Goal: Task Accomplishment & Management: Complete application form

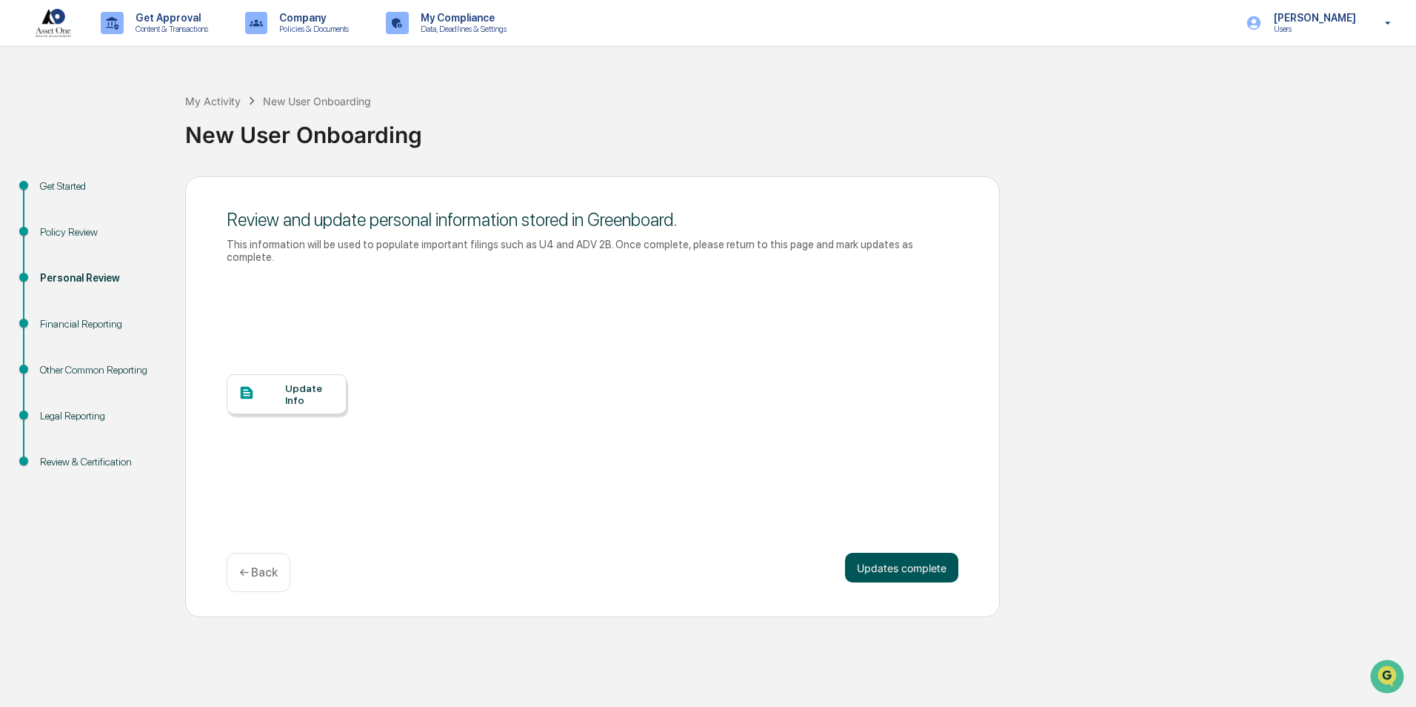
click at [934, 556] on button "Updates complete" at bounding box center [901, 568] width 113 height 30
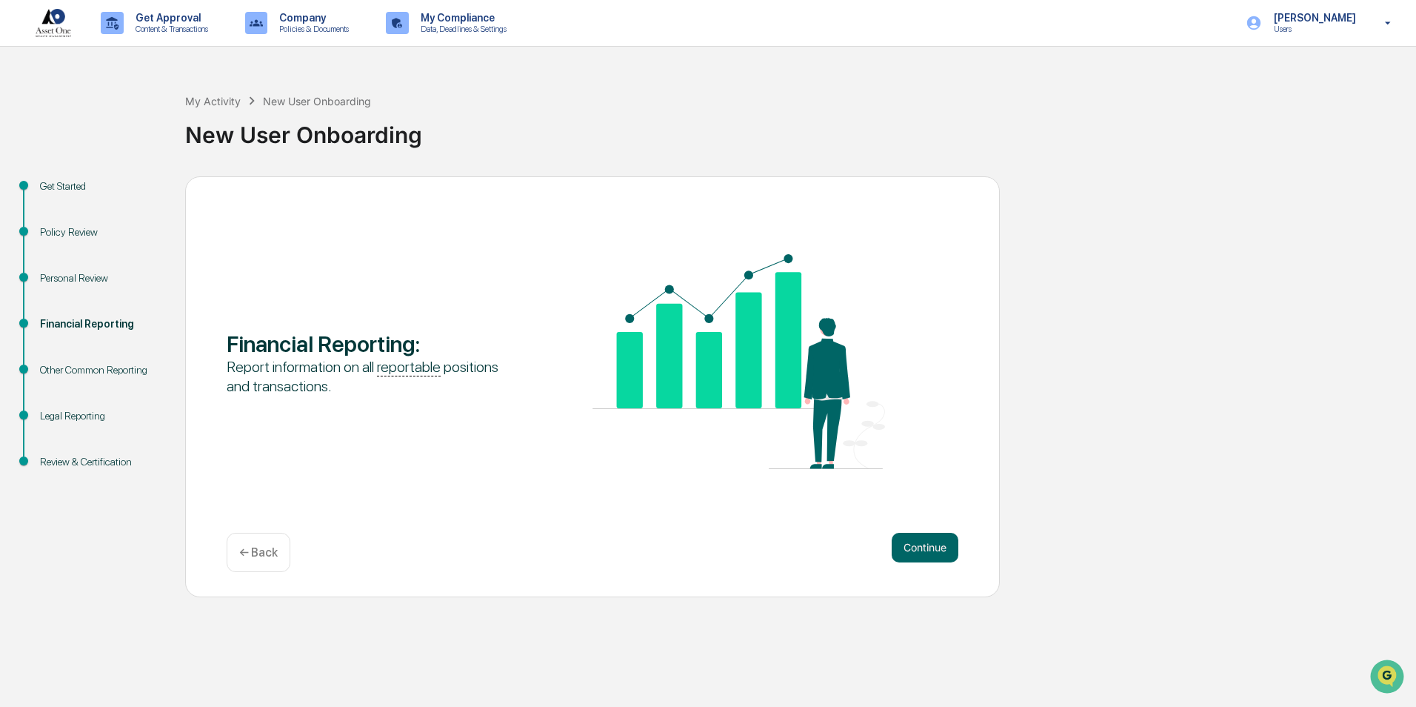
click at [934, 556] on button "Continue" at bounding box center [925, 548] width 67 height 30
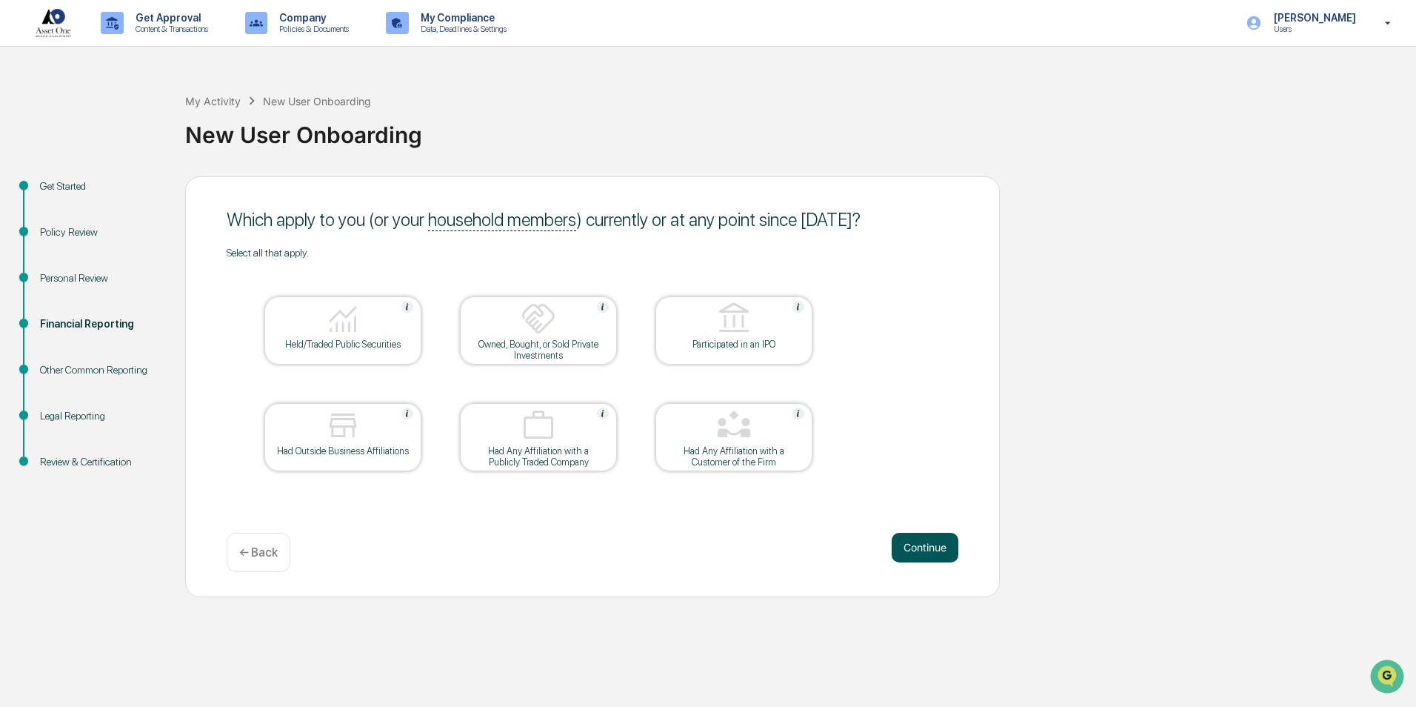
click at [924, 553] on button "Continue" at bounding box center [925, 548] width 67 height 30
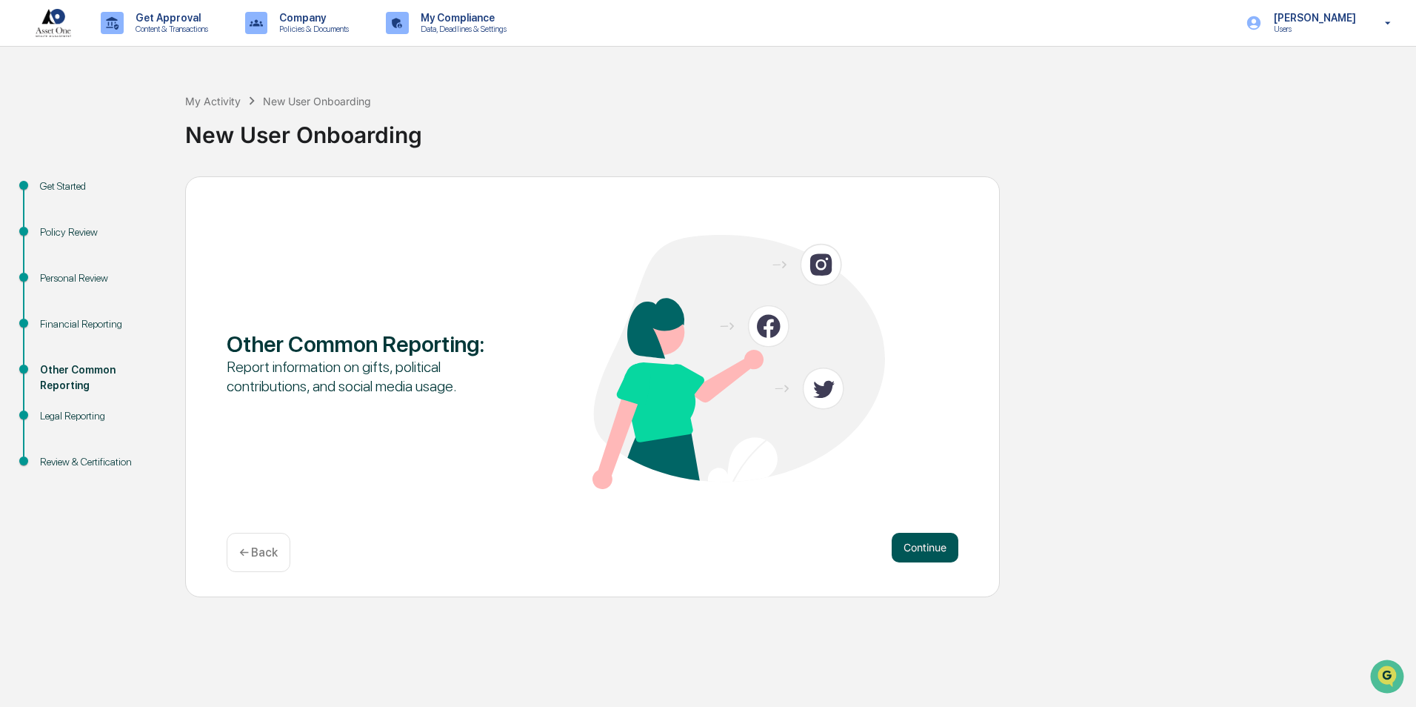
click at [927, 556] on button "Continue" at bounding box center [925, 548] width 67 height 30
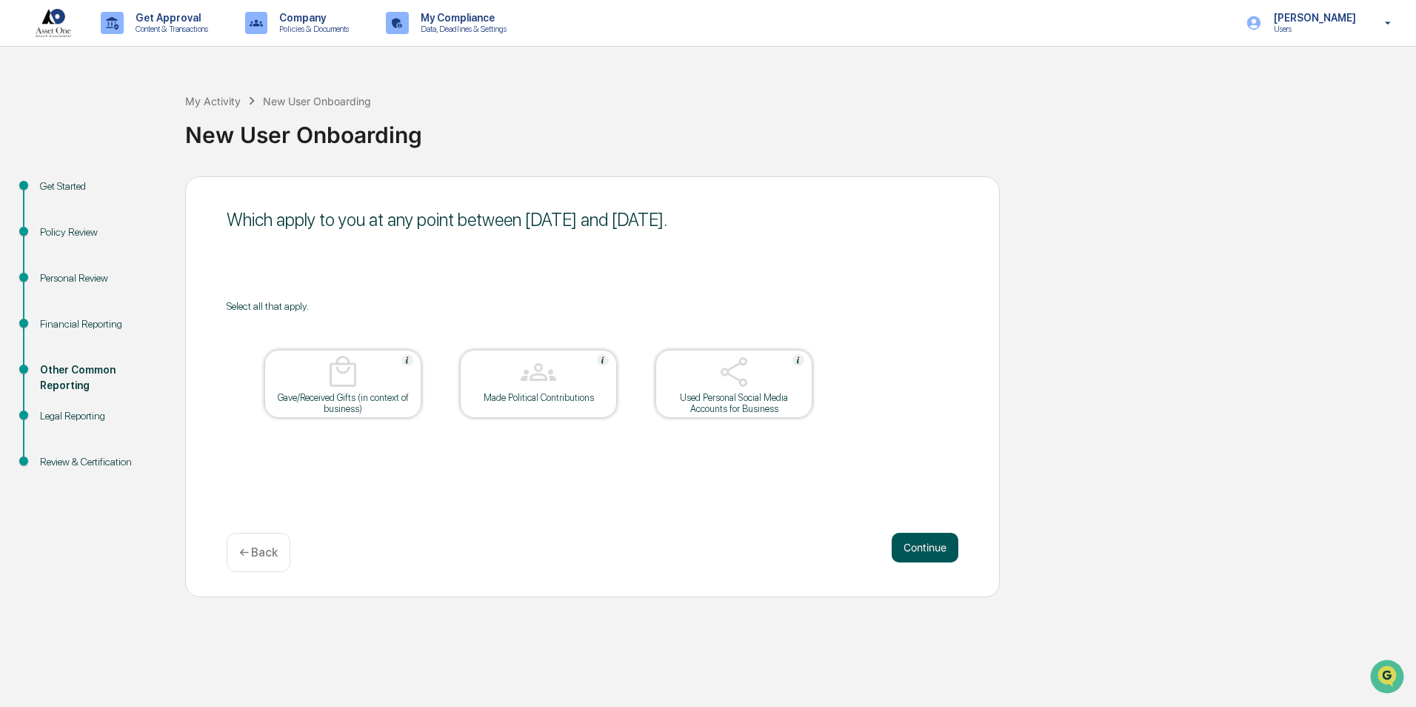
click at [929, 543] on button "Continue" at bounding box center [925, 548] width 67 height 30
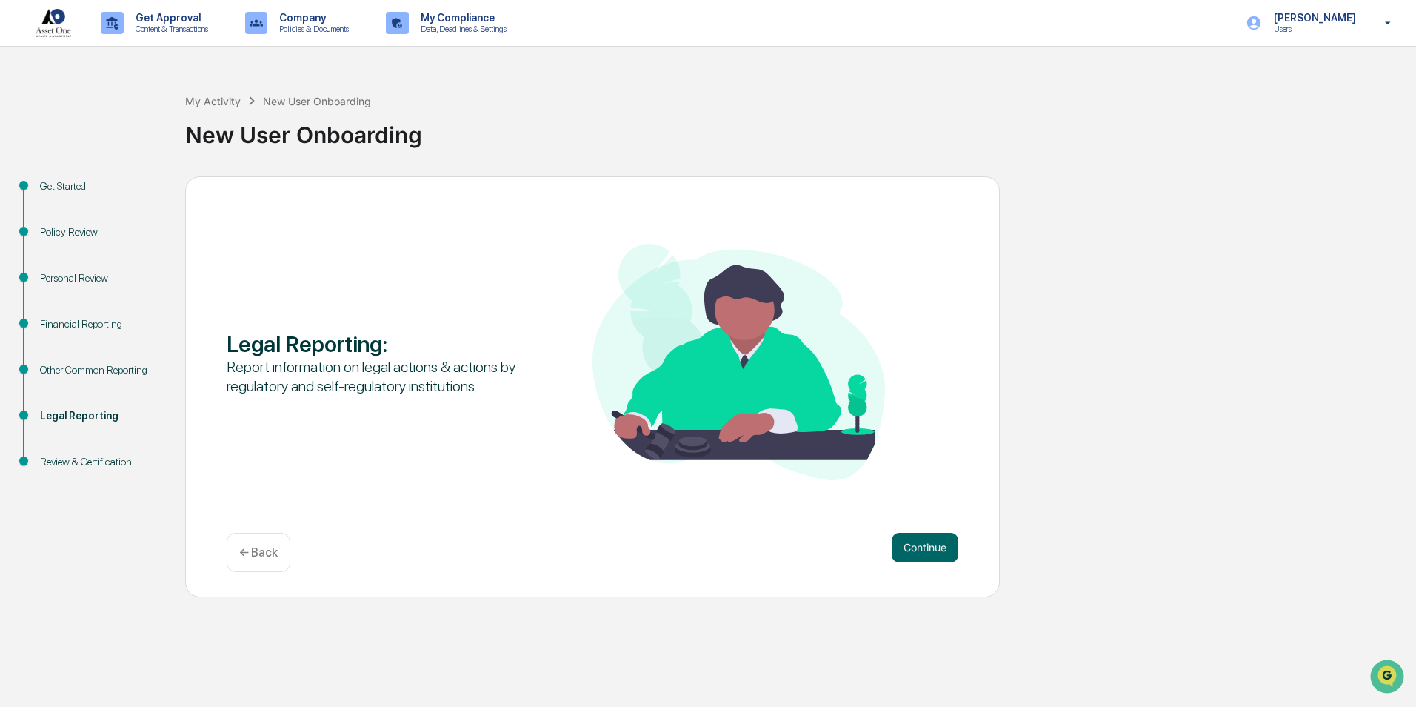
click at [929, 543] on button "Continue" at bounding box center [925, 548] width 67 height 30
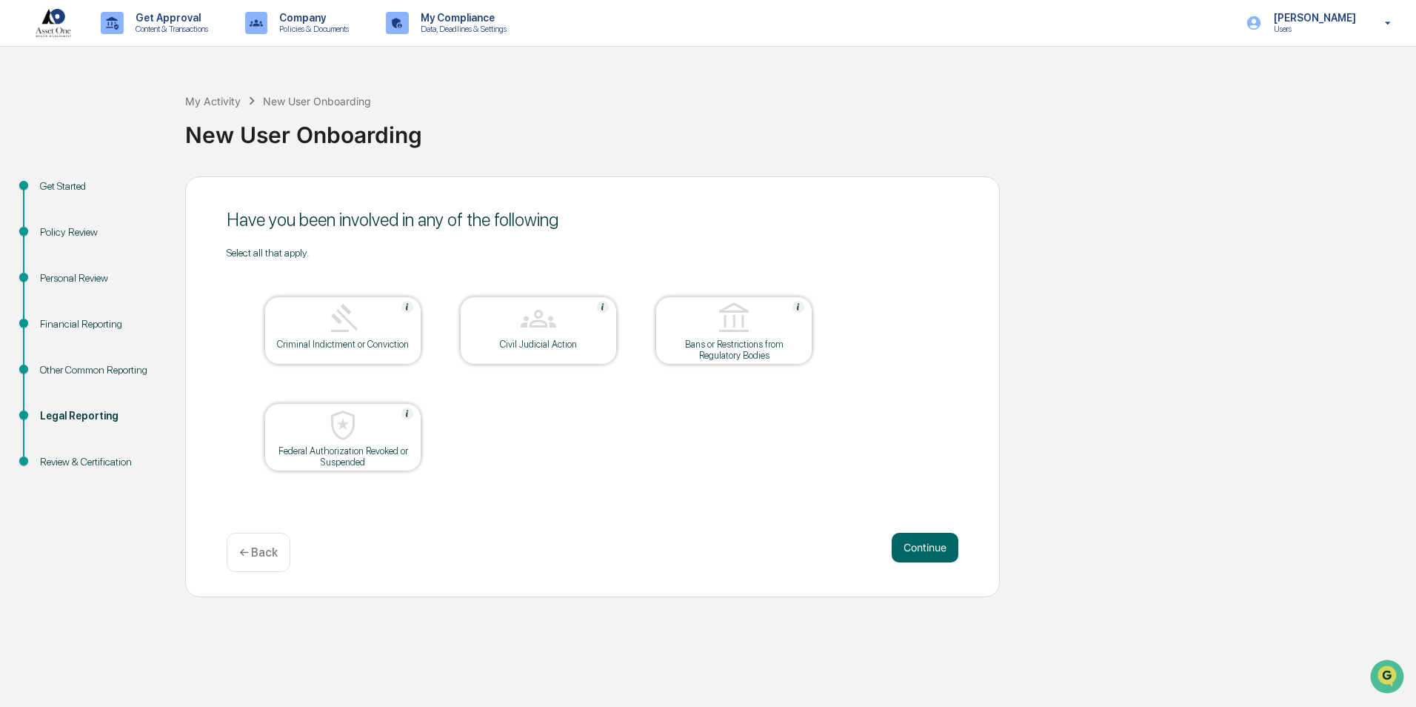
click at [929, 543] on button "Continue" at bounding box center [925, 548] width 67 height 30
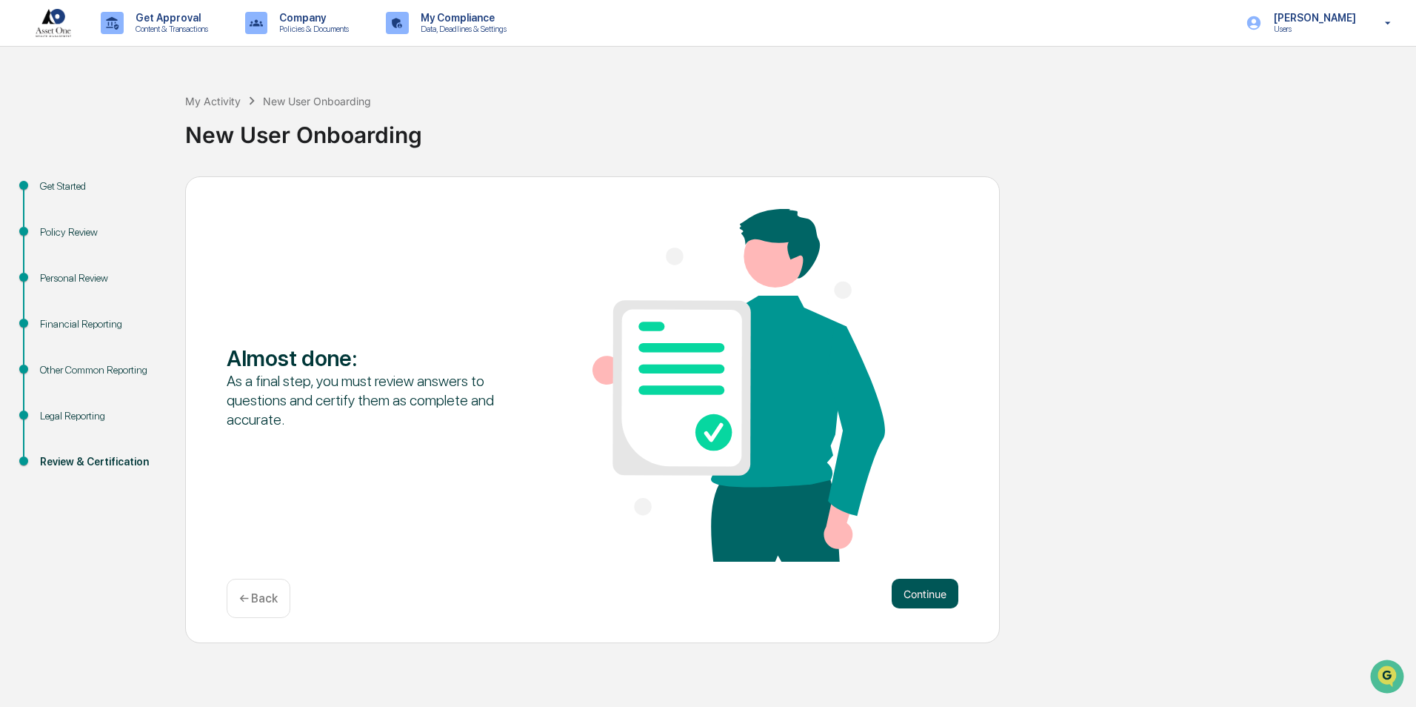
click at [939, 593] on button "Continue" at bounding box center [925, 594] width 67 height 30
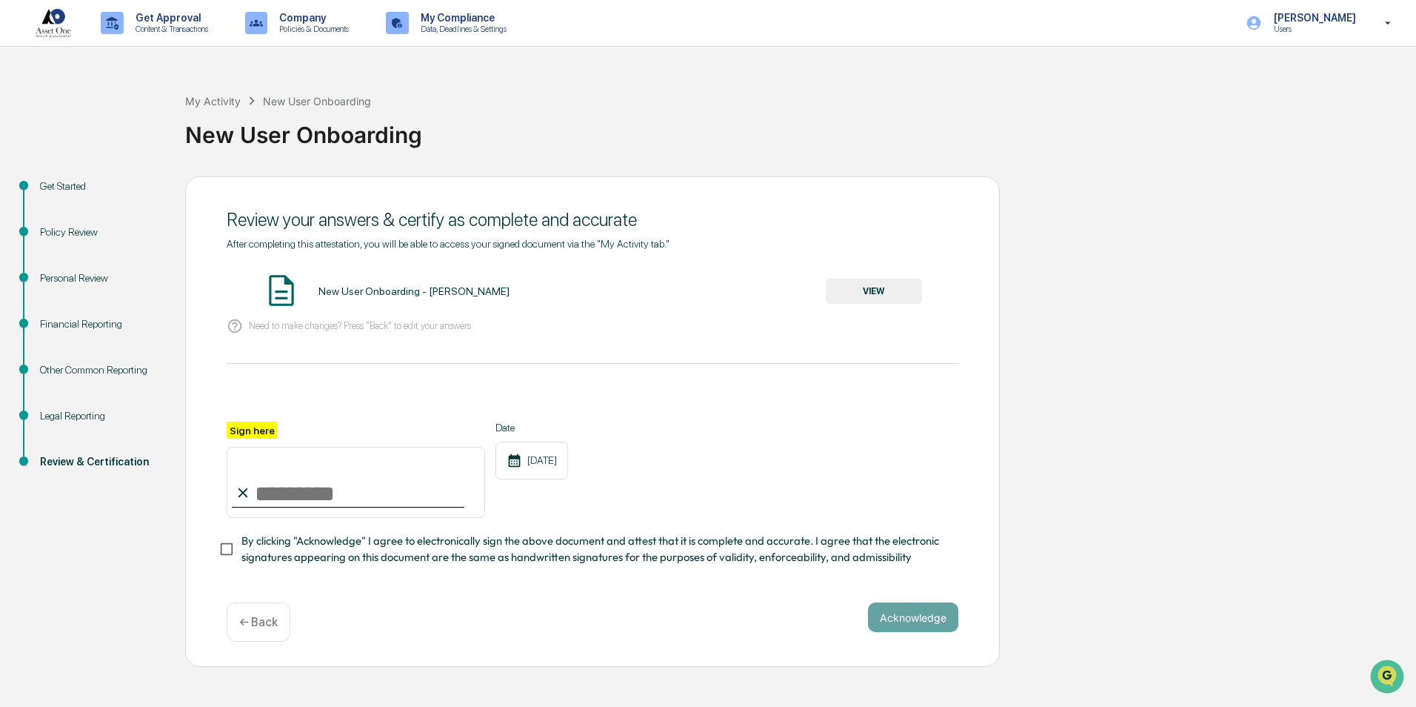
click at [881, 301] on button "VIEW" at bounding box center [874, 291] width 96 height 25
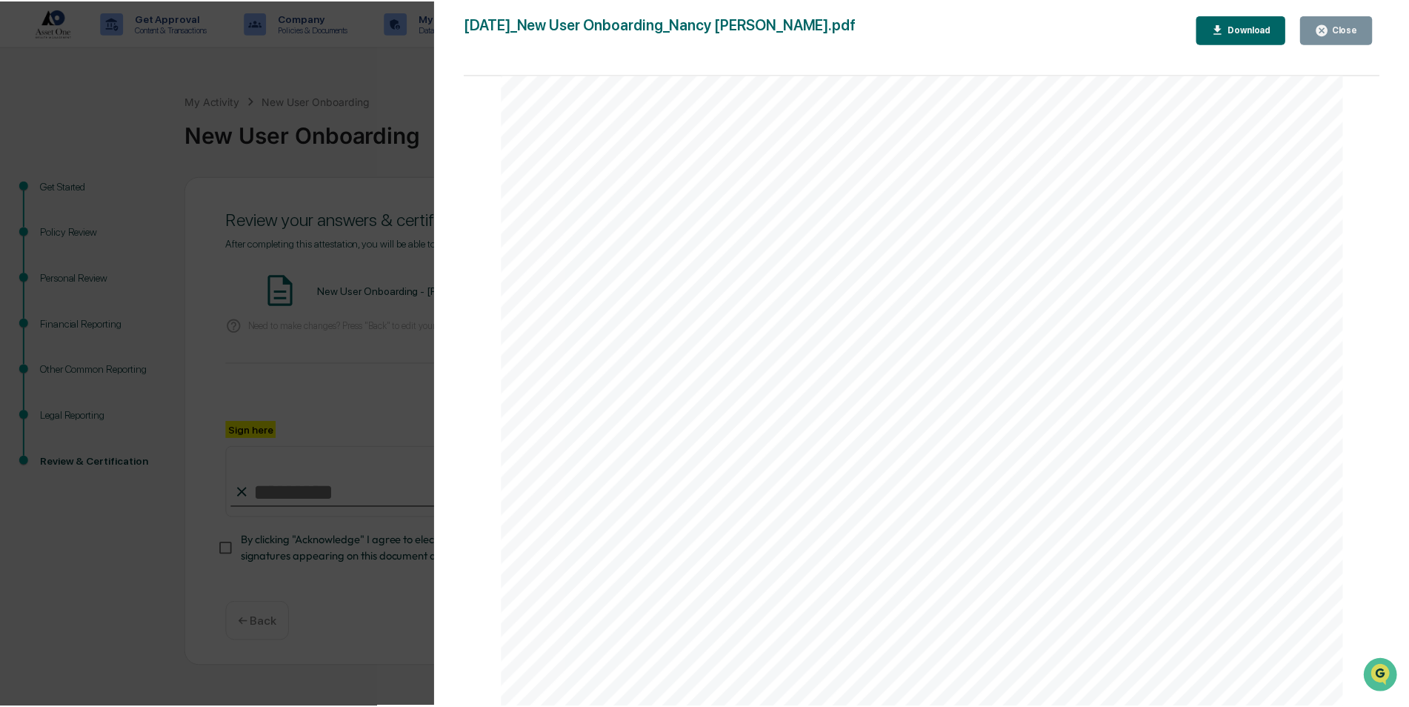
scroll to position [3967, 0]
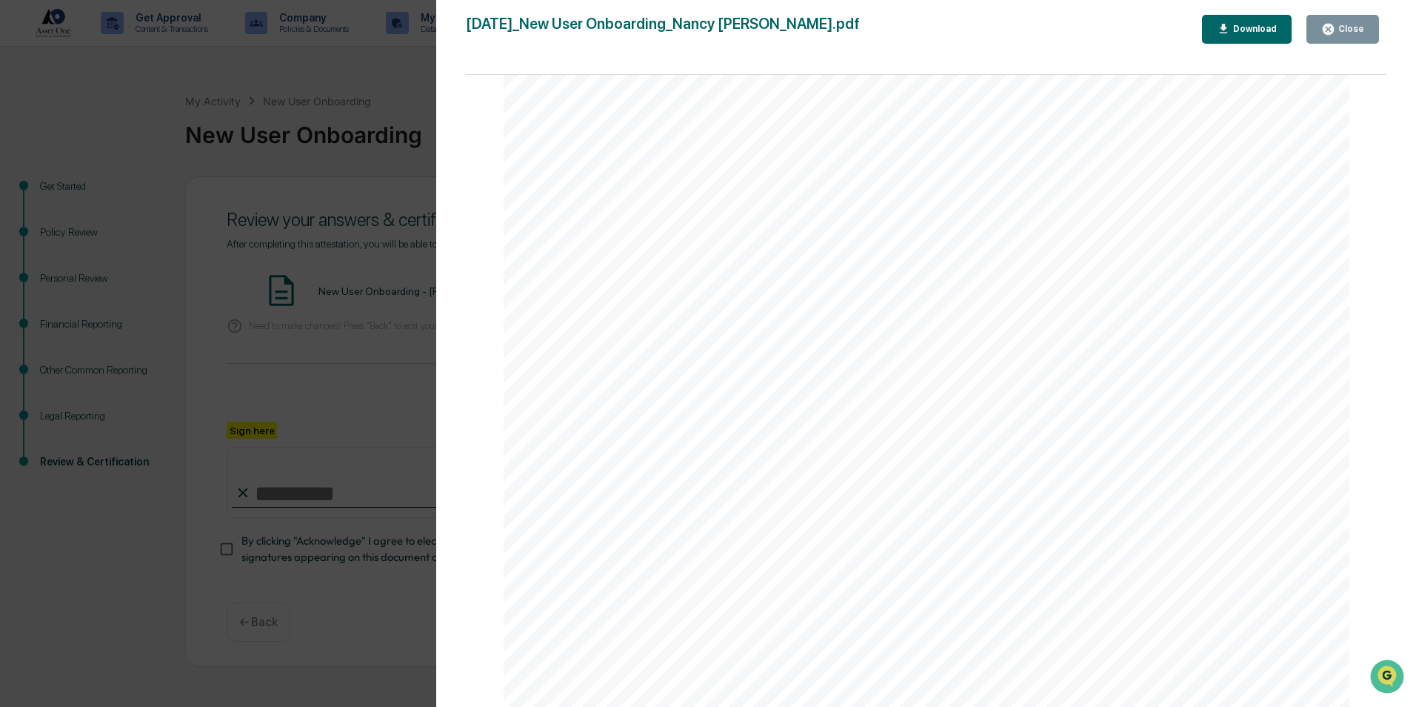
click at [1338, 27] on div "Close" at bounding box center [1350, 29] width 29 height 10
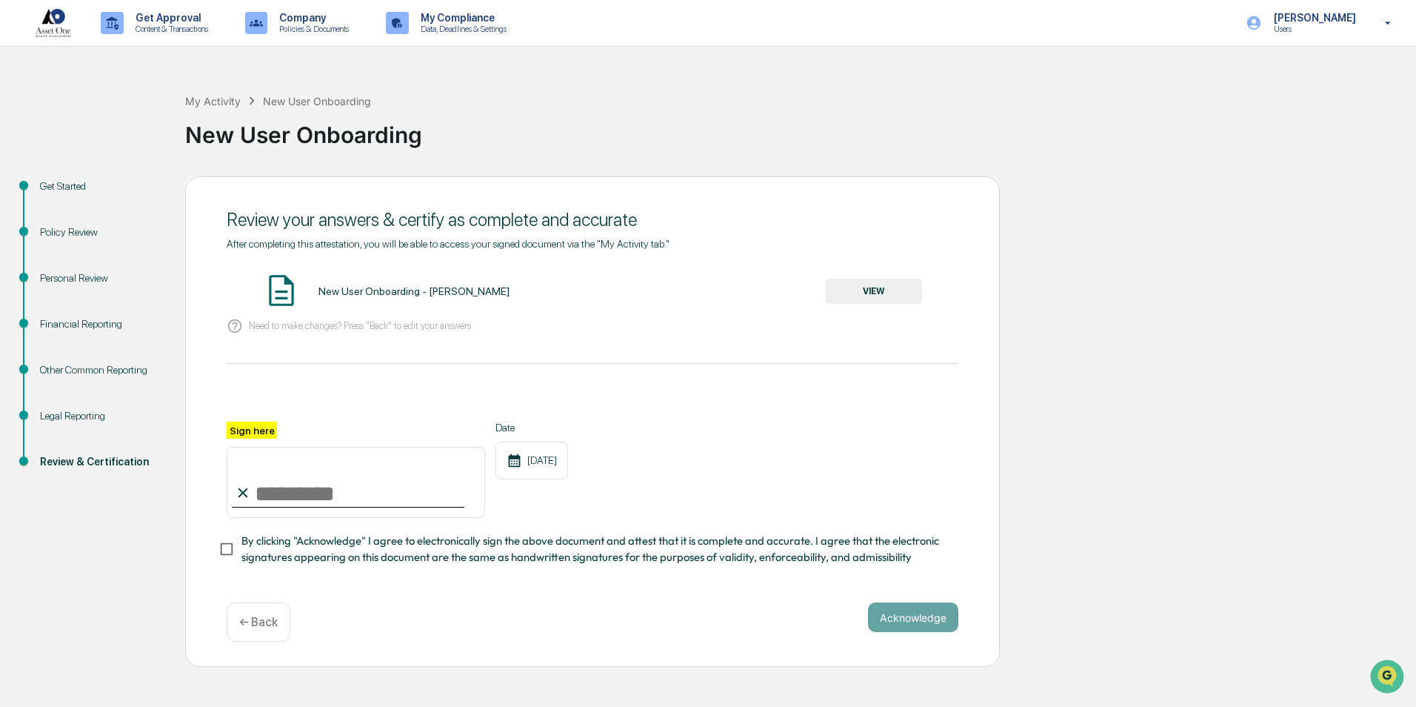
click at [283, 500] on input "Sign here" at bounding box center [356, 482] width 259 height 71
type input "**********"
click at [884, 619] on button "Acknowledge" at bounding box center [913, 617] width 90 height 30
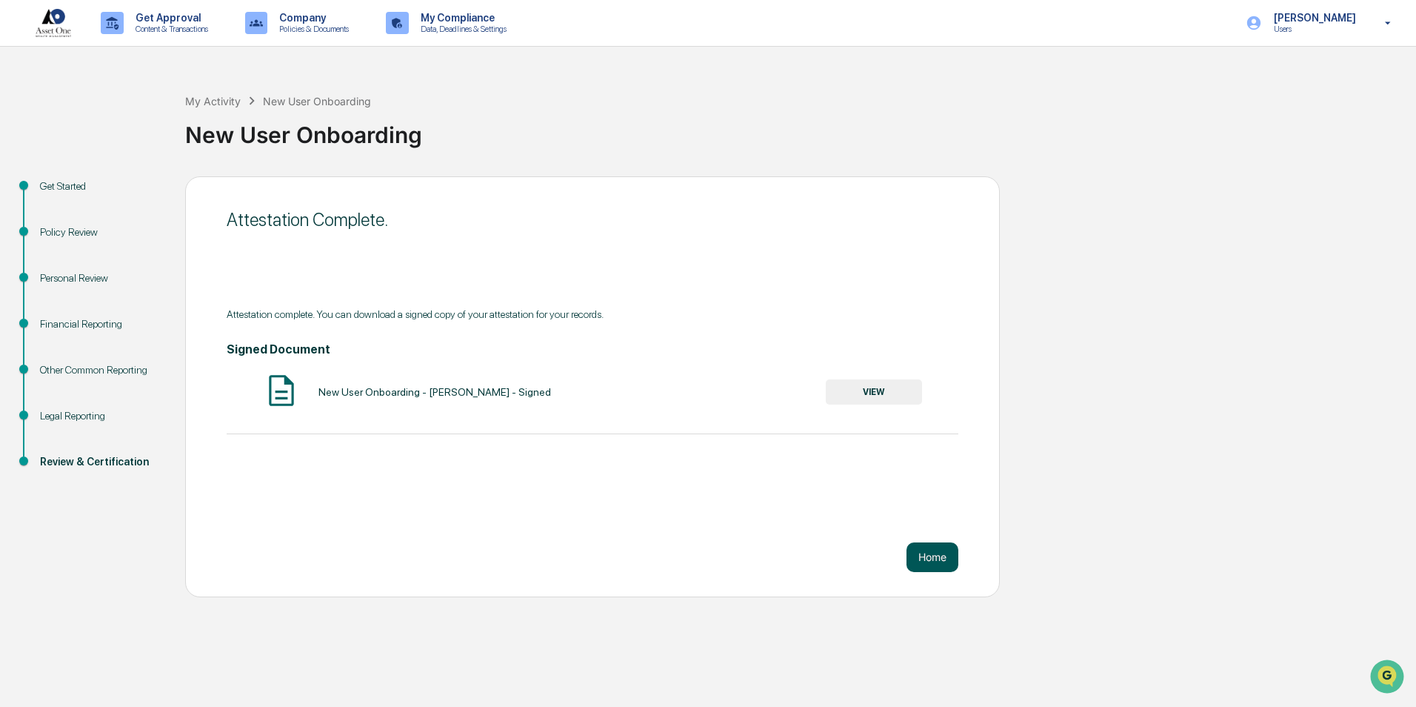
click at [933, 559] on button "Home" at bounding box center [933, 557] width 52 height 30
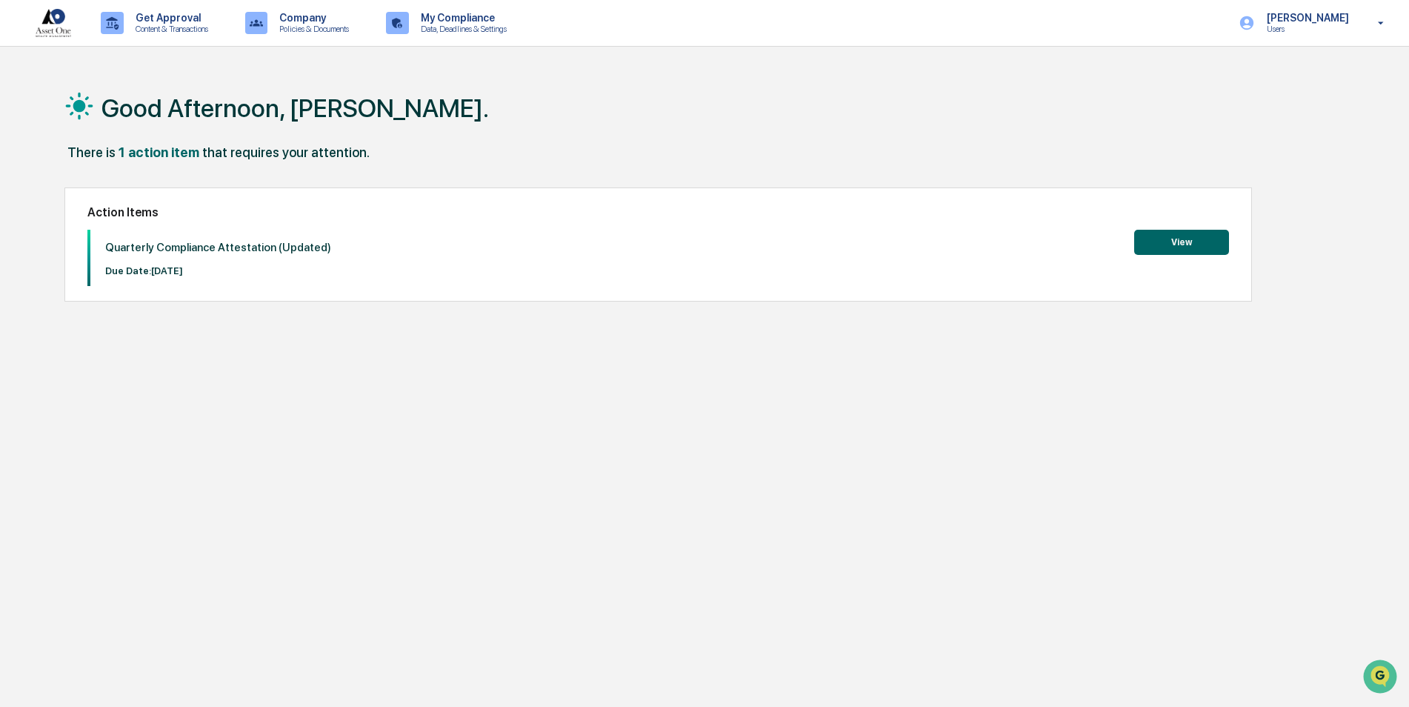
click at [1171, 245] on button "View" at bounding box center [1181, 242] width 95 height 25
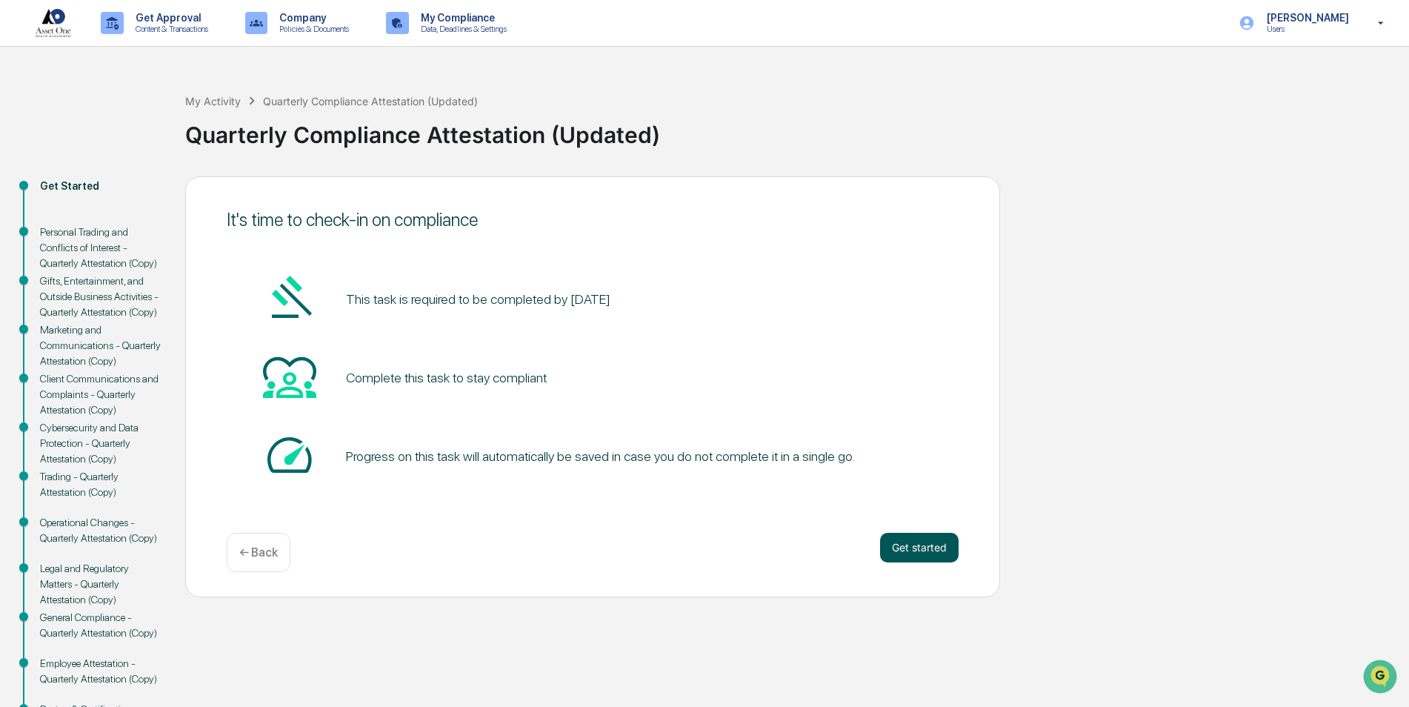
click at [923, 552] on button "Get started" at bounding box center [919, 548] width 79 height 30
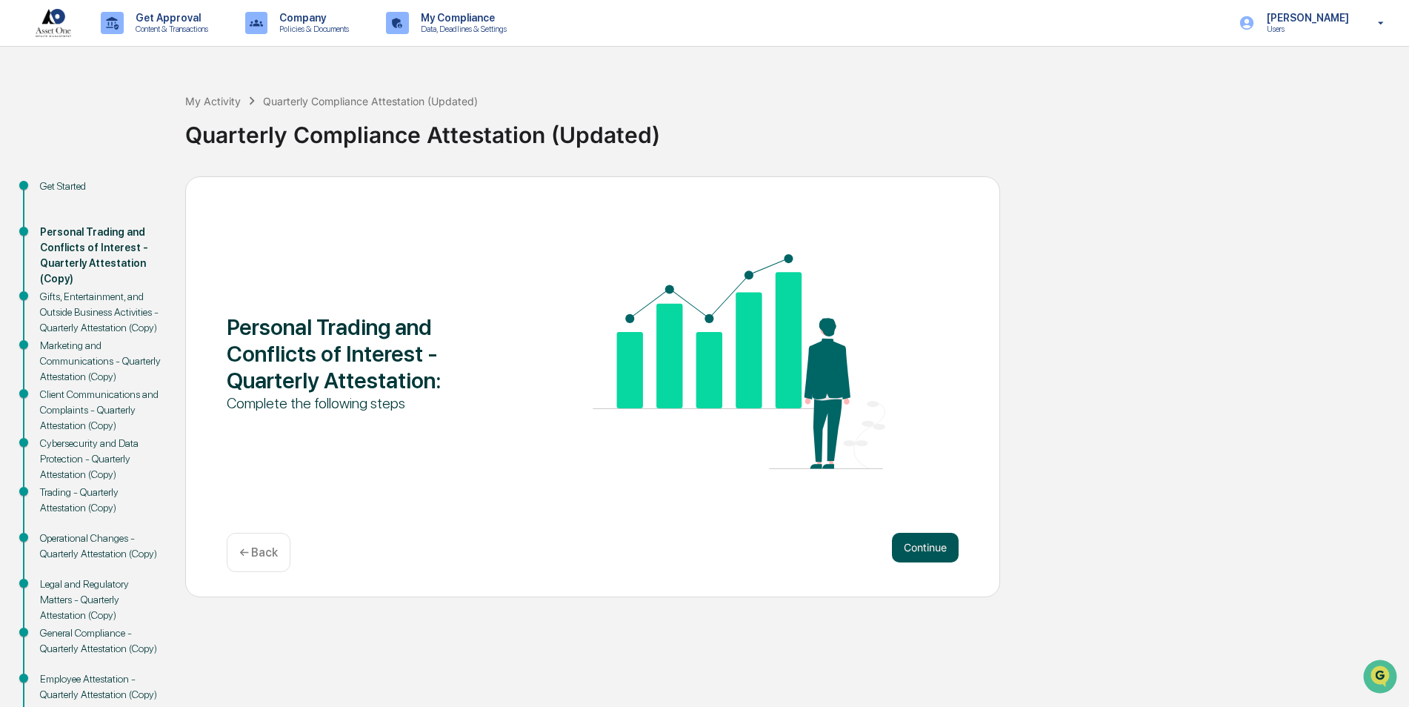
click at [907, 554] on button "Continue" at bounding box center [925, 548] width 67 height 30
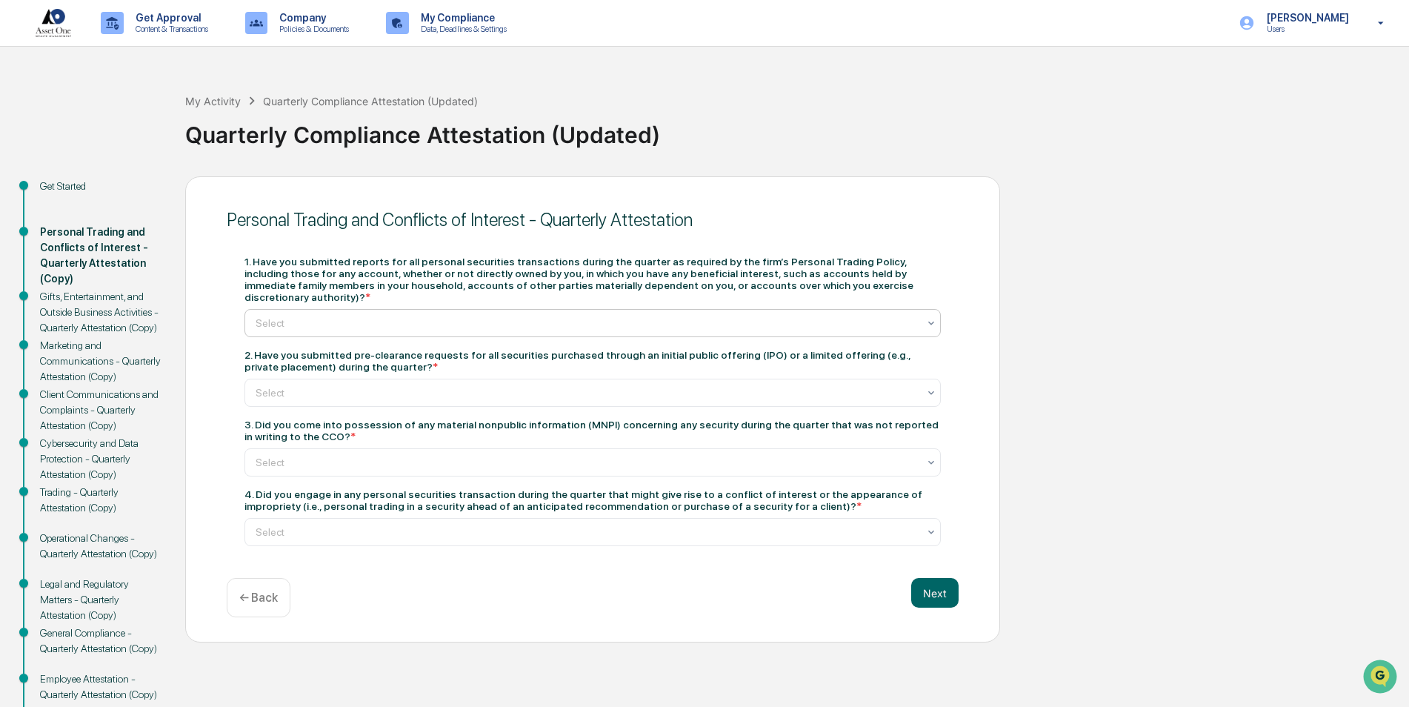
click at [851, 316] on div at bounding box center [587, 323] width 662 height 15
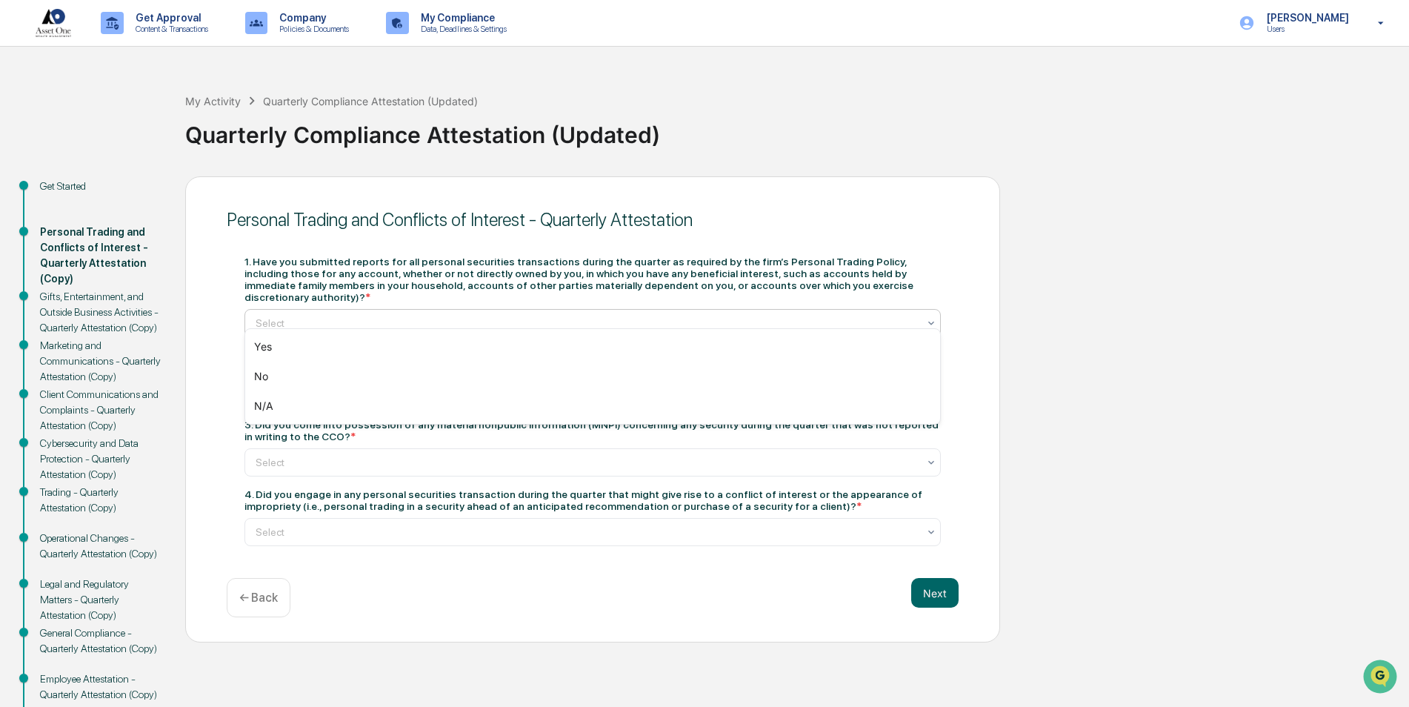
click at [851, 316] on div at bounding box center [587, 323] width 662 height 15
click at [840, 349] on div "Yes" at bounding box center [592, 347] width 695 height 30
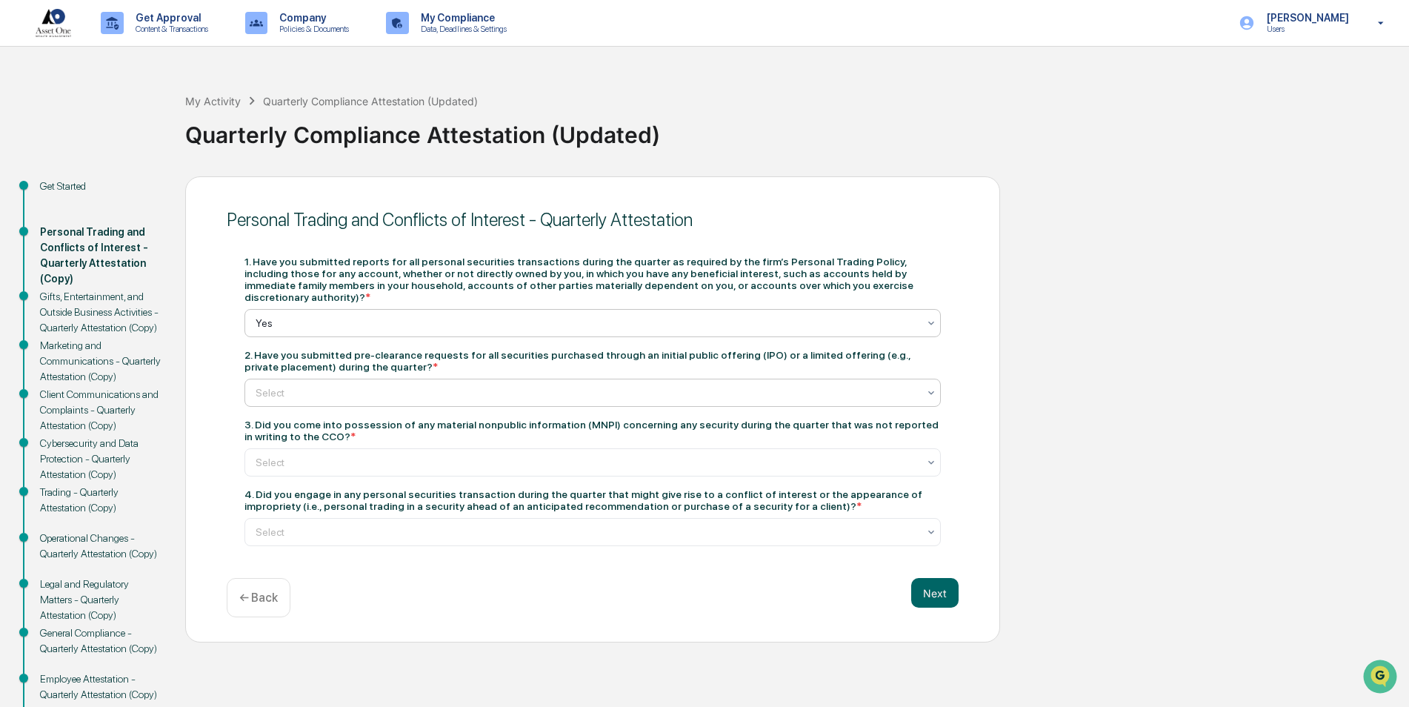
click at [840, 385] on div at bounding box center [587, 392] width 662 height 15
click at [843, 316] on div at bounding box center [587, 323] width 662 height 15
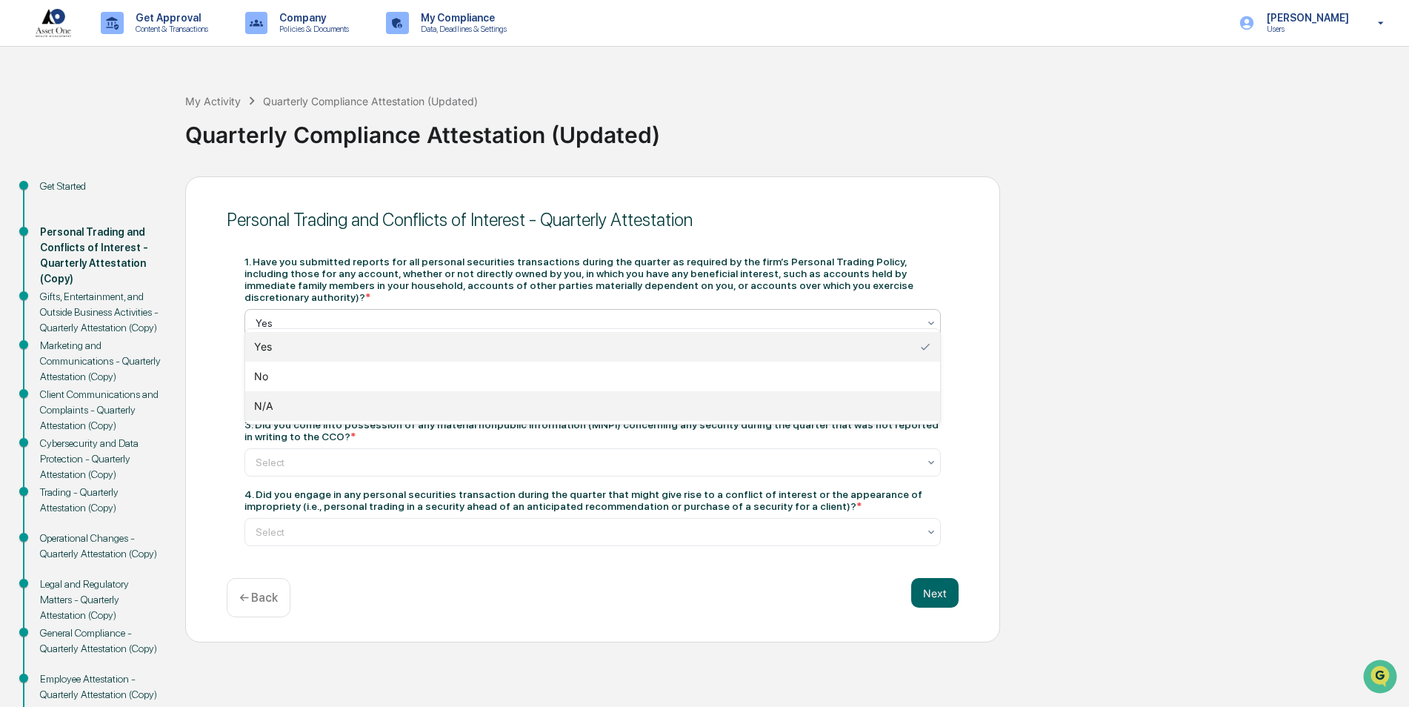
click at [776, 412] on div "N/A" at bounding box center [592, 406] width 695 height 30
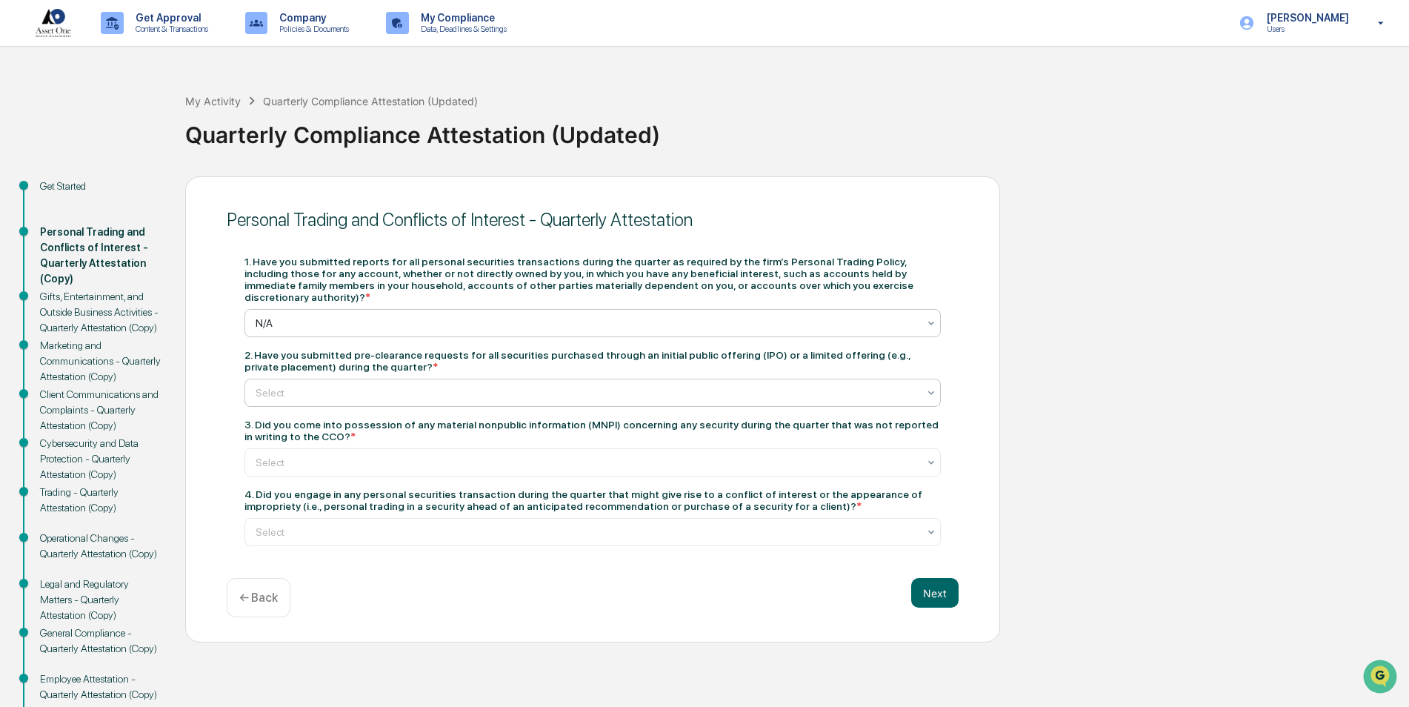
click at [804, 386] on div at bounding box center [587, 392] width 662 height 15
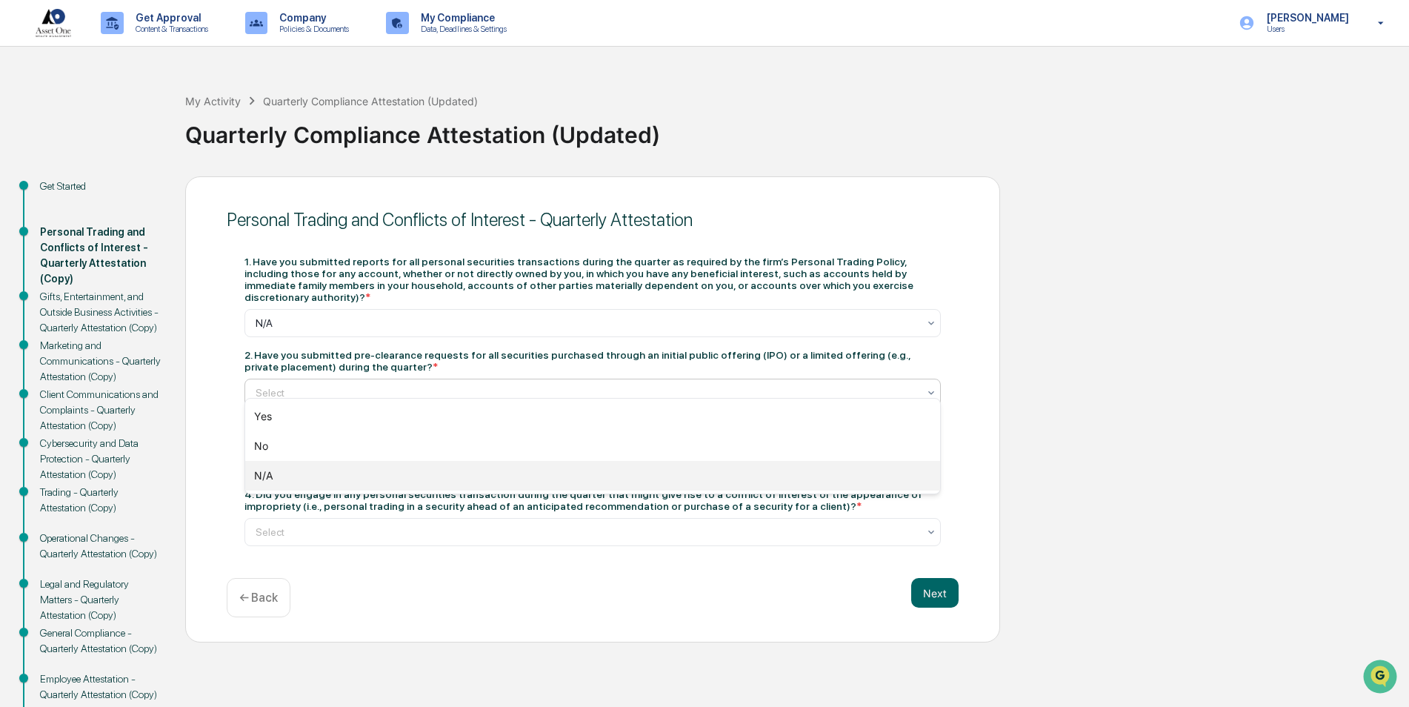
click at [759, 478] on div "N/A" at bounding box center [592, 476] width 695 height 30
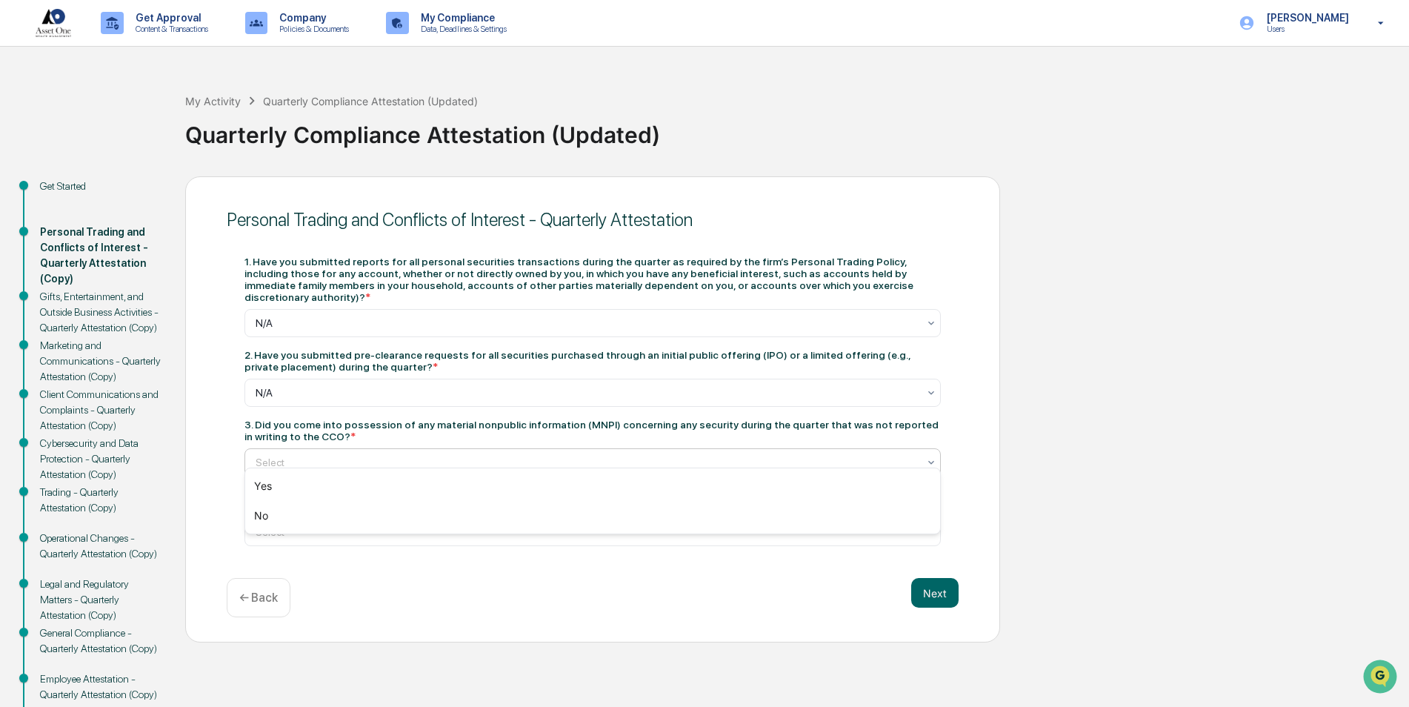
click at [782, 455] on div at bounding box center [587, 462] width 662 height 15
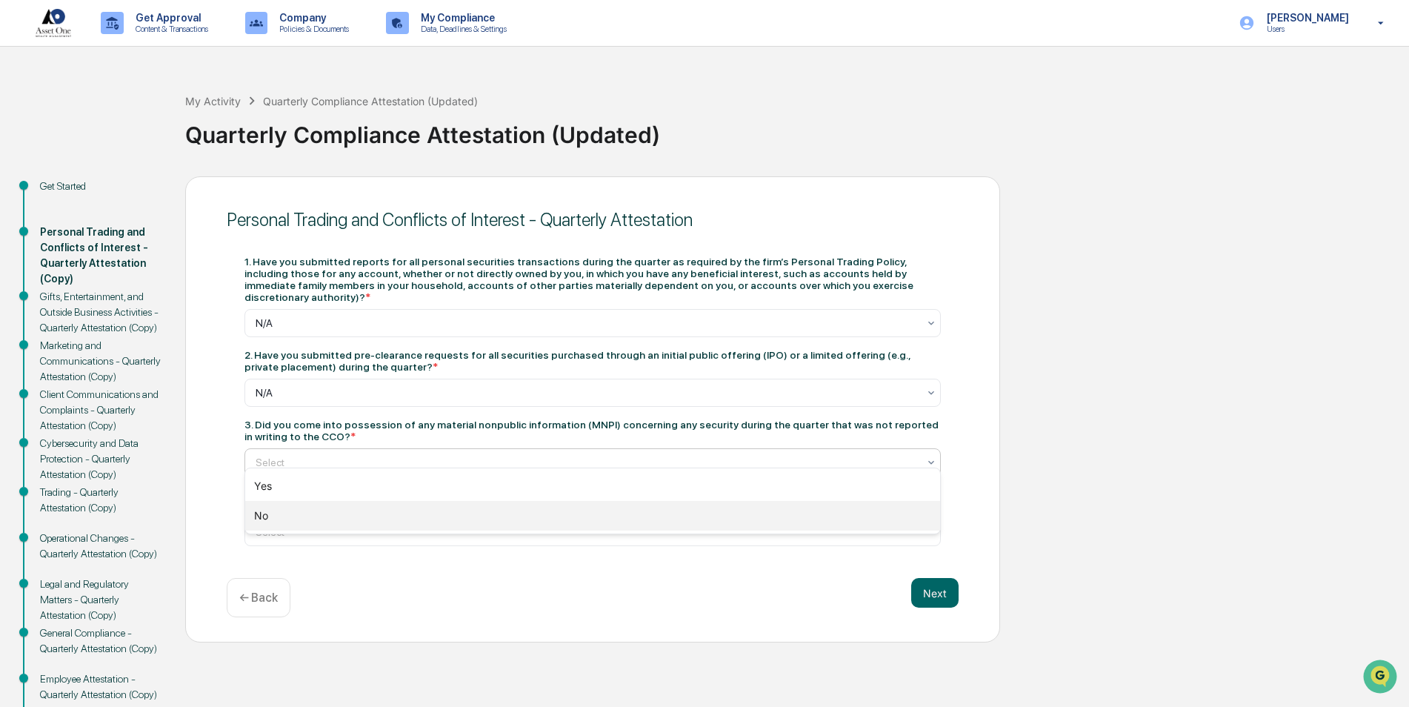
click at [752, 527] on div "No" at bounding box center [592, 516] width 695 height 30
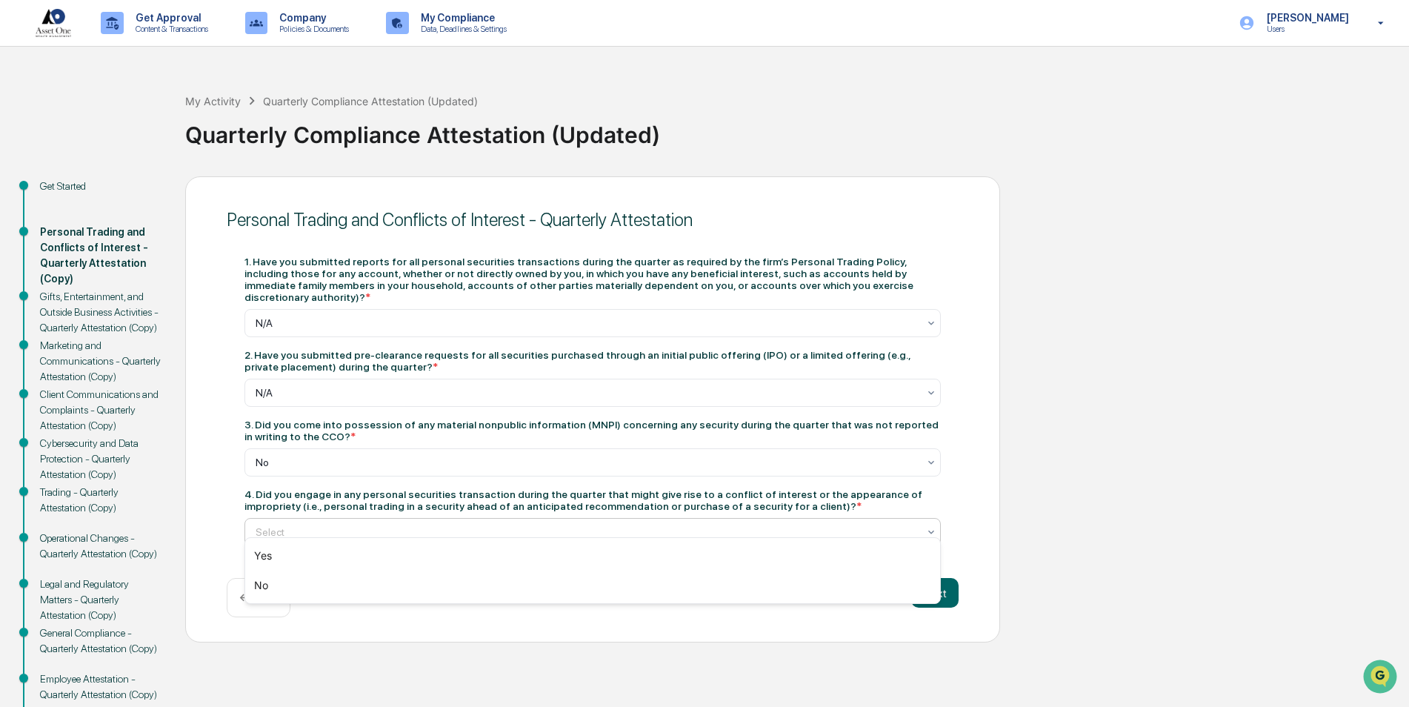
click at [752, 527] on div "Select" at bounding box center [586, 531] width 677 height 21
click at [738, 573] on div "No" at bounding box center [592, 585] width 695 height 30
click at [955, 578] on button "Next" at bounding box center [934, 593] width 47 height 30
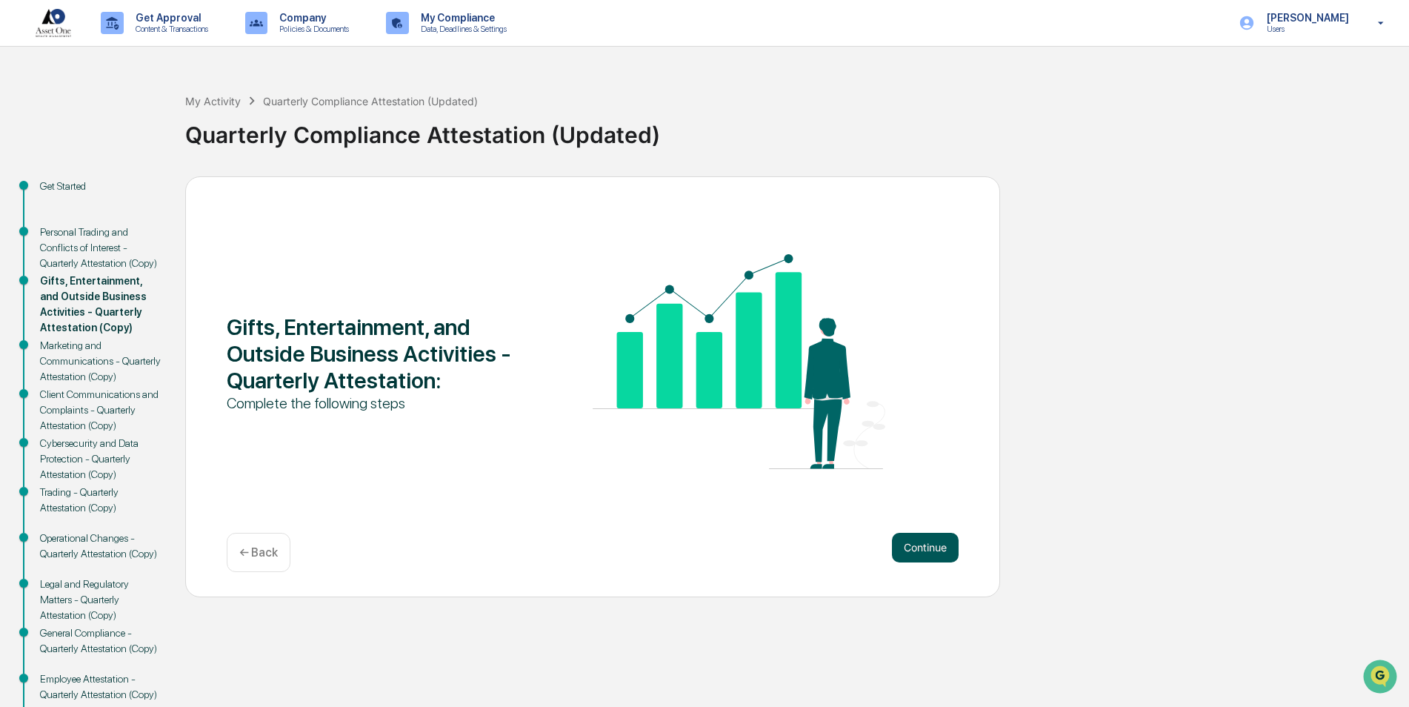
click at [934, 546] on button "Continue" at bounding box center [925, 548] width 67 height 30
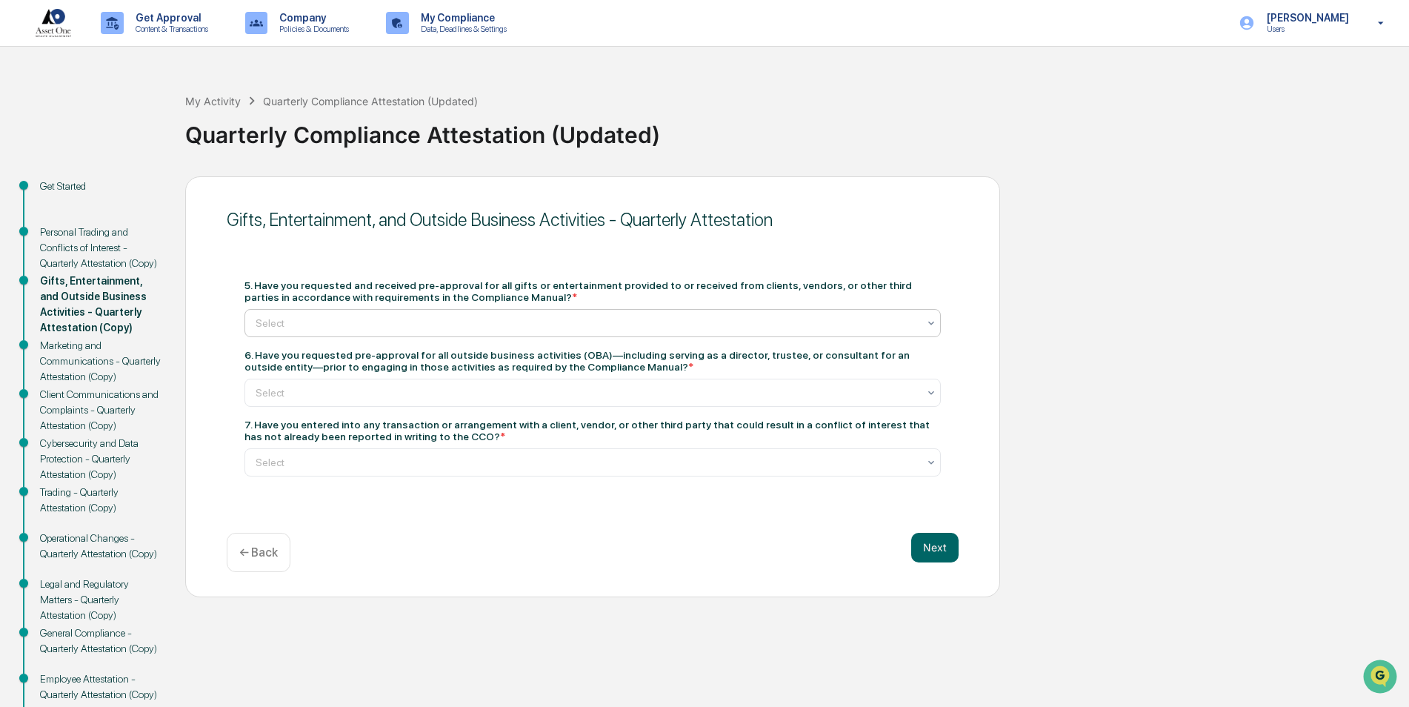
click at [857, 322] on div at bounding box center [587, 323] width 662 height 15
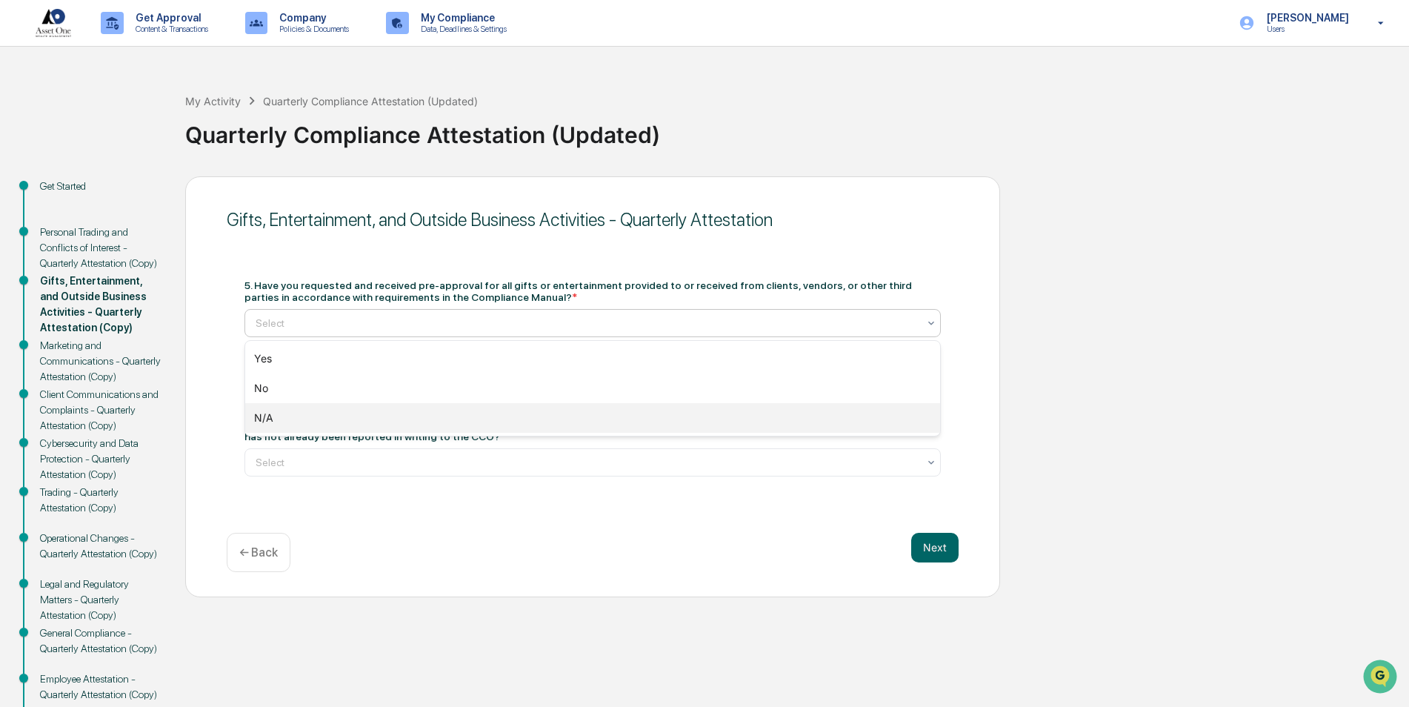
click at [813, 416] on div "N/A" at bounding box center [592, 418] width 695 height 30
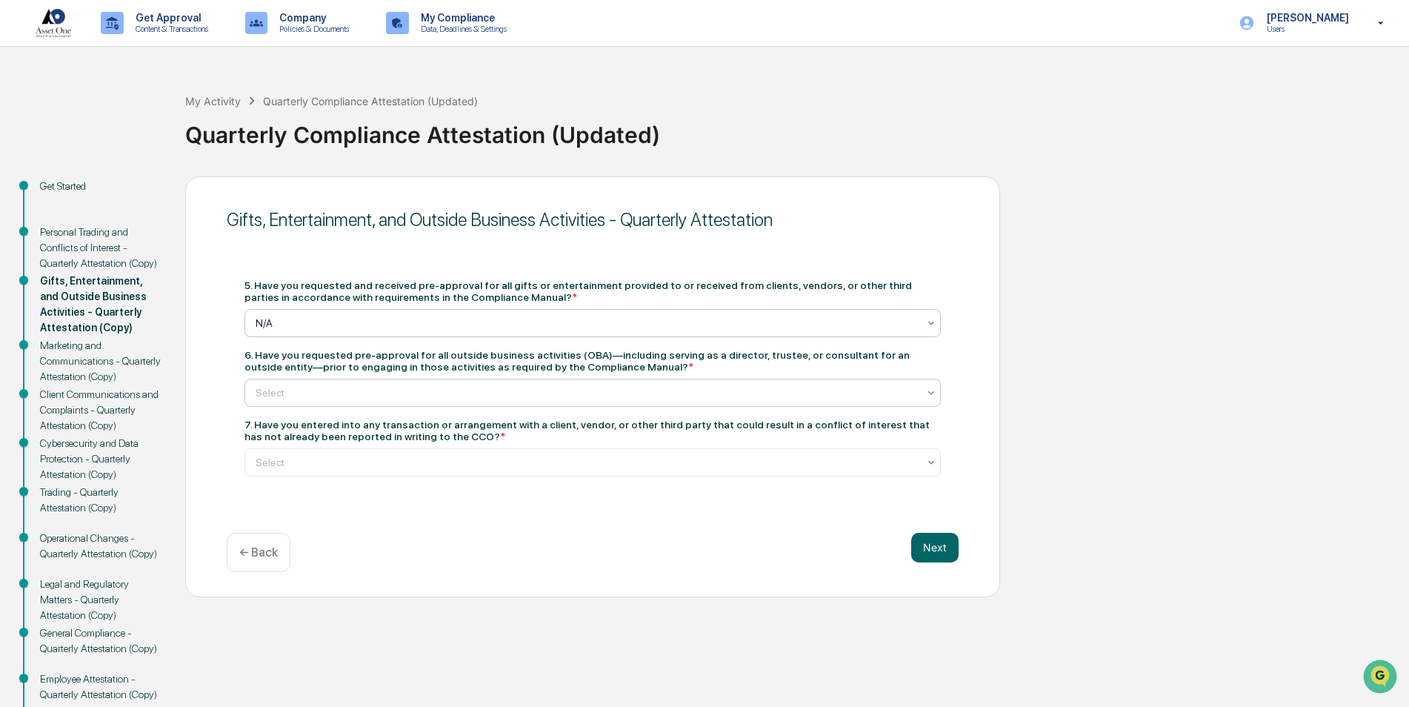
click at [764, 399] on div at bounding box center [587, 392] width 662 height 15
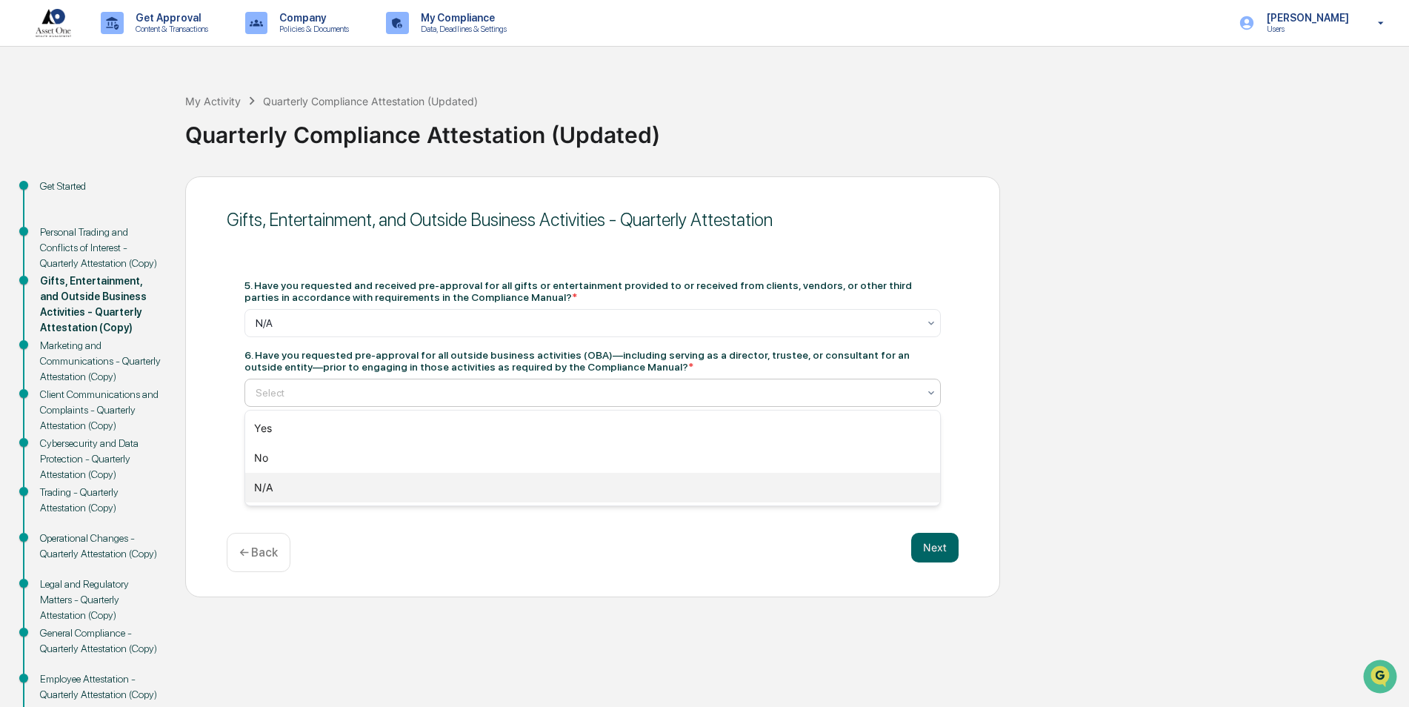
click at [739, 481] on div "N/A" at bounding box center [592, 488] width 695 height 30
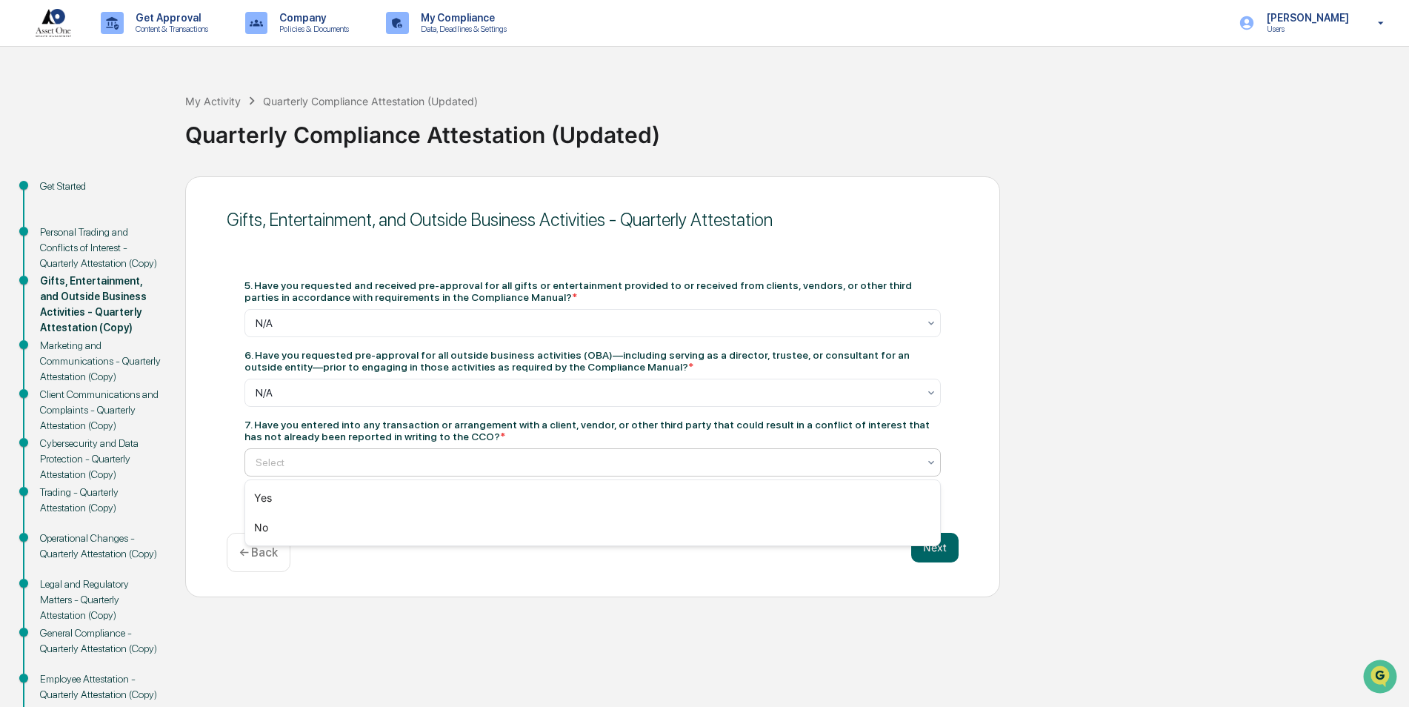
click at [739, 460] on div at bounding box center [587, 462] width 662 height 15
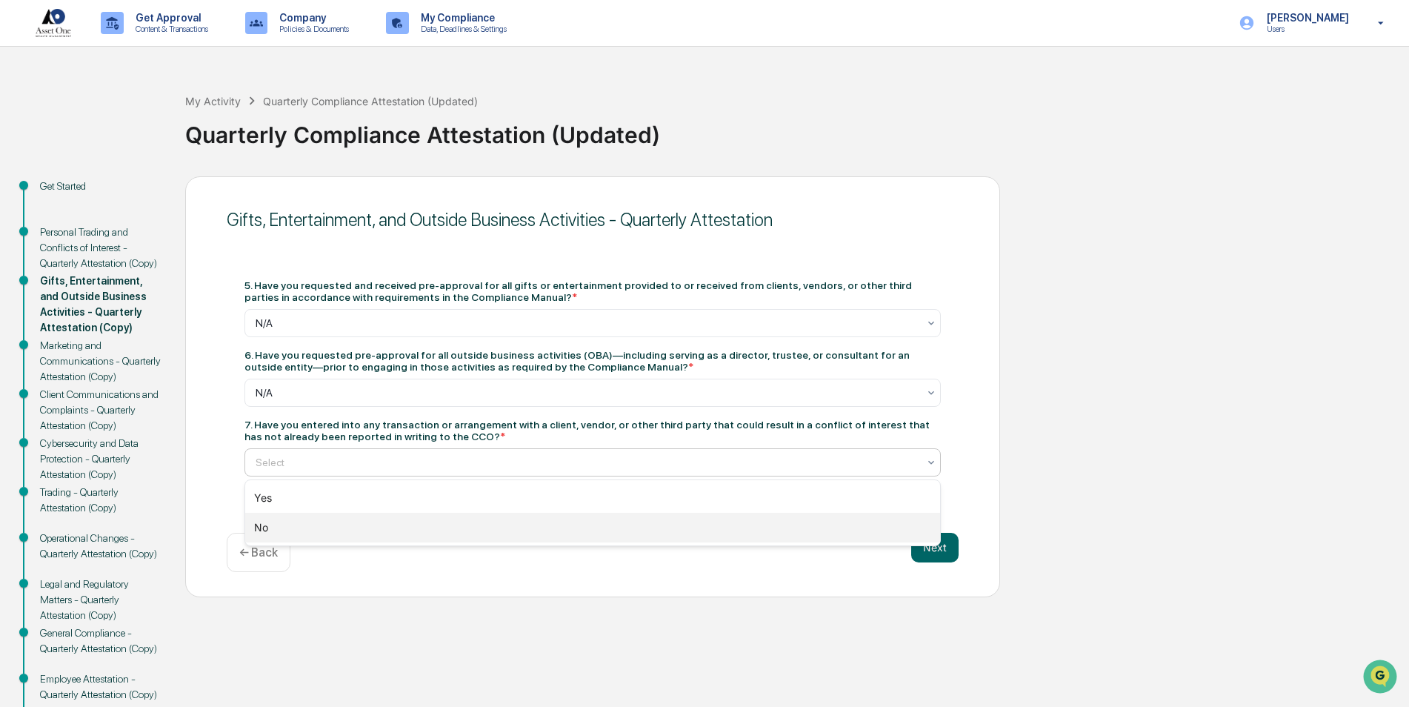
click at [721, 530] on div "No" at bounding box center [592, 528] width 695 height 30
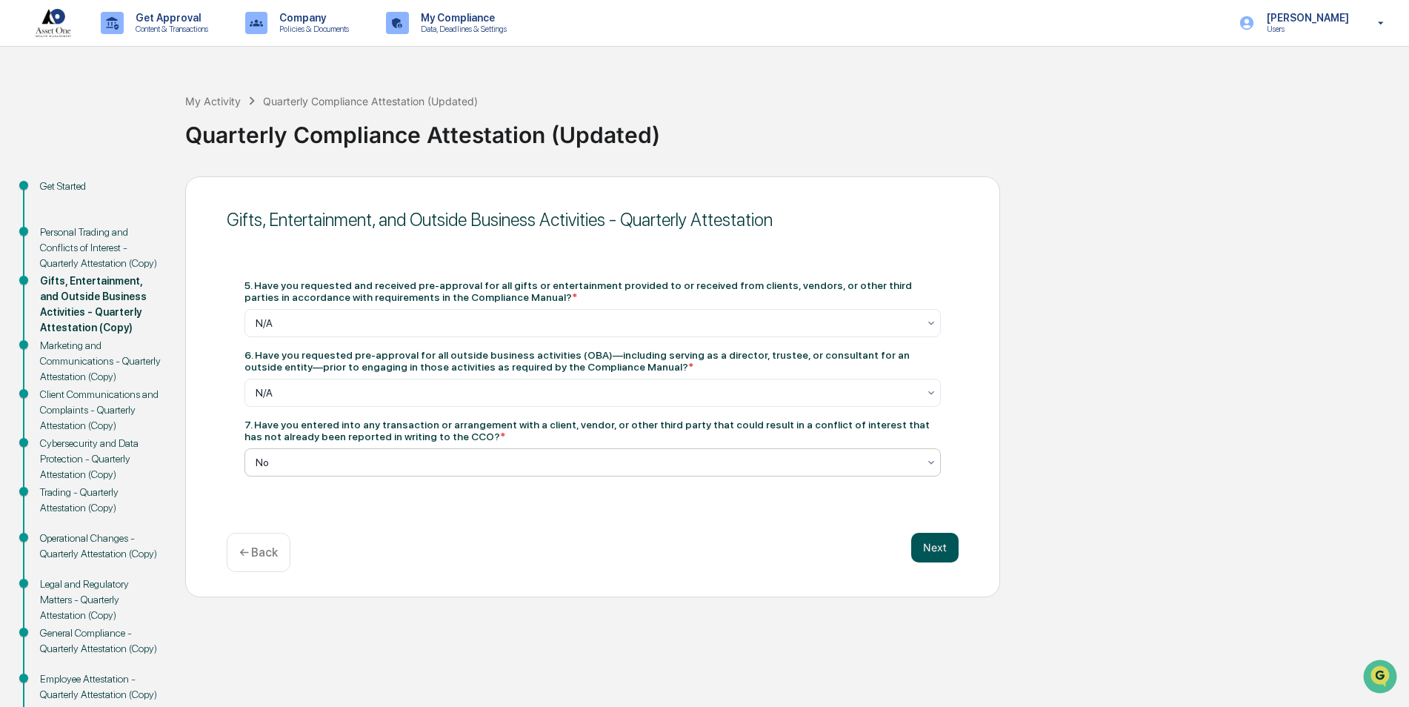
click at [922, 549] on button "Next" at bounding box center [934, 548] width 47 height 30
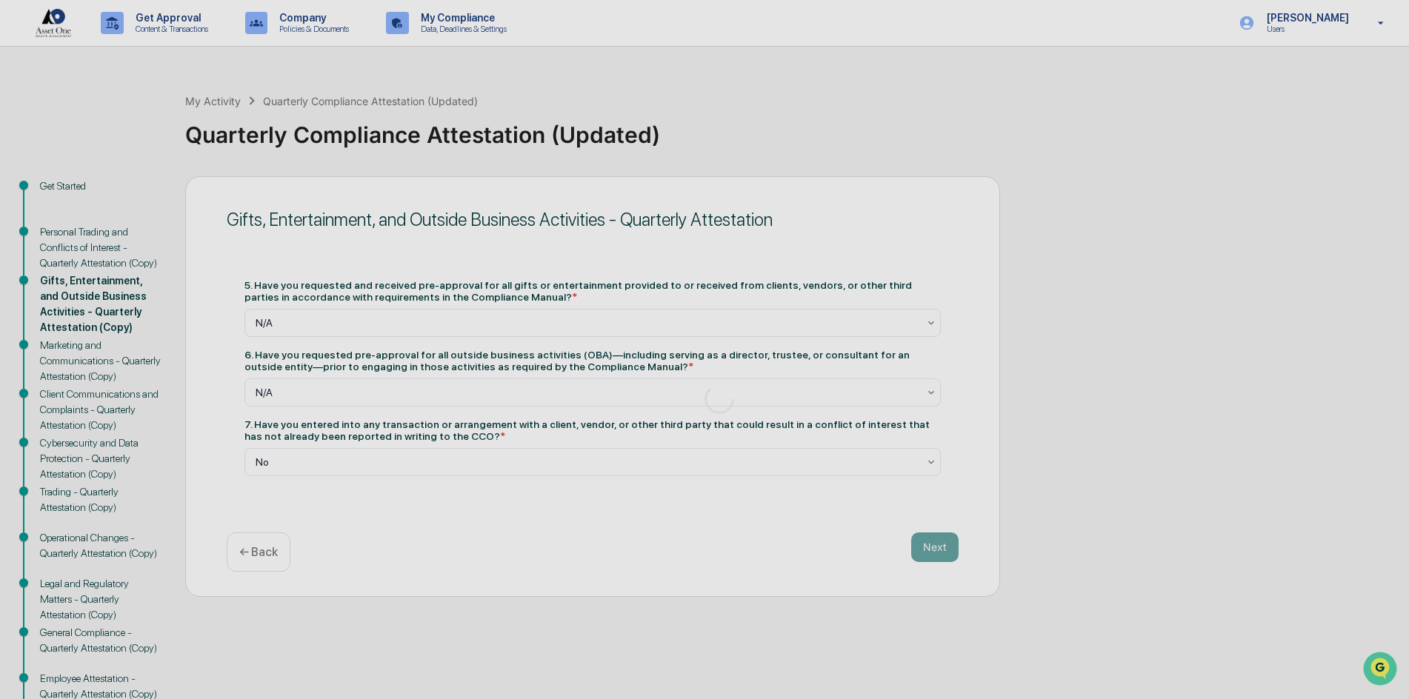
click at [922, 549] on div at bounding box center [719, 399] width 1439 height 799
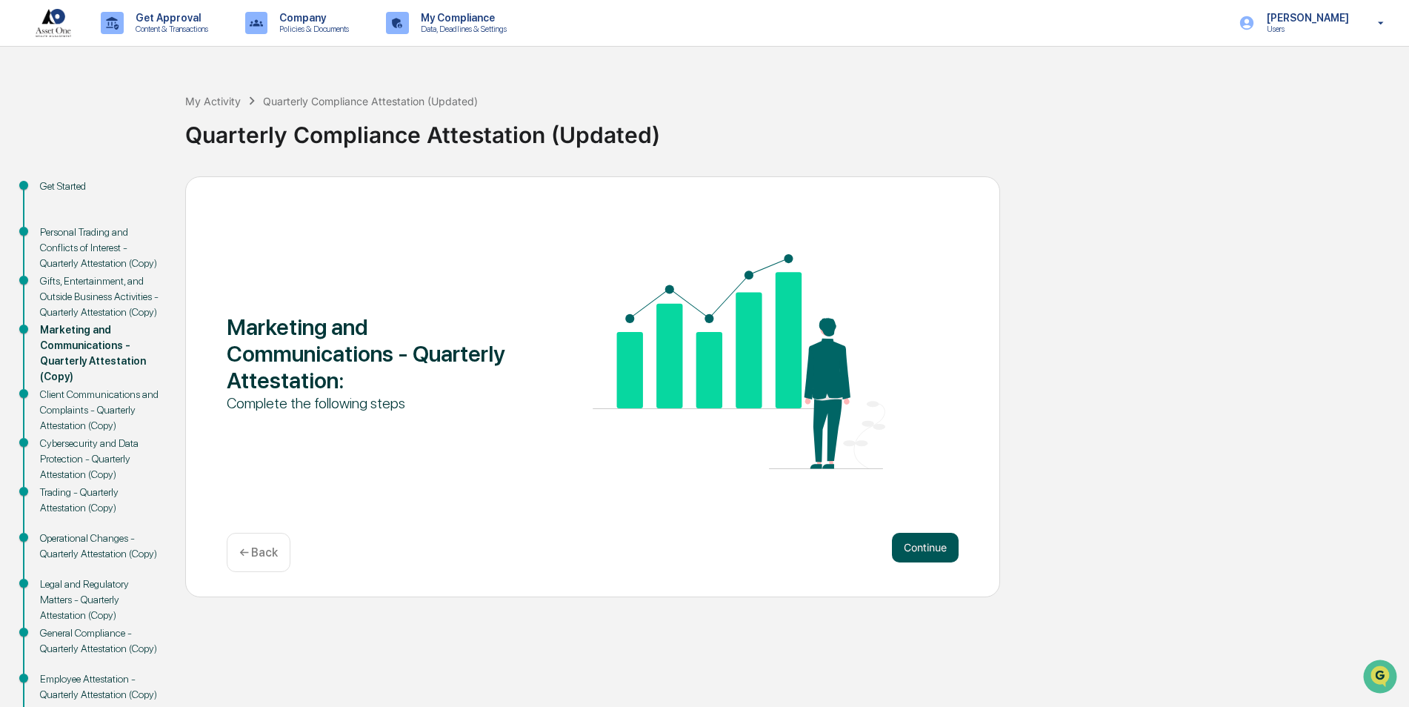
drag, startPoint x: 922, startPoint y: 549, endPoint x: 930, endPoint y: 553, distance: 8.3
click at [930, 553] on button "Continue" at bounding box center [925, 548] width 67 height 30
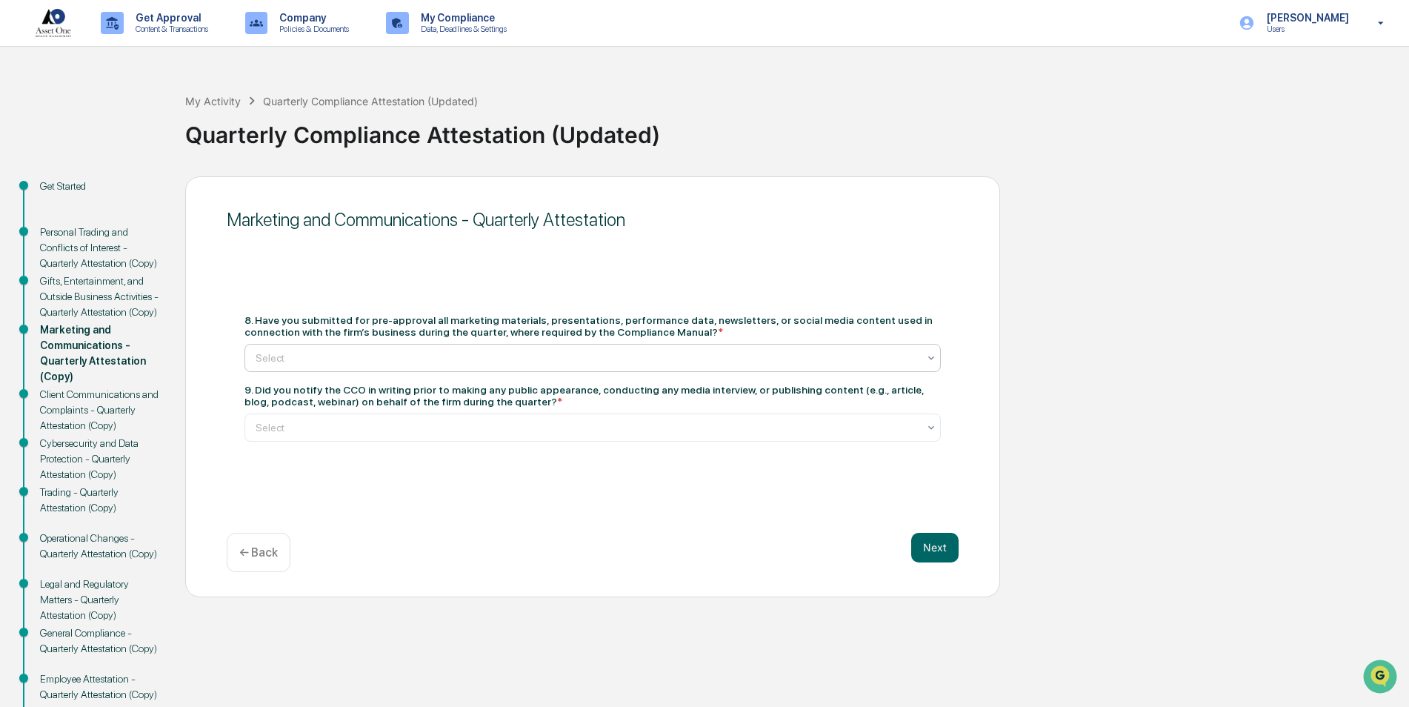
click at [625, 362] on div at bounding box center [587, 357] width 662 height 15
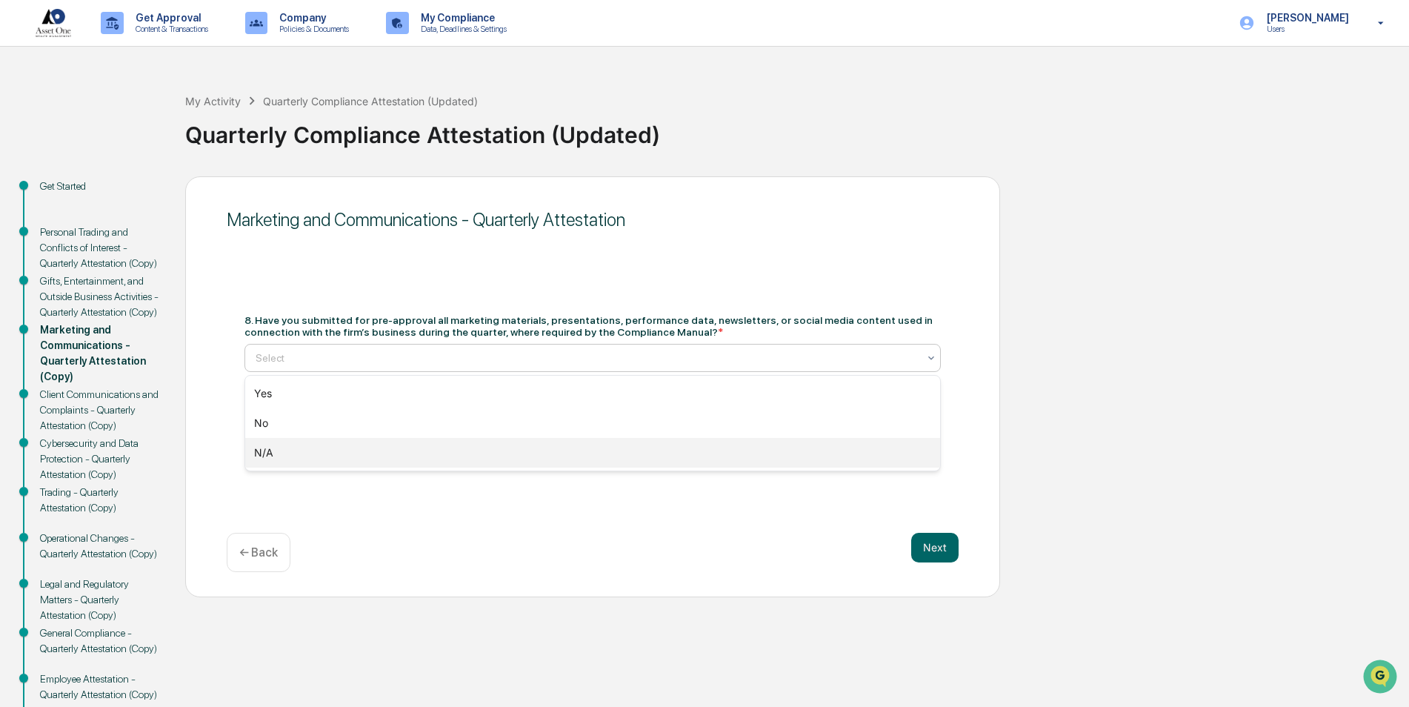
click at [583, 459] on div "N/A" at bounding box center [592, 453] width 695 height 30
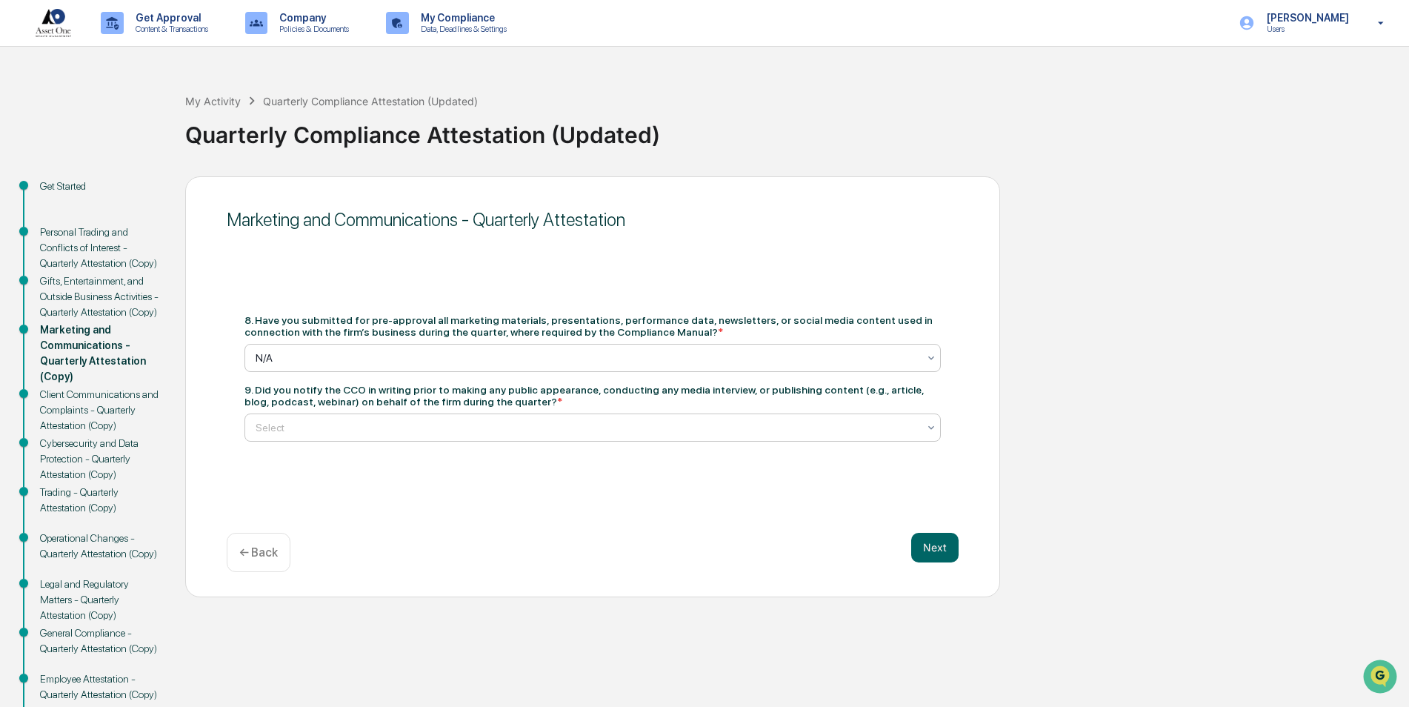
click at [604, 431] on div at bounding box center [587, 427] width 662 height 15
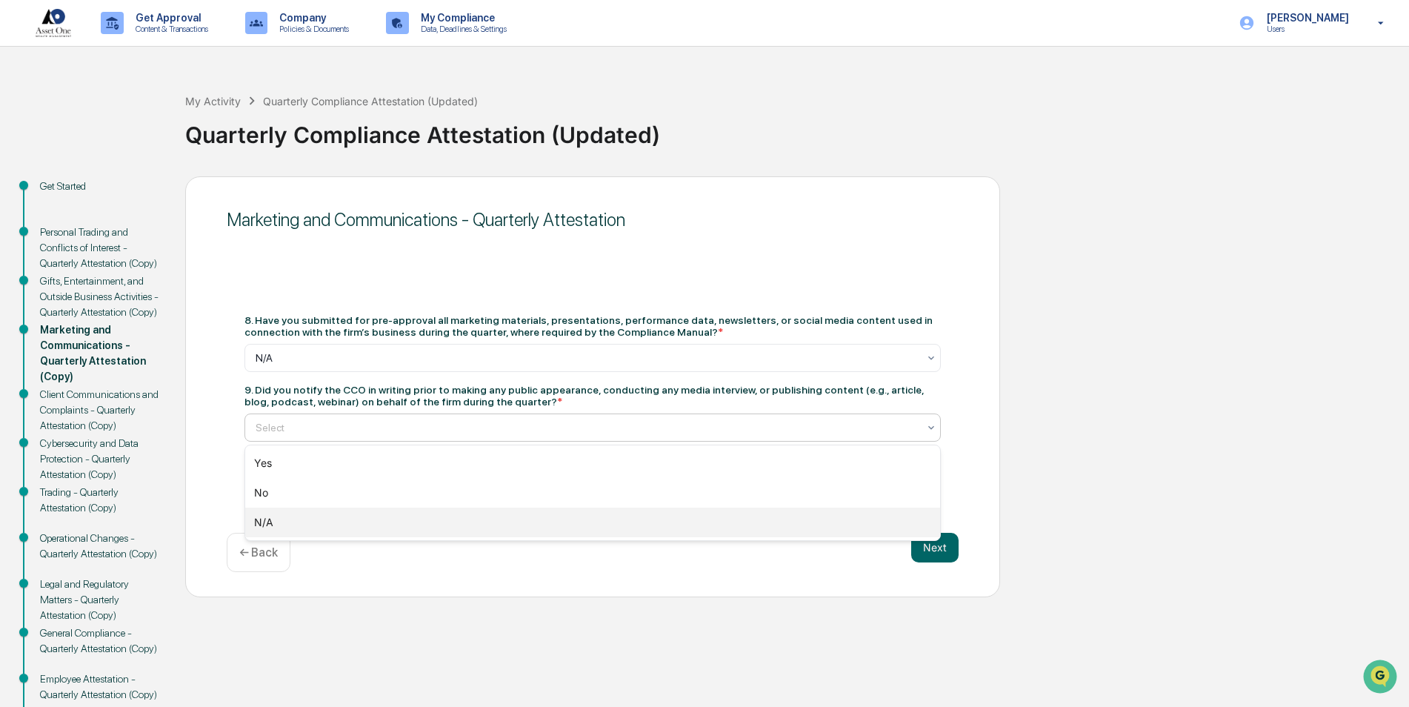
click at [571, 519] on div "N/A" at bounding box center [592, 522] width 695 height 30
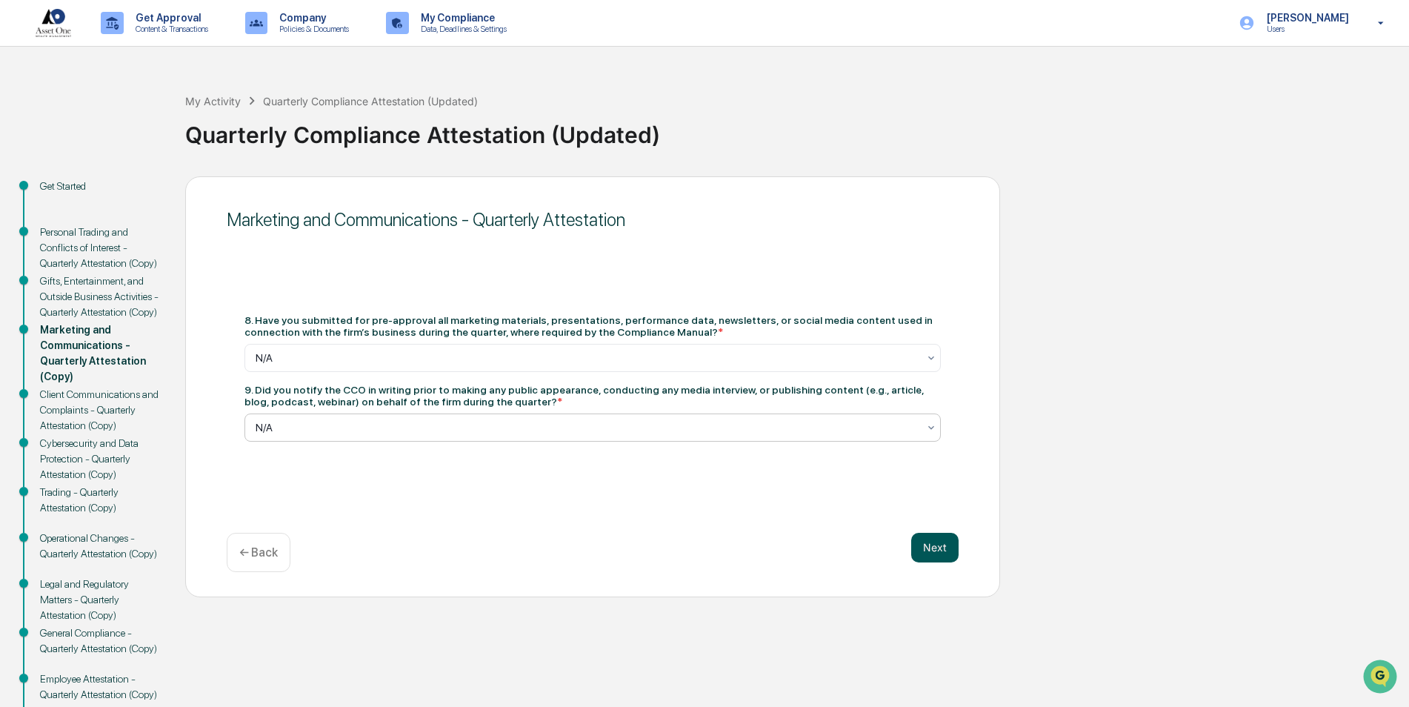
click at [943, 553] on button "Next" at bounding box center [934, 548] width 47 height 30
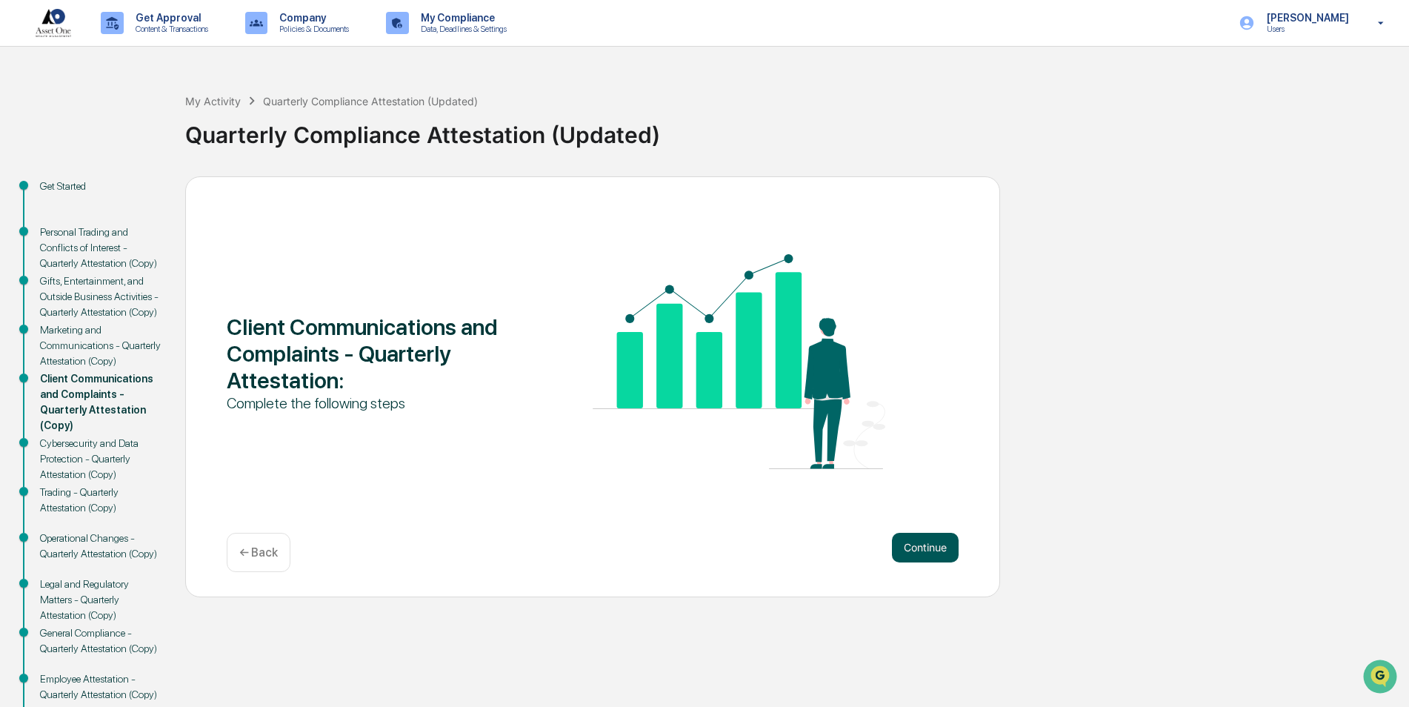
click at [947, 556] on button "Continue" at bounding box center [925, 548] width 67 height 30
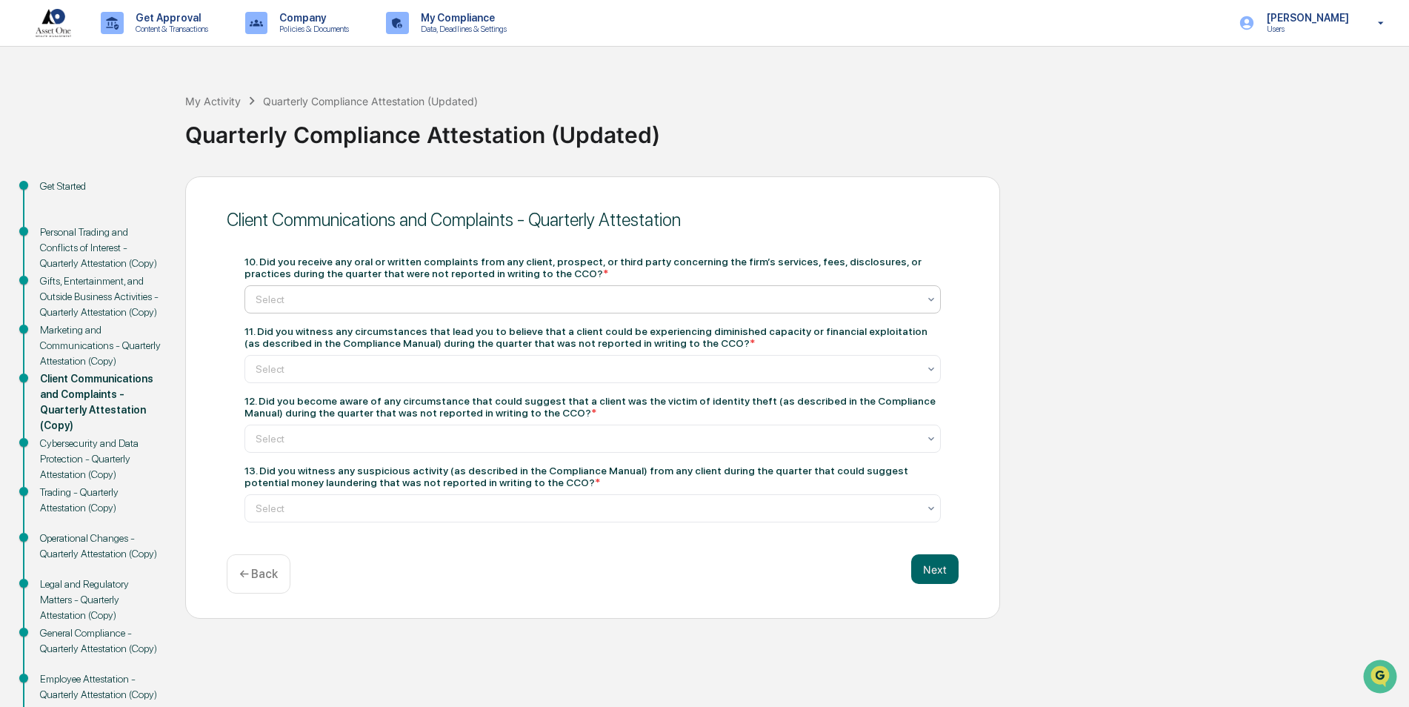
click at [767, 301] on div at bounding box center [587, 299] width 662 height 15
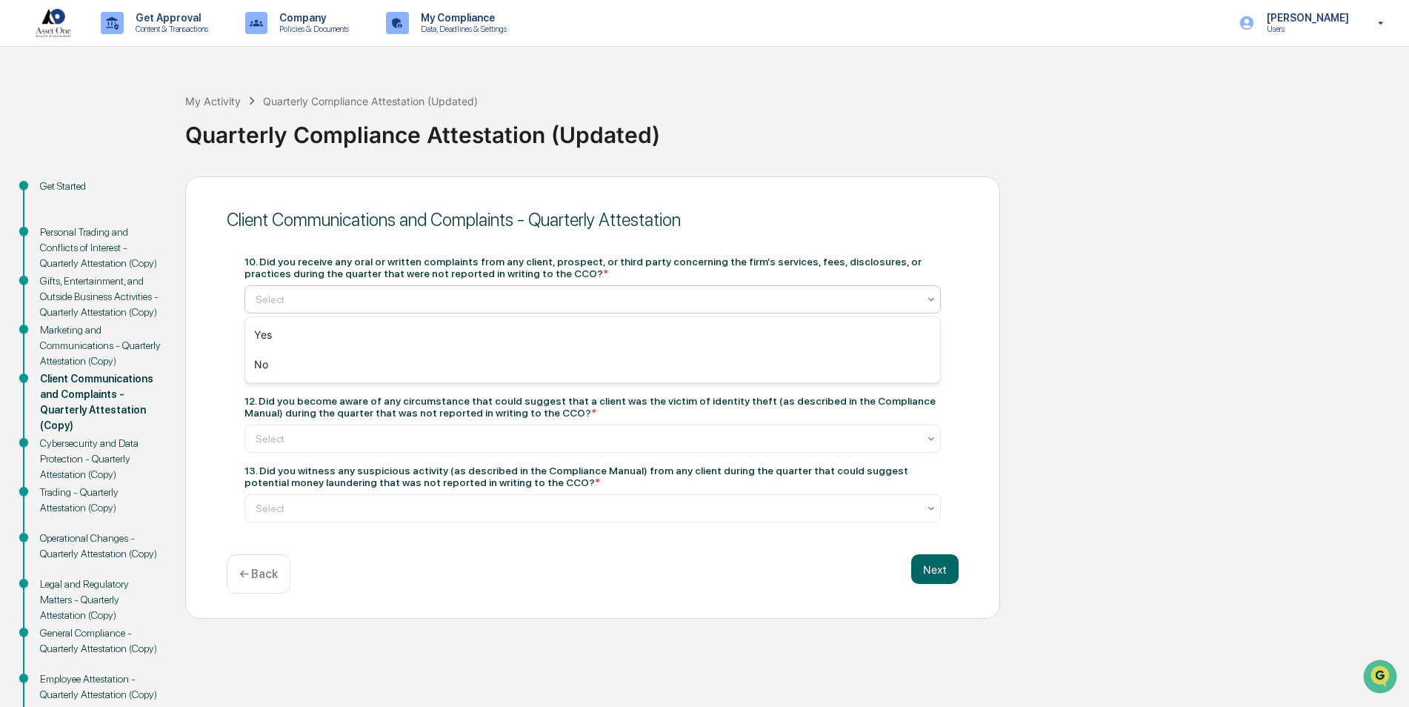
click at [769, 299] on div at bounding box center [587, 299] width 662 height 15
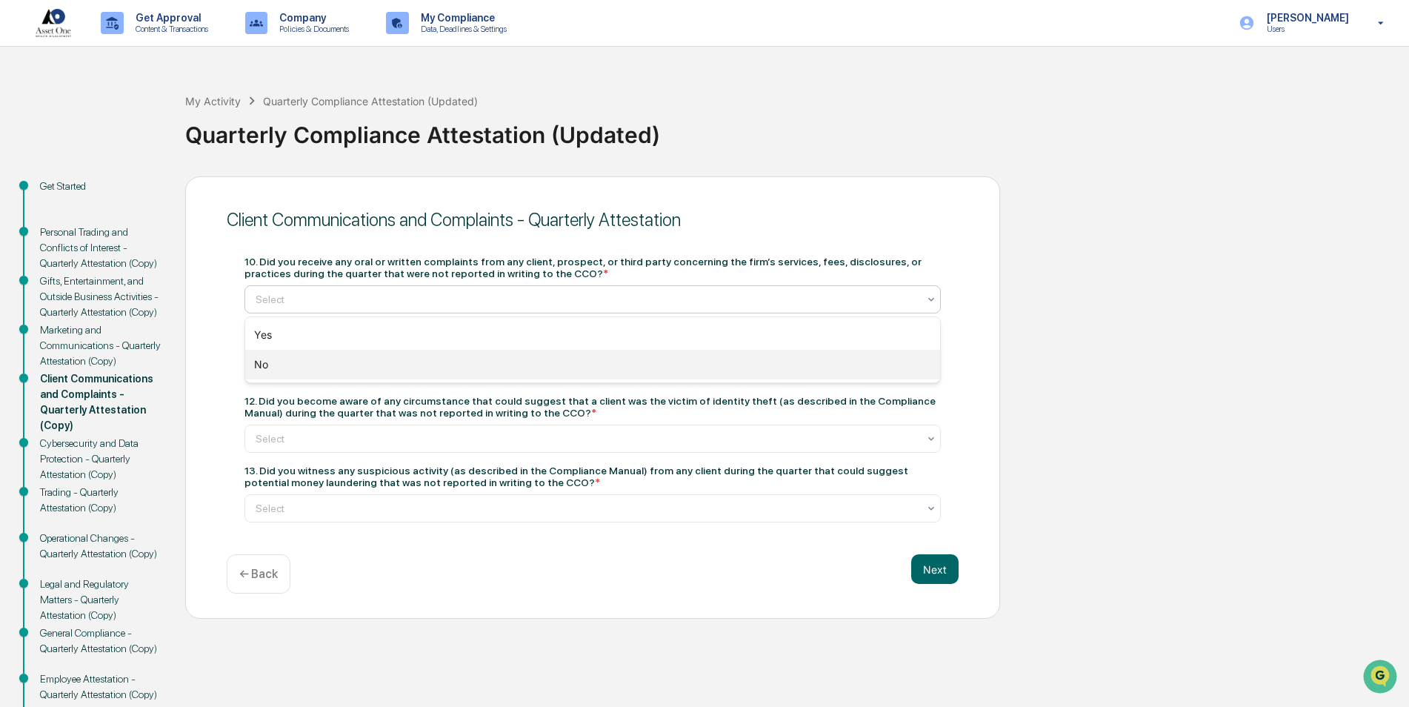
click at [718, 377] on div "No" at bounding box center [592, 365] width 695 height 30
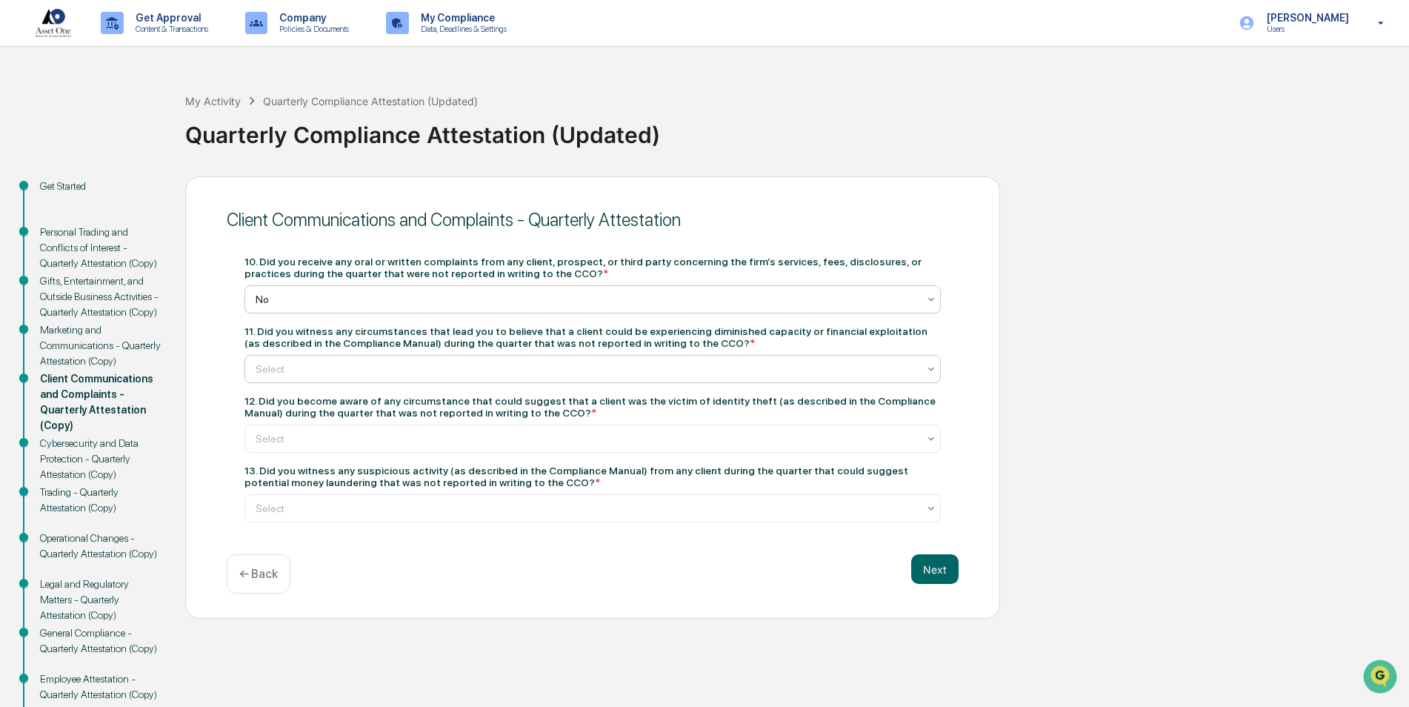
click at [722, 372] on div at bounding box center [587, 368] width 662 height 15
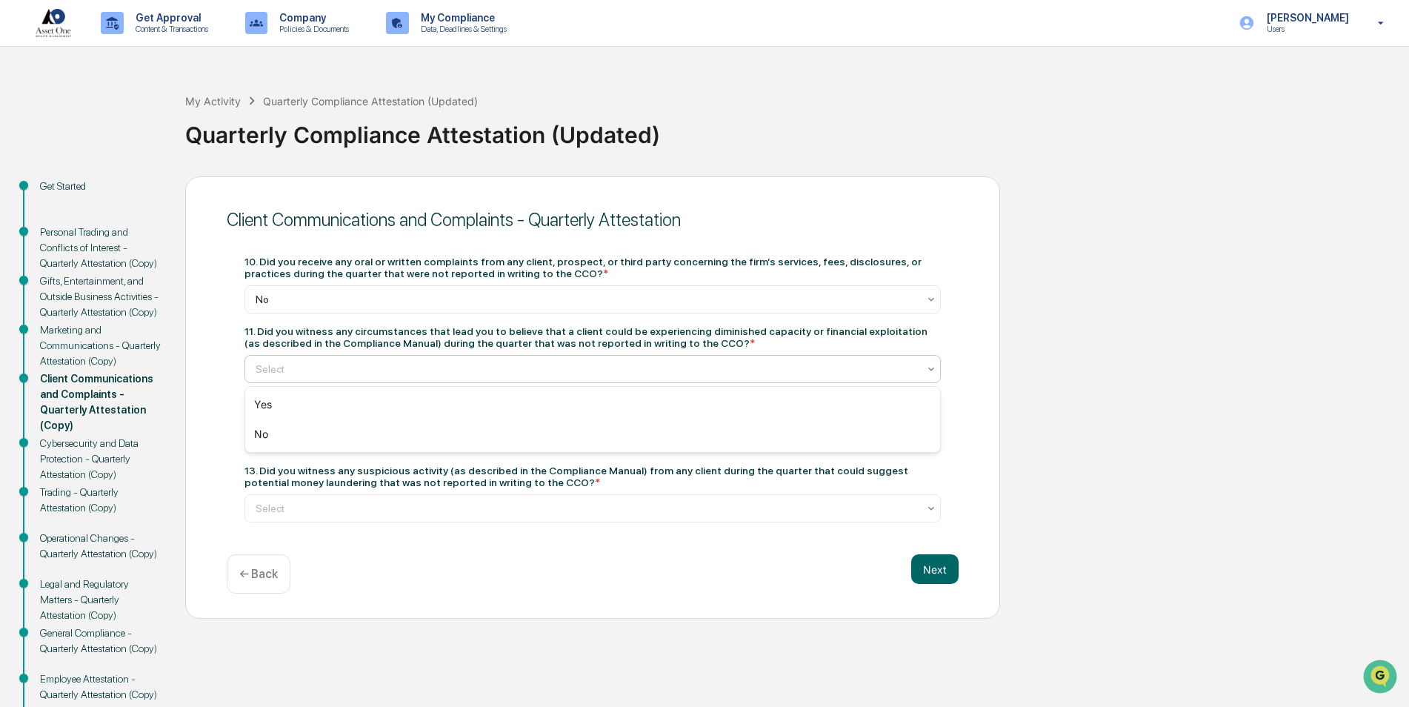
click at [685, 449] on div "Yes No" at bounding box center [592, 419] width 695 height 65
click at [693, 440] on div "No" at bounding box center [592, 434] width 695 height 30
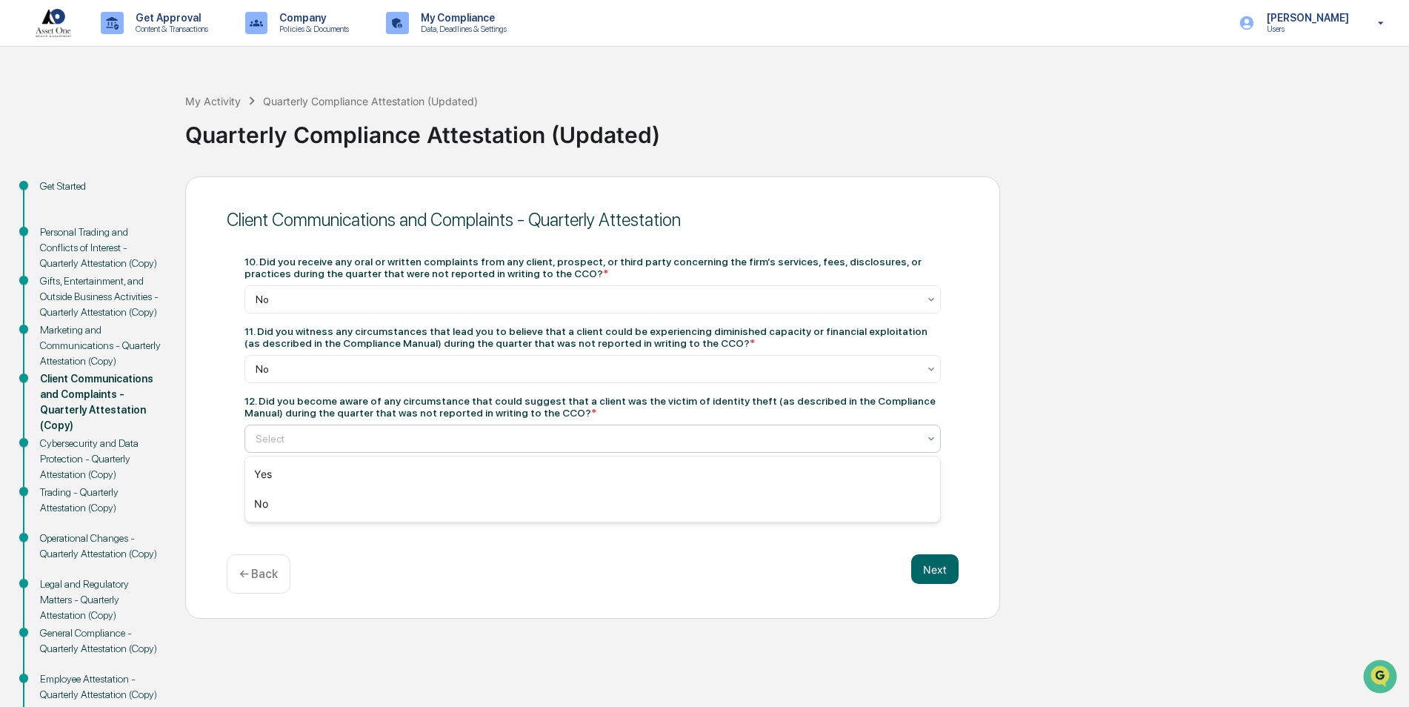
click at [693, 440] on div at bounding box center [587, 438] width 662 height 15
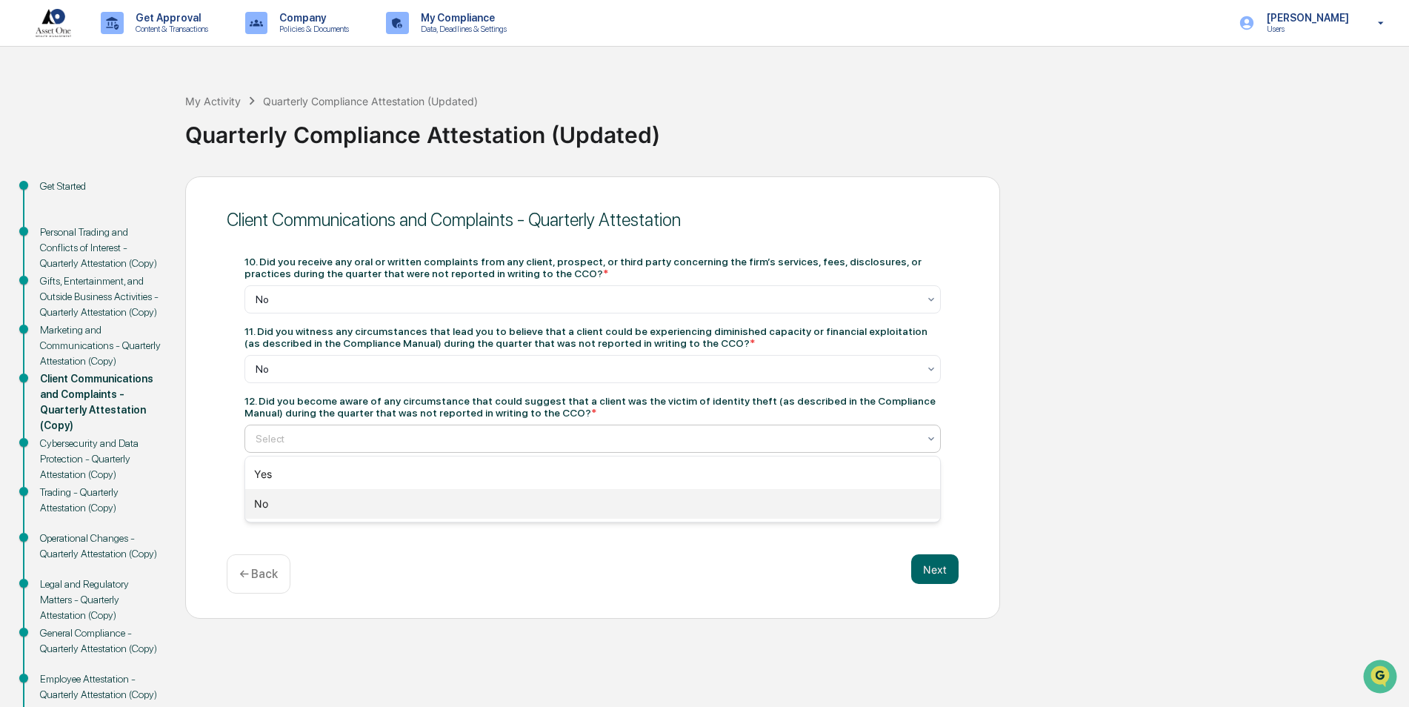
click at [673, 505] on div "No" at bounding box center [592, 504] width 695 height 30
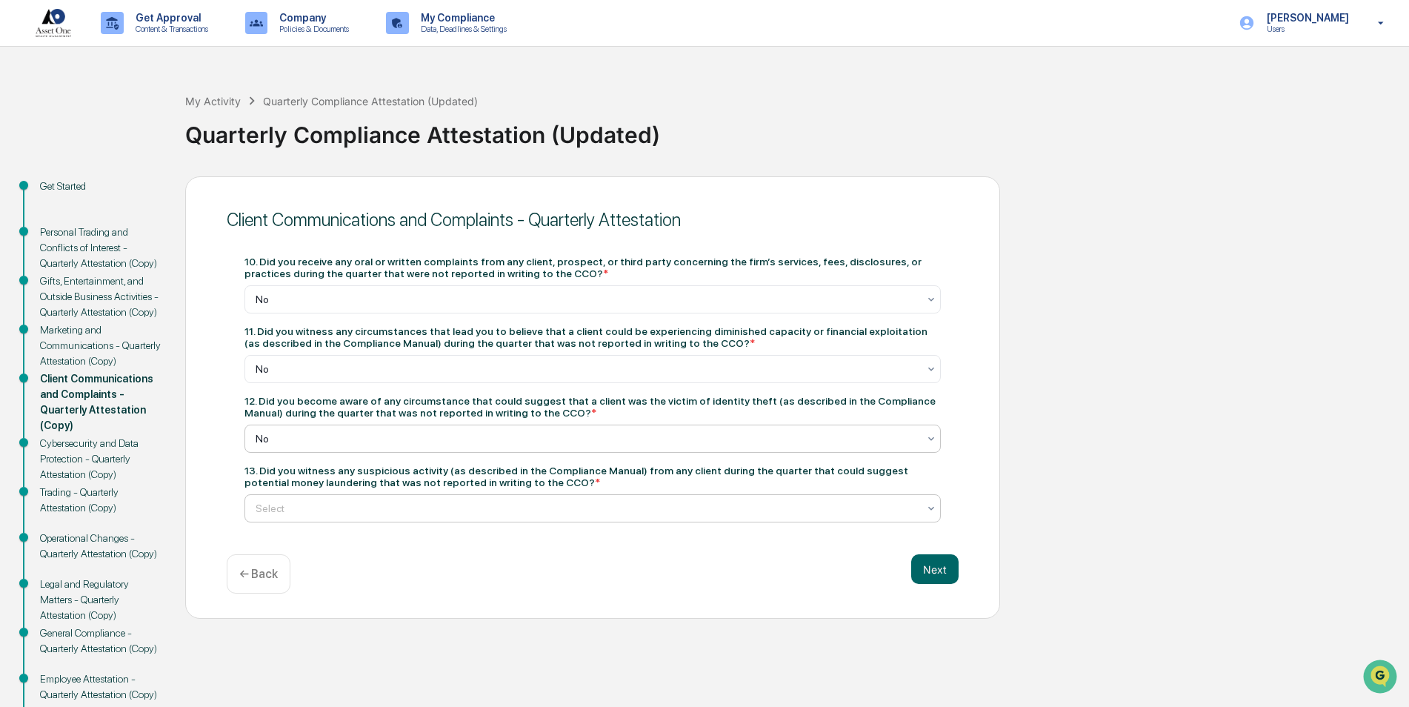
click at [673, 505] on div at bounding box center [587, 508] width 662 height 15
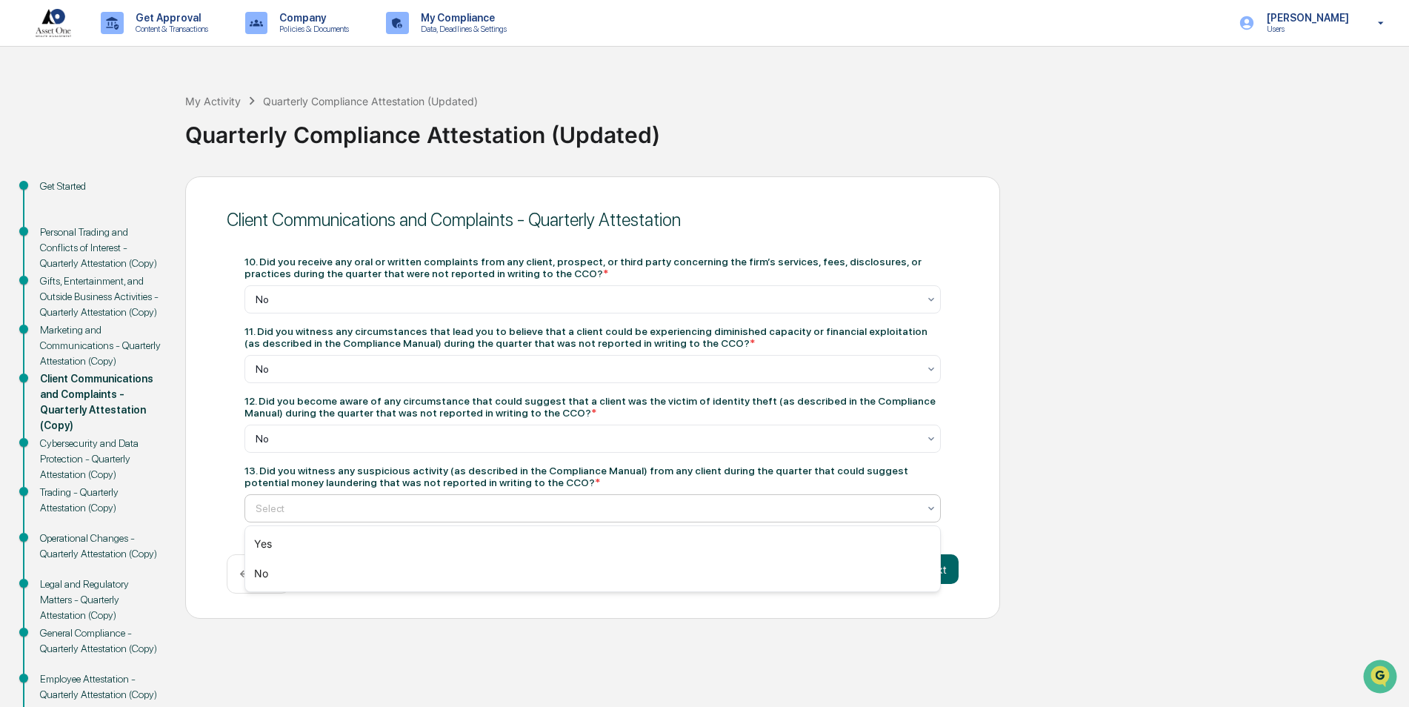
click at [673, 505] on div at bounding box center [587, 508] width 662 height 15
click at [710, 501] on div at bounding box center [587, 508] width 662 height 15
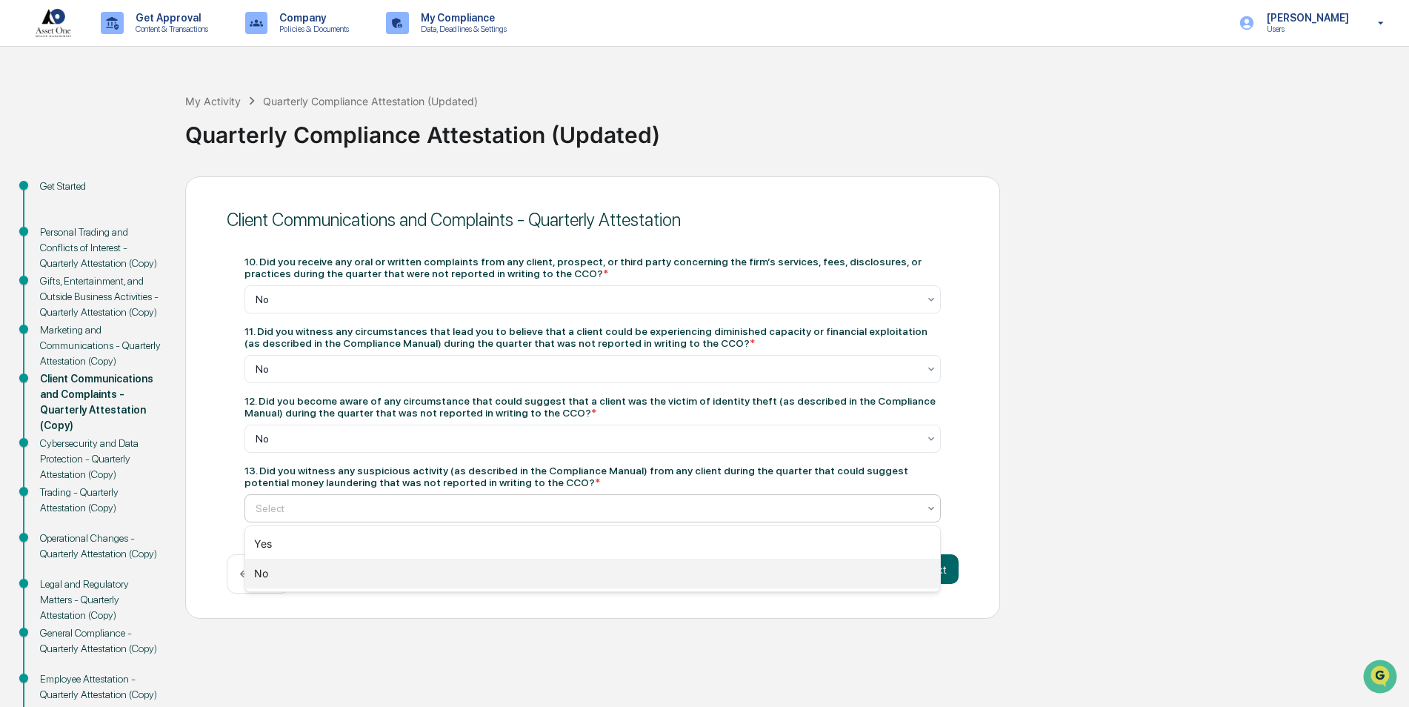
click at [694, 561] on div "No" at bounding box center [592, 574] width 695 height 30
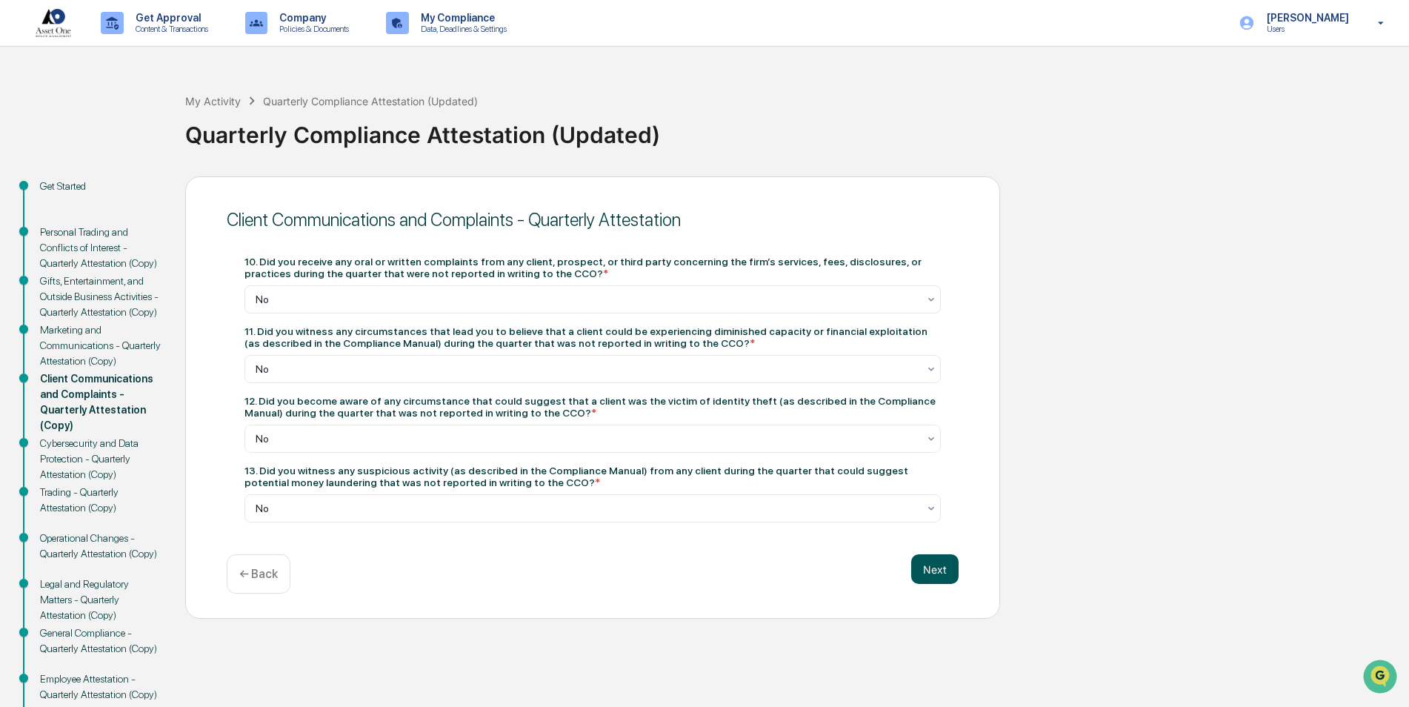
click at [937, 572] on button "Next" at bounding box center [934, 569] width 47 height 30
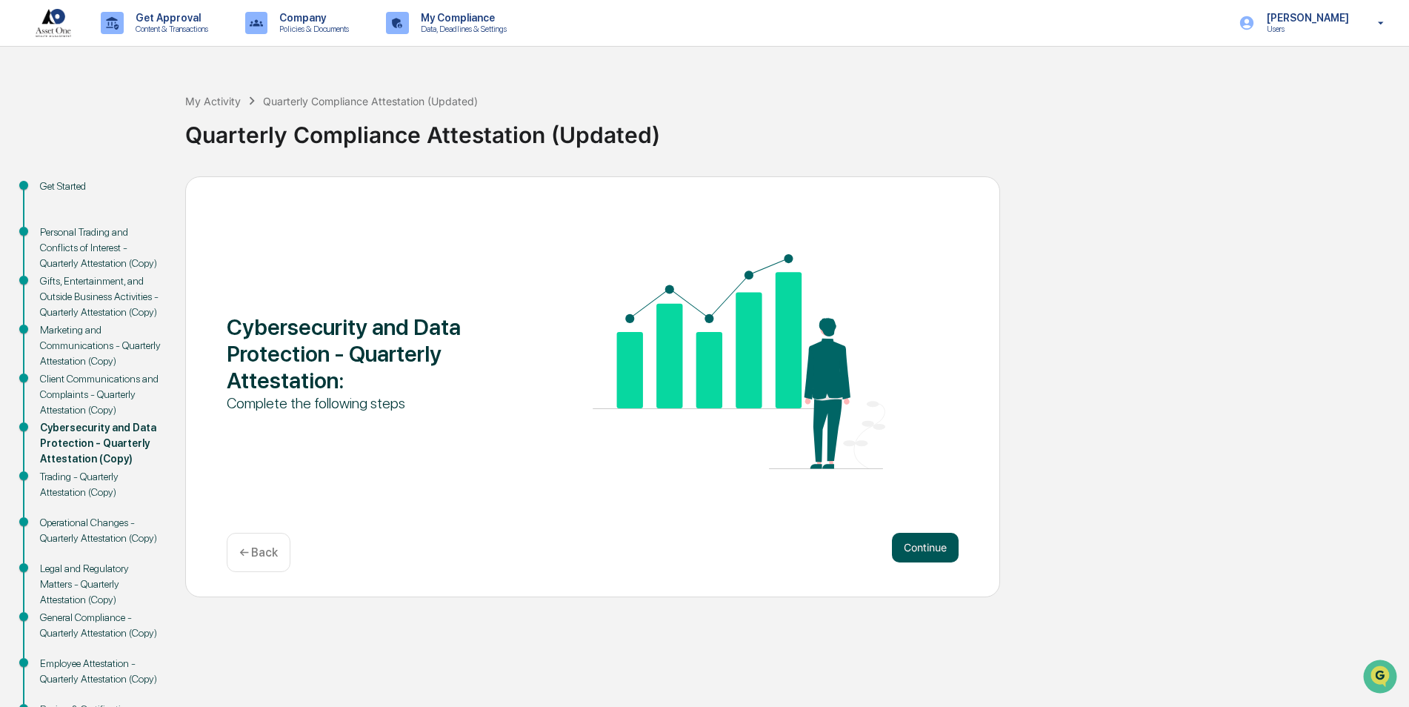
click at [941, 553] on button "Continue" at bounding box center [925, 548] width 67 height 30
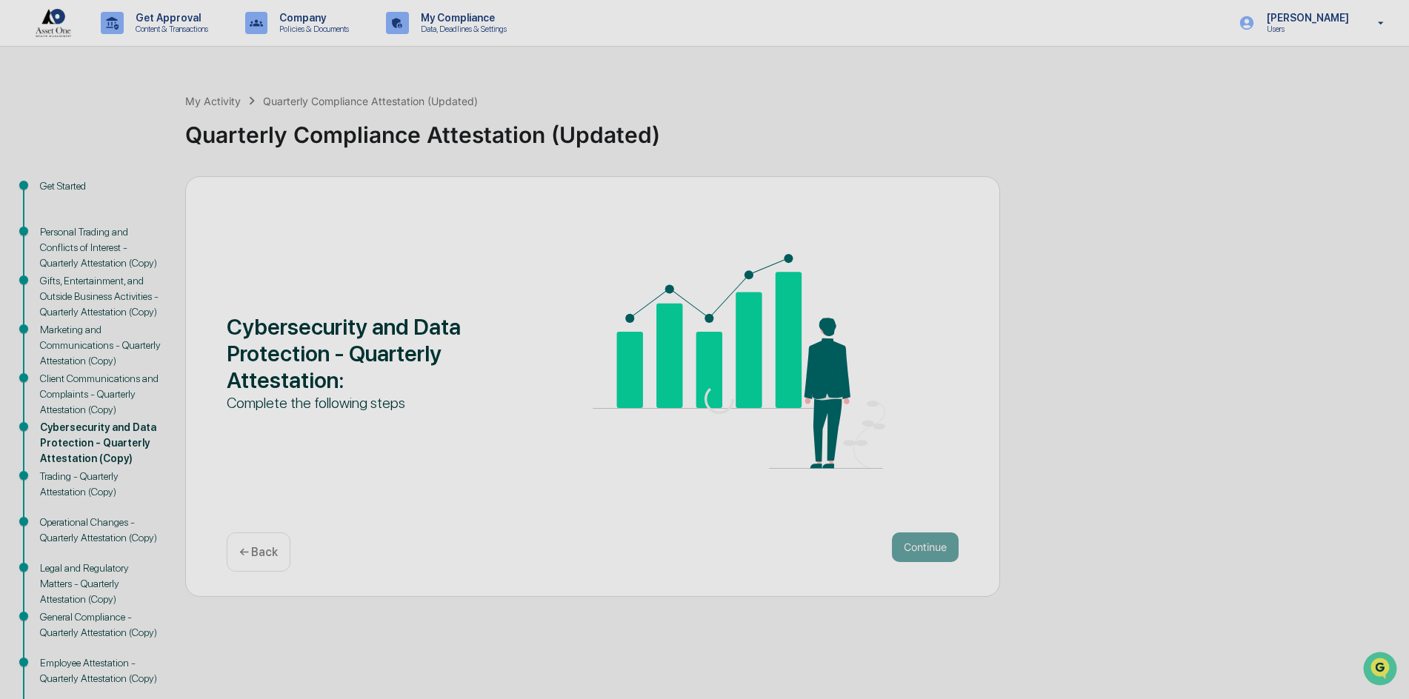
click at [941, 553] on div at bounding box center [719, 399] width 1439 height 799
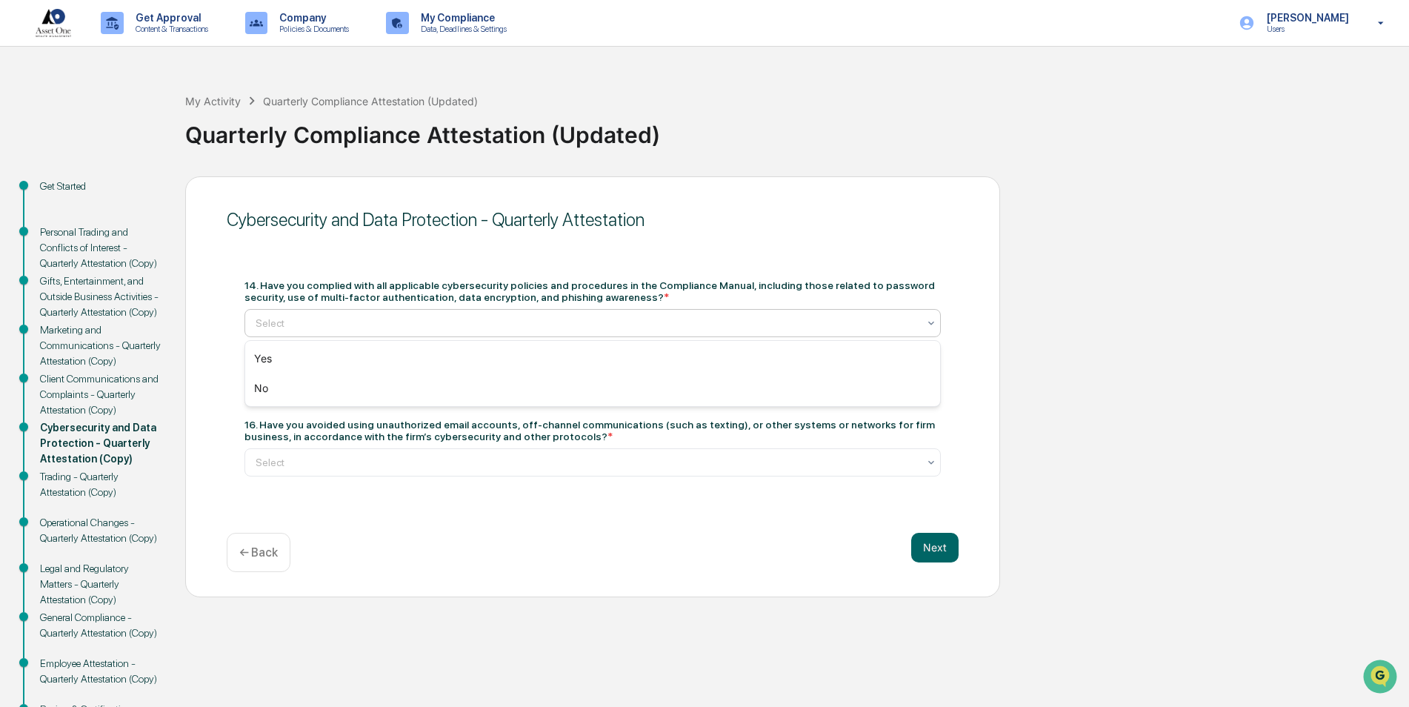
click at [764, 319] on div at bounding box center [587, 323] width 662 height 15
click at [744, 353] on div "Yes" at bounding box center [592, 359] width 695 height 30
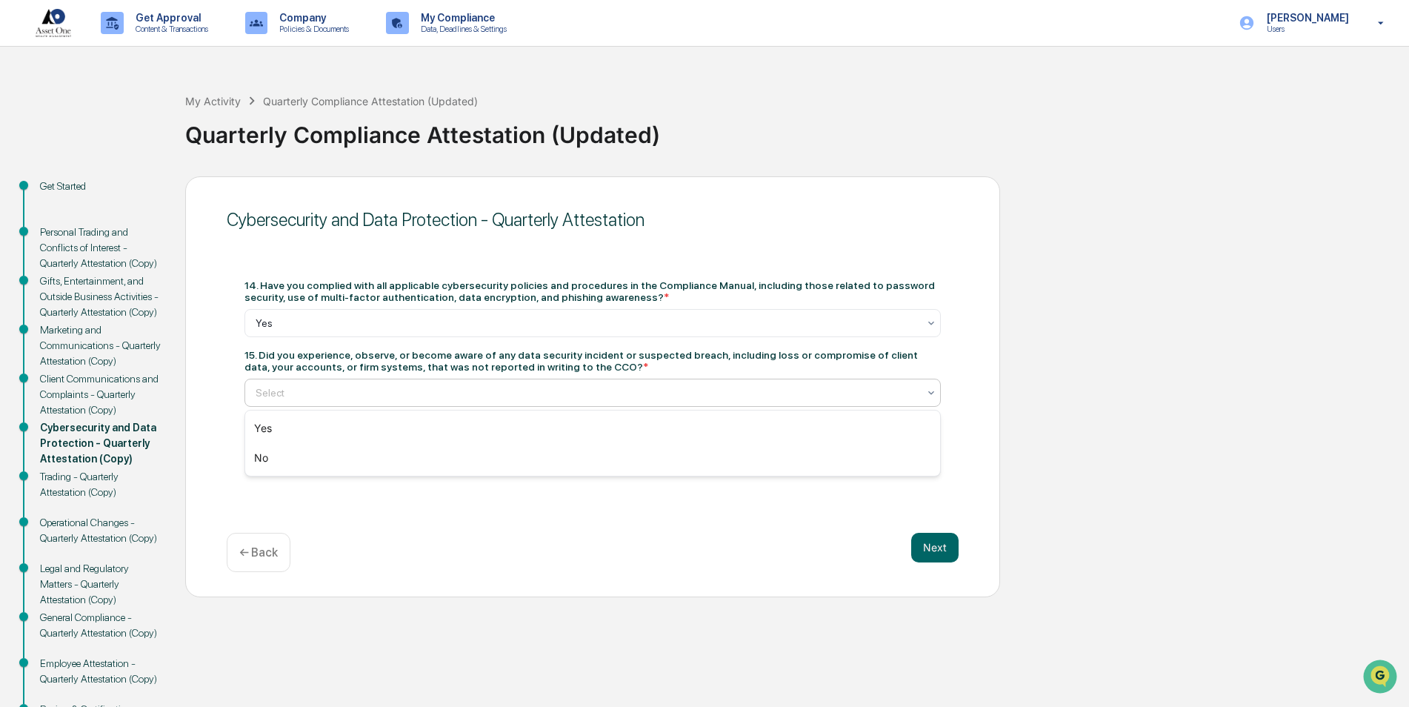
click at [756, 396] on div at bounding box center [587, 392] width 662 height 15
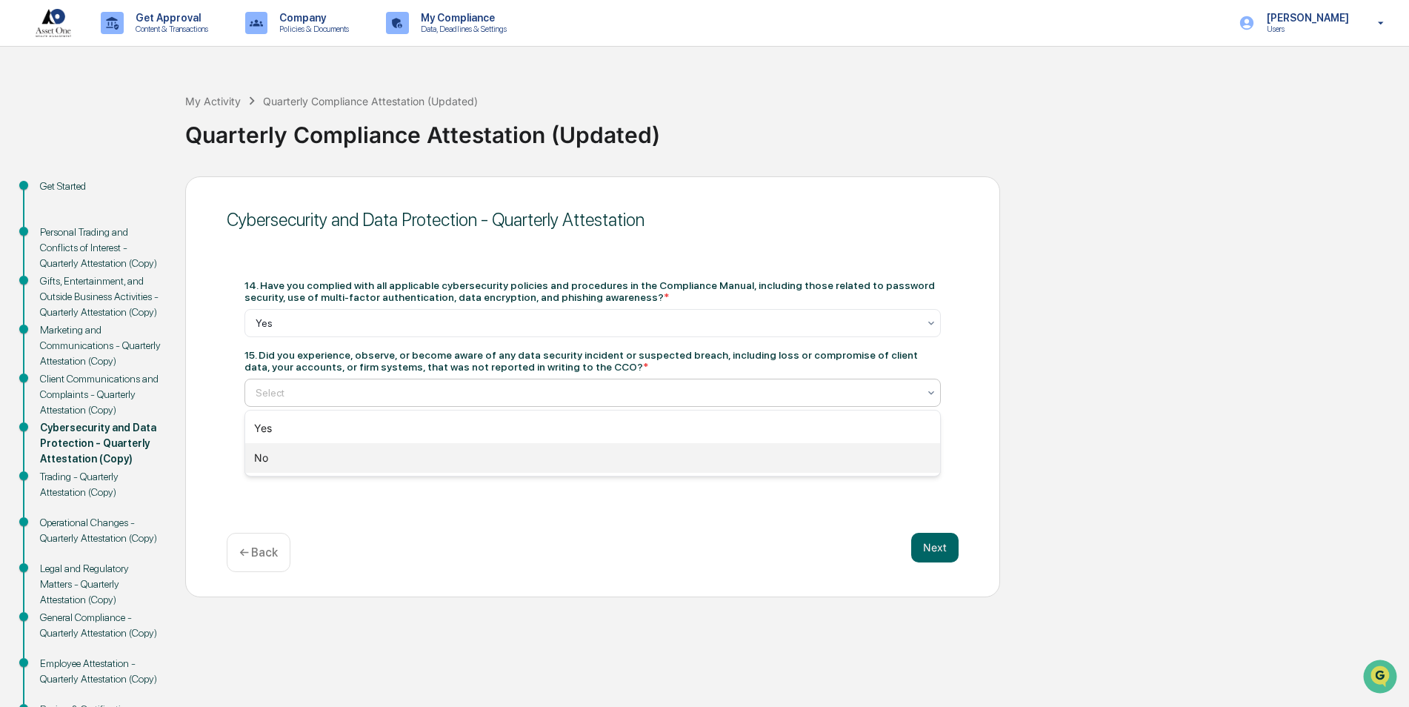
click at [740, 451] on div "No" at bounding box center [592, 458] width 695 height 30
click at [740, 452] on div "Select" at bounding box center [586, 462] width 677 height 21
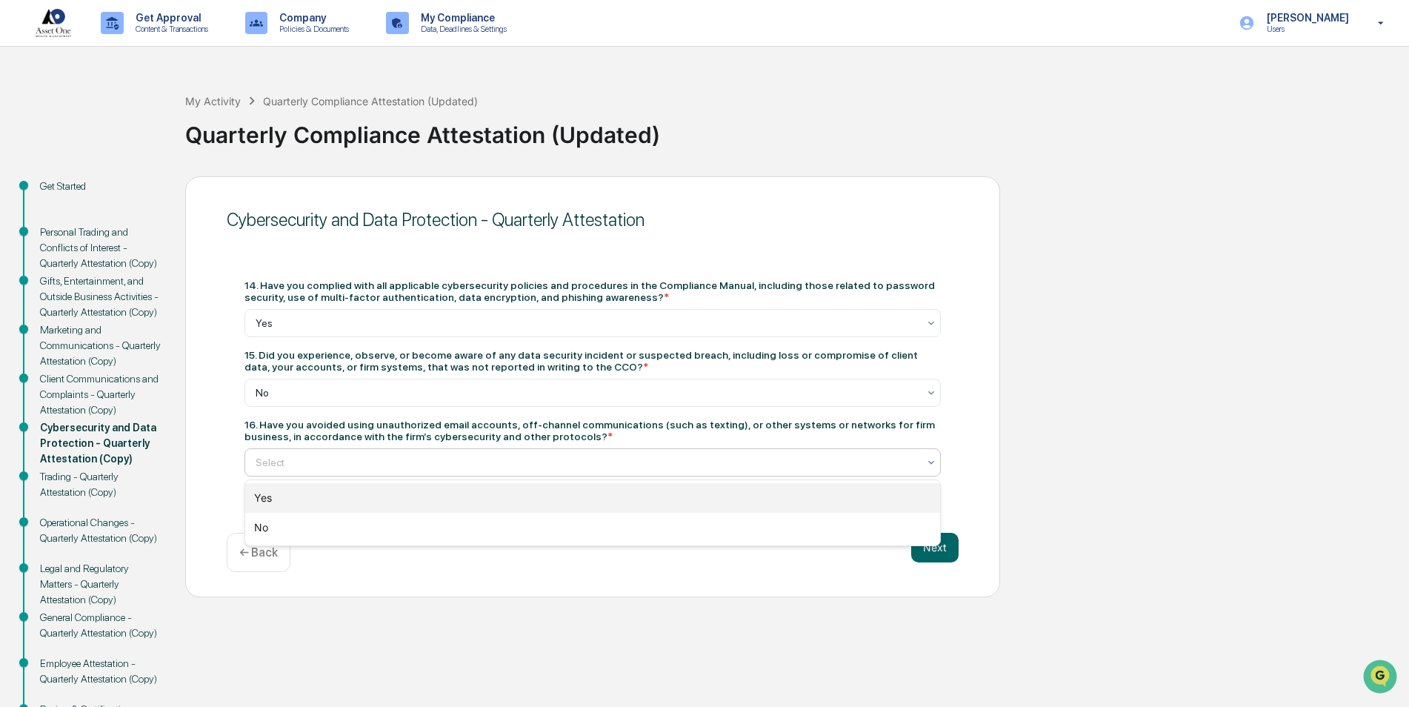
click at [741, 487] on div "Yes" at bounding box center [592, 498] width 695 height 30
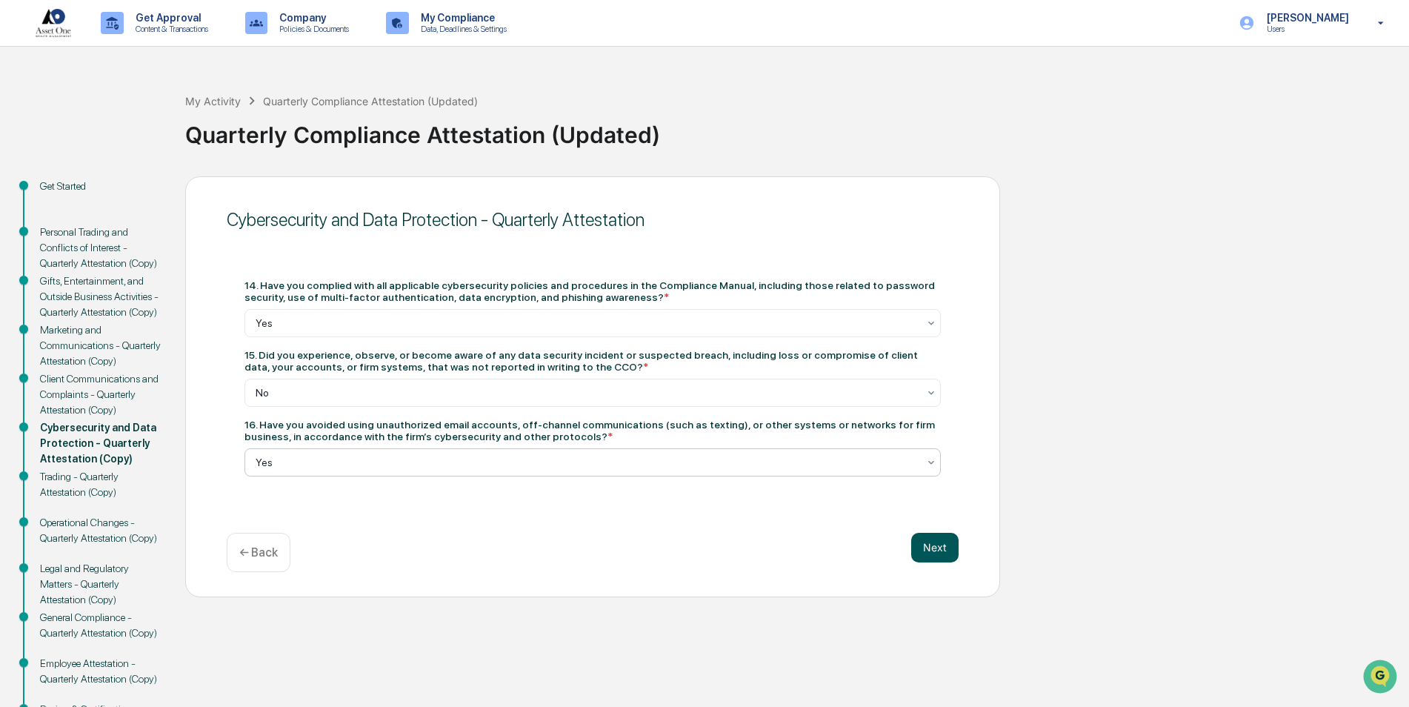
click at [922, 550] on button "Next" at bounding box center [934, 548] width 47 height 30
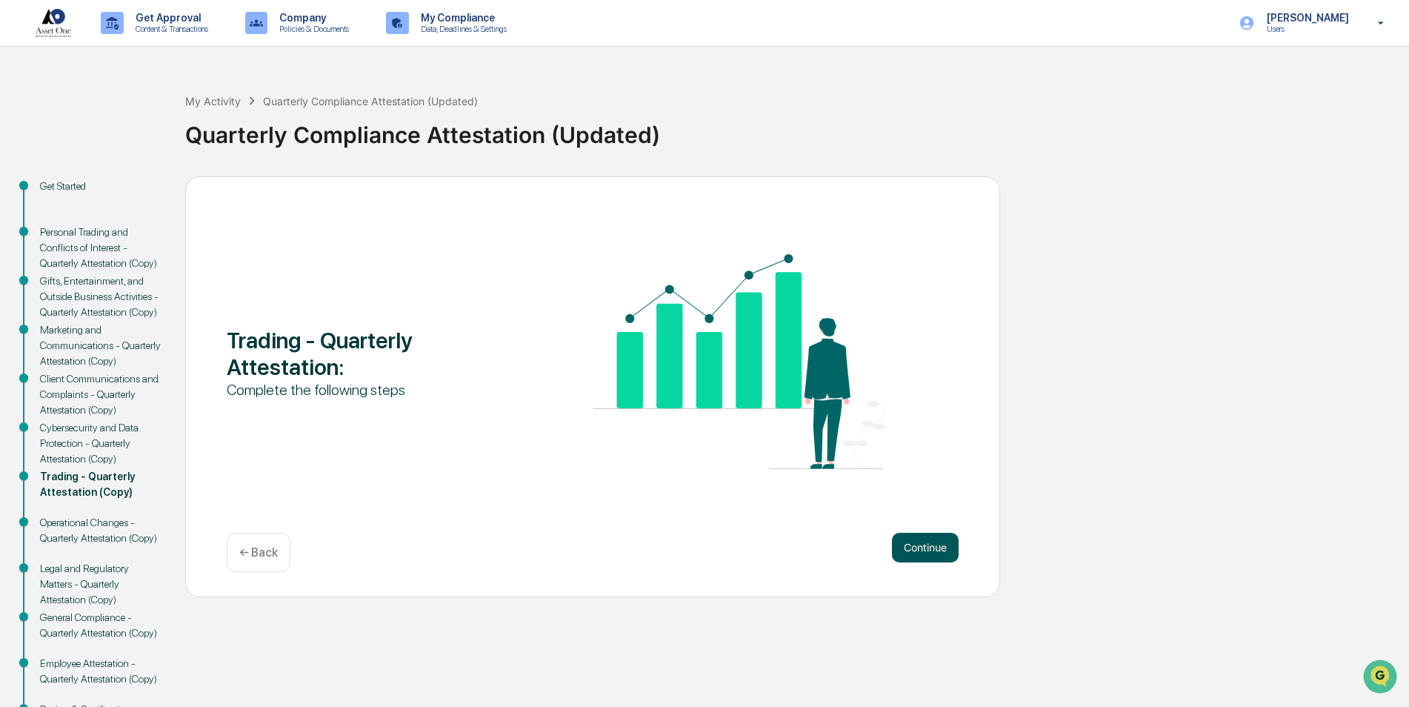
click at [953, 554] on button "Continue" at bounding box center [925, 548] width 67 height 30
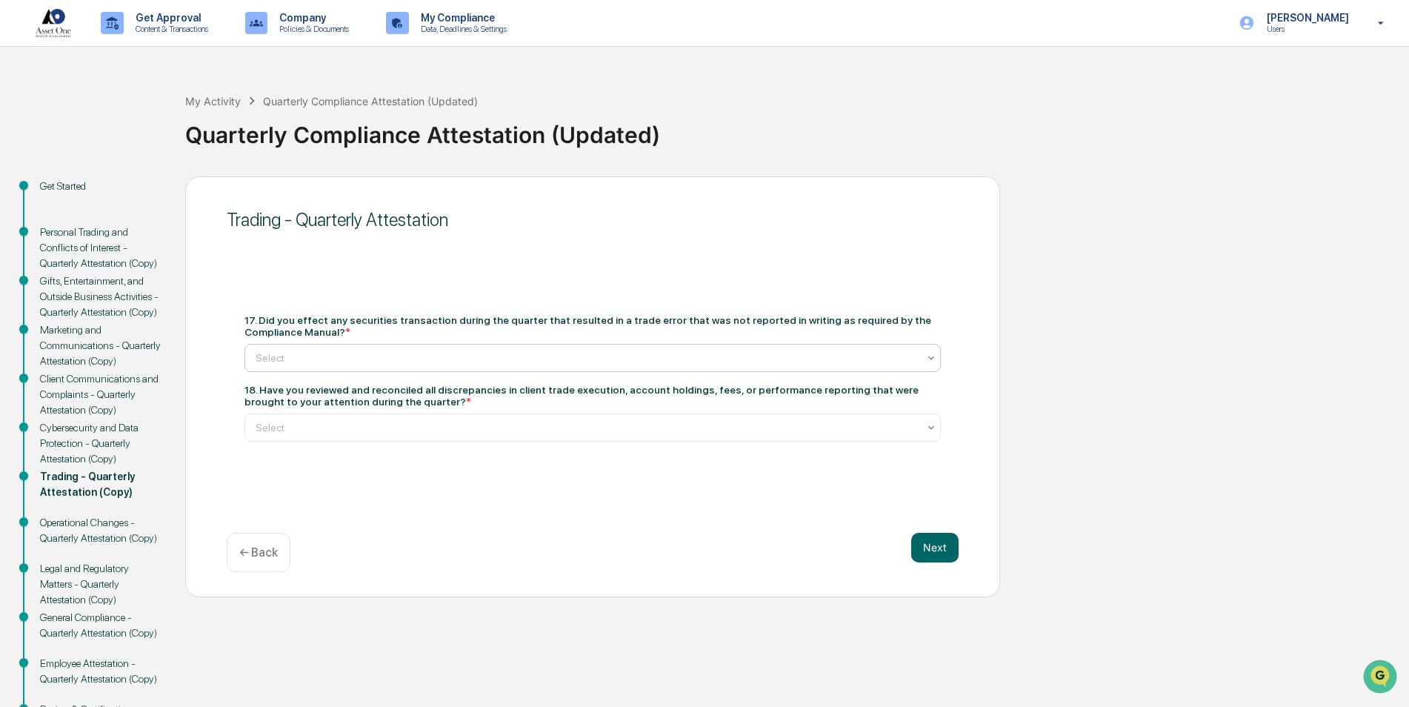
click at [844, 355] on div at bounding box center [587, 357] width 662 height 15
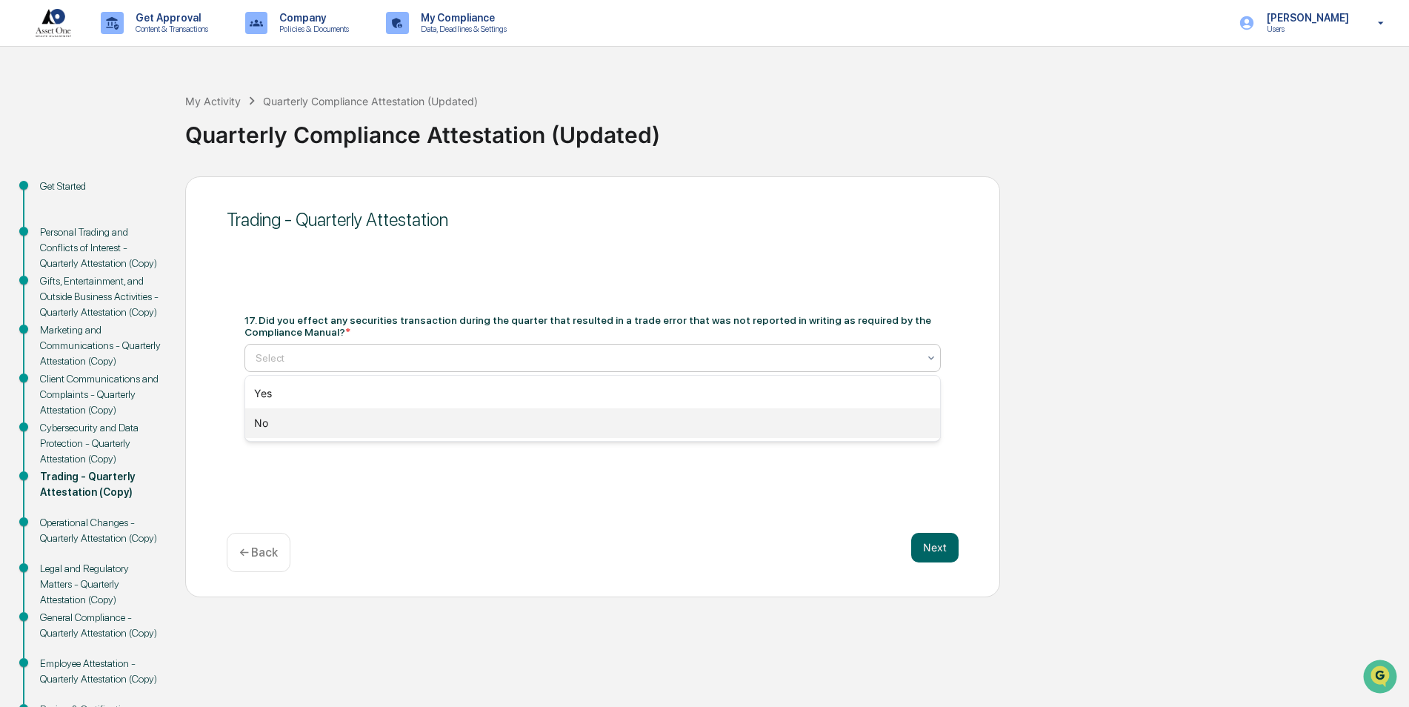
click at [826, 416] on div "No" at bounding box center [592, 423] width 695 height 30
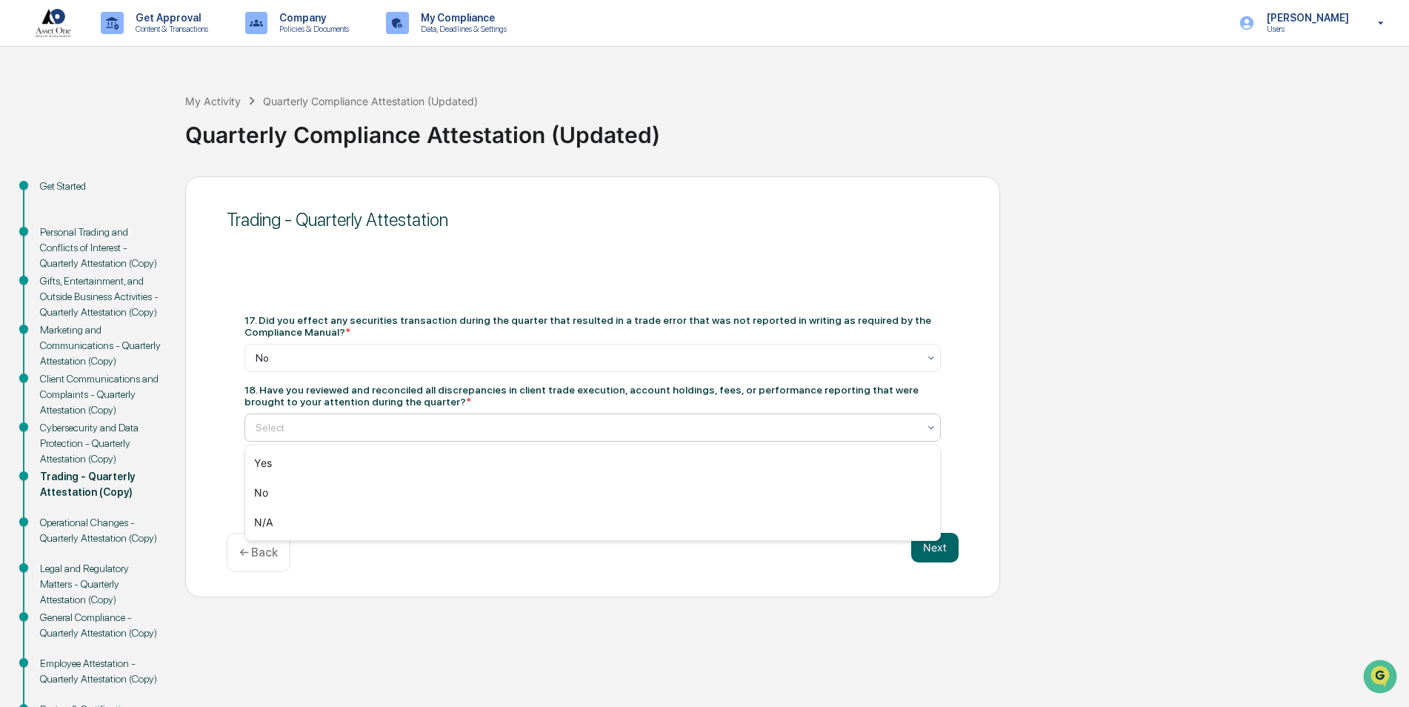
click at [826, 416] on div "Select" at bounding box center [592, 427] width 696 height 28
click at [824, 524] on div "N/A" at bounding box center [592, 522] width 695 height 30
click at [954, 547] on button "Next" at bounding box center [934, 548] width 47 height 30
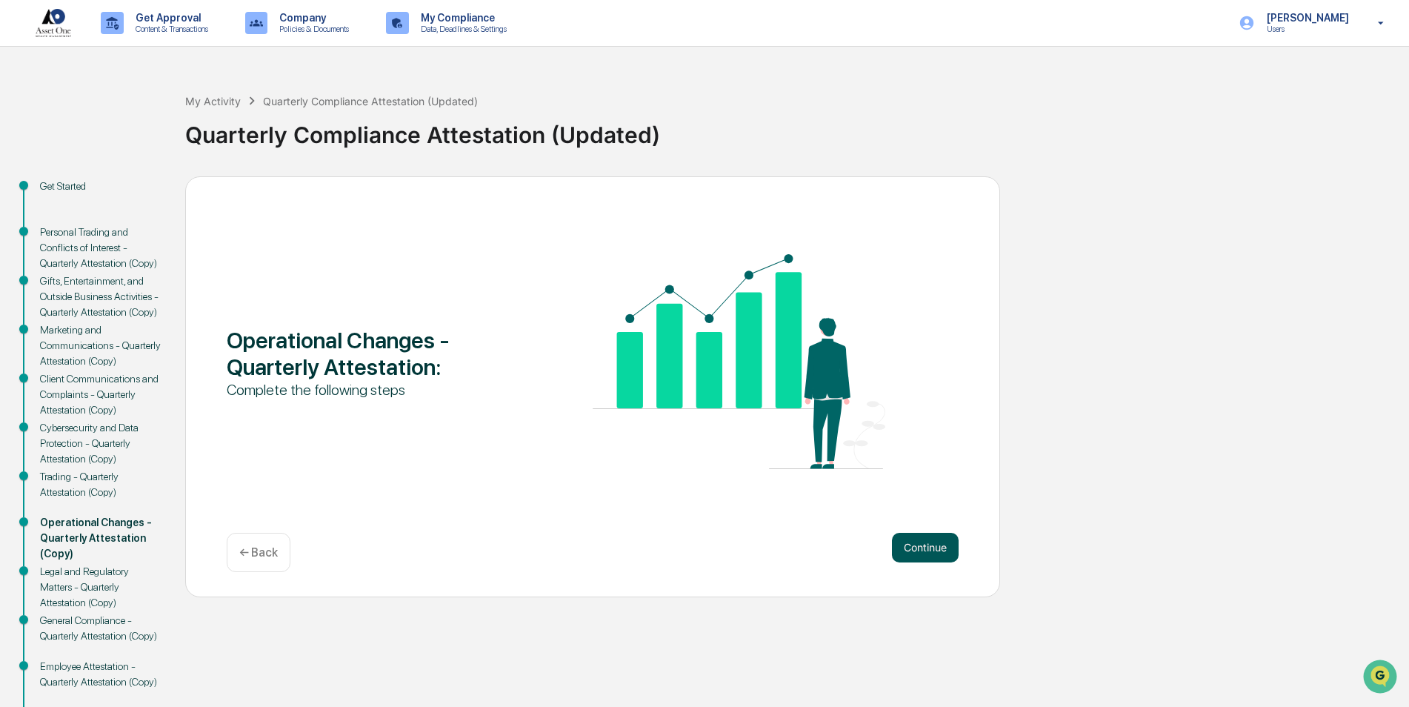
click at [939, 553] on button "Continue" at bounding box center [925, 548] width 67 height 30
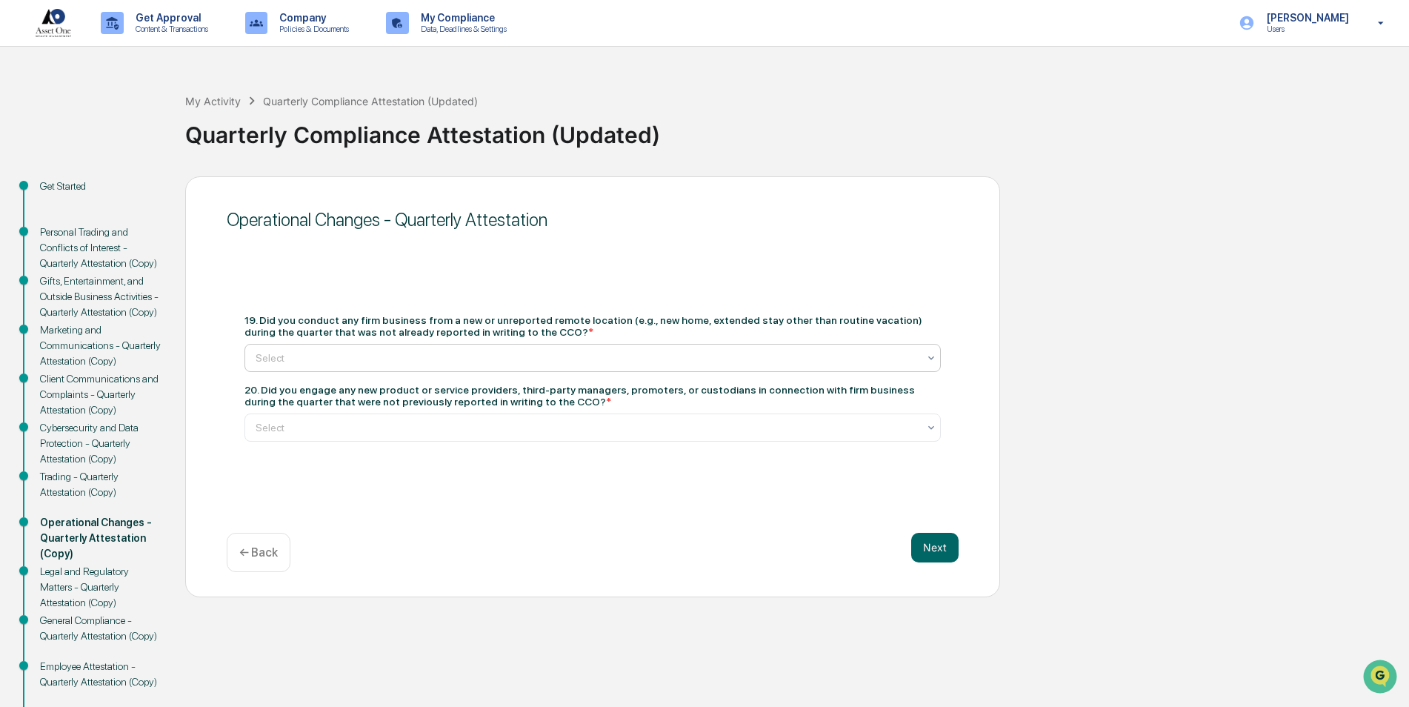
click at [818, 347] on div "Select" at bounding box center [586, 357] width 677 height 21
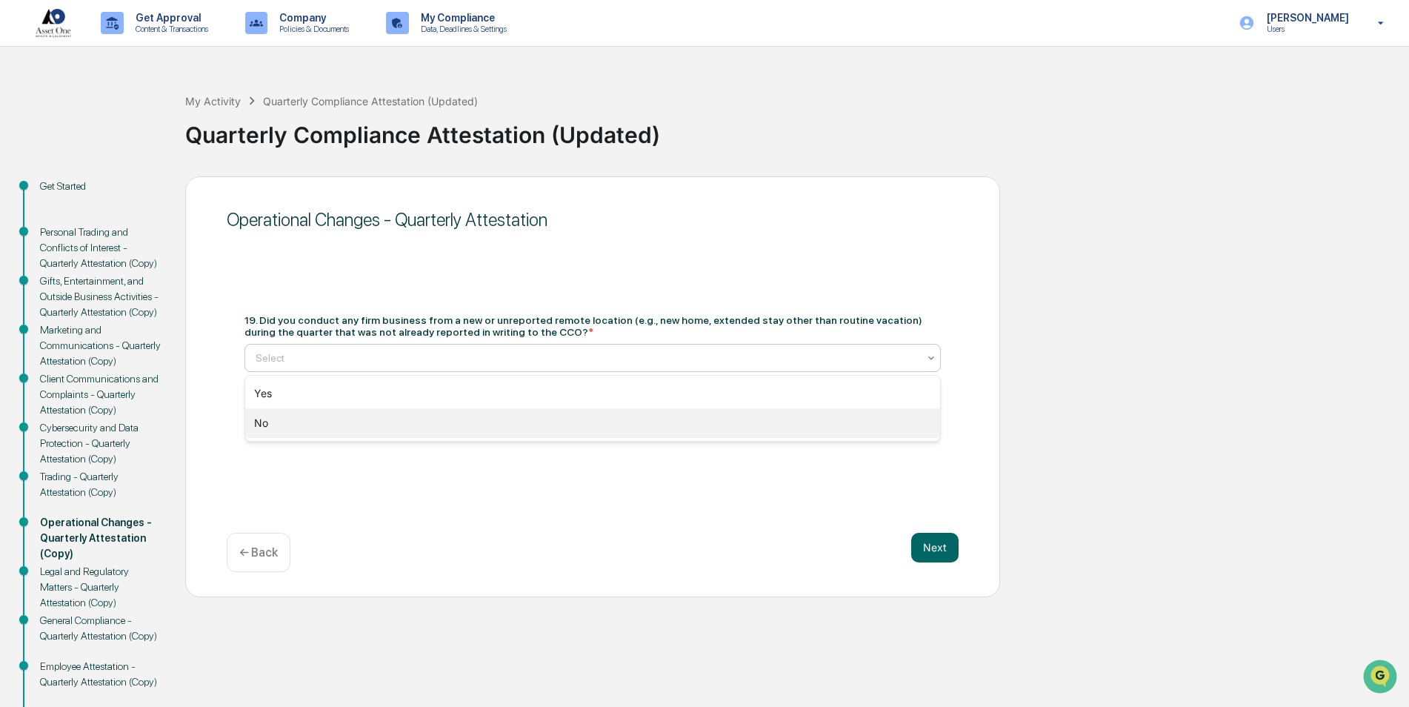
click at [796, 416] on div "No" at bounding box center [592, 423] width 695 height 30
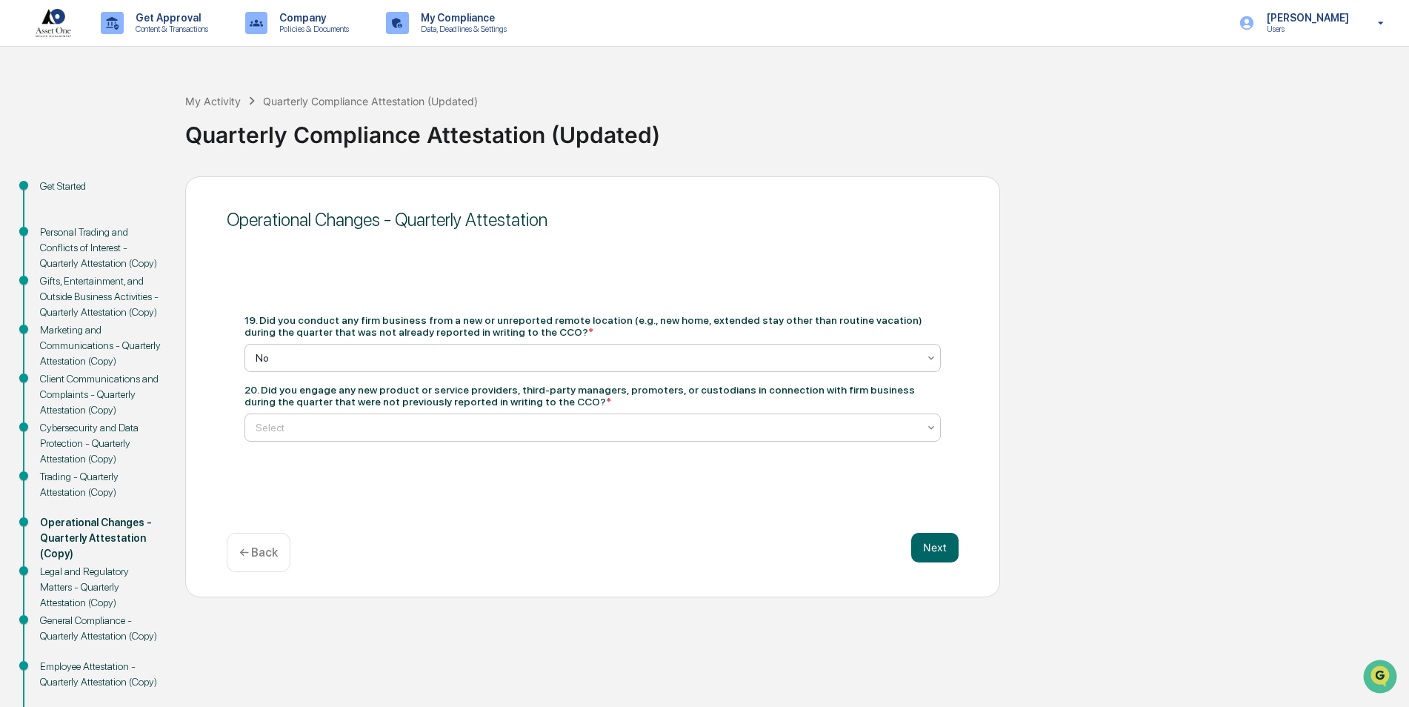
click at [797, 422] on div at bounding box center [587, 427] width 662 height 15
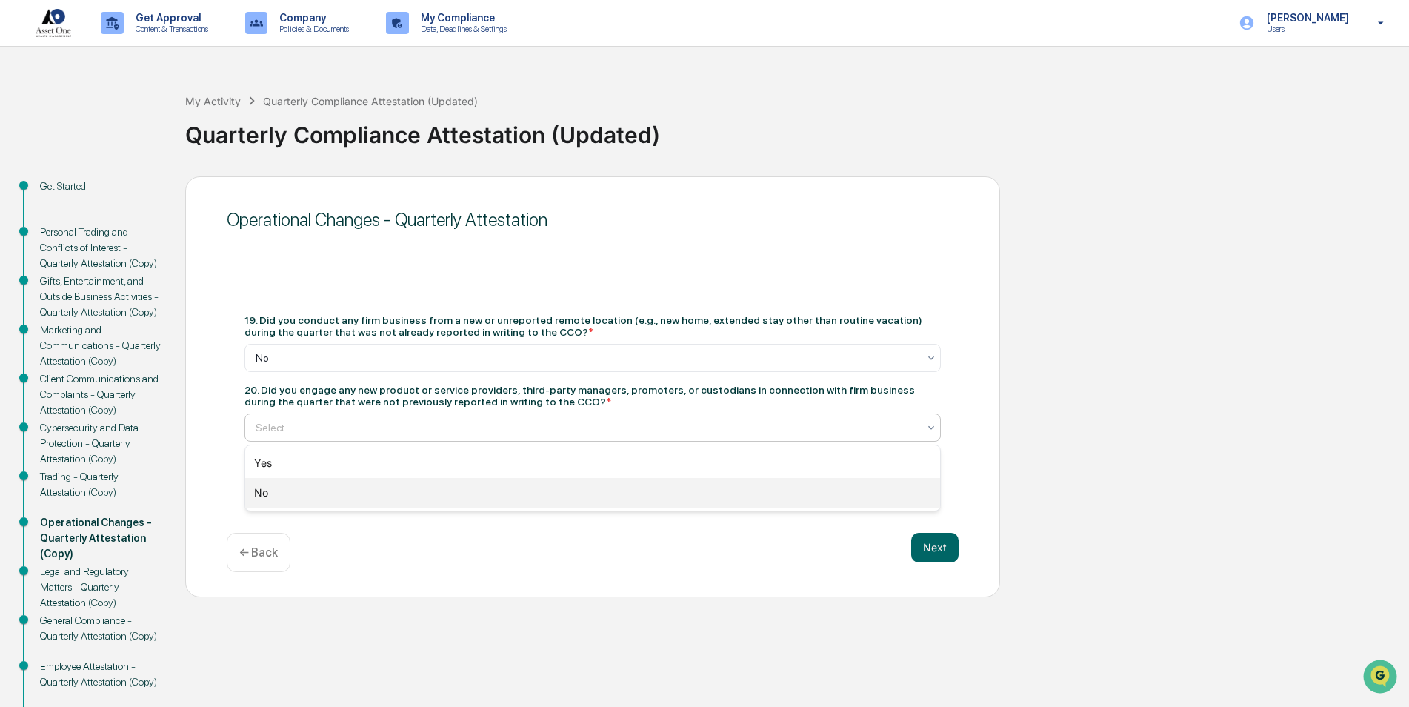
click at [777, 485] on div "No" at bounding box center [592, 493] width 695 height 30
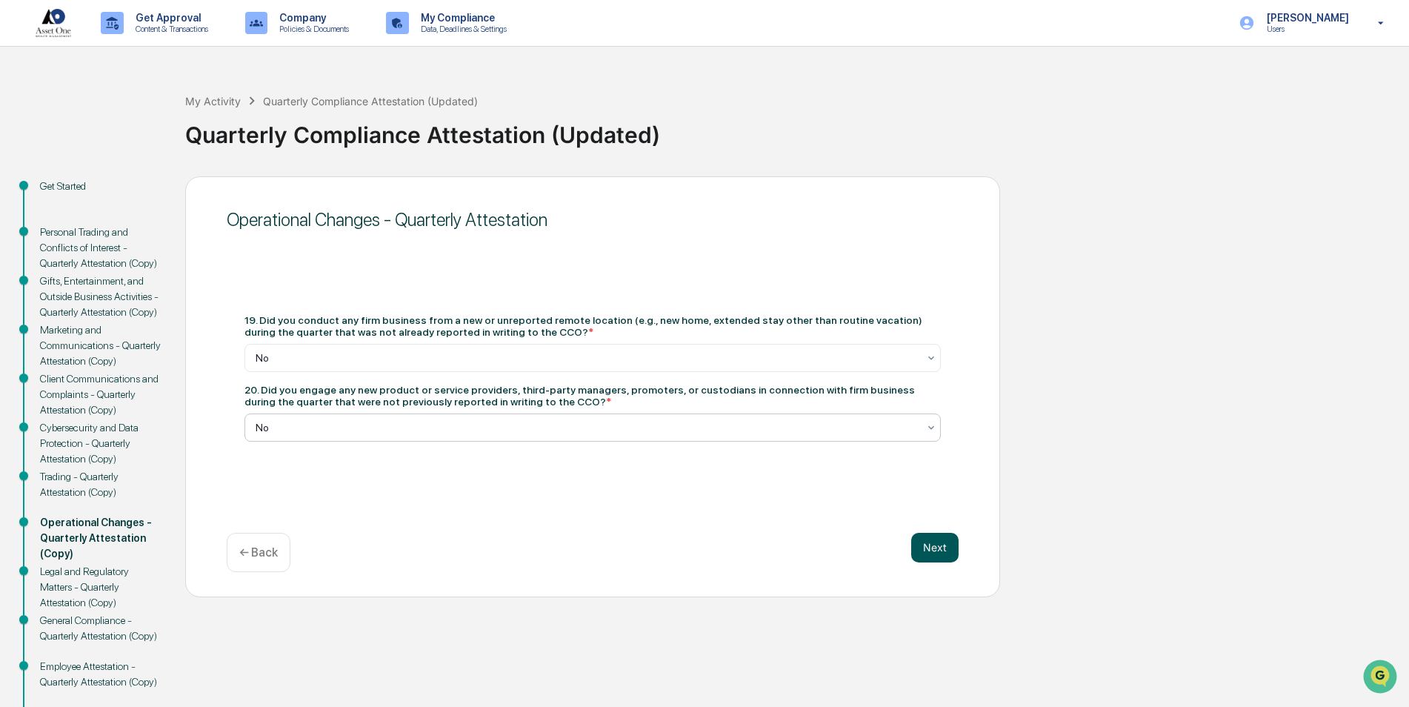
click at [950, 548] on button "Next" at bounding box center [934, 548] width 47 height 30
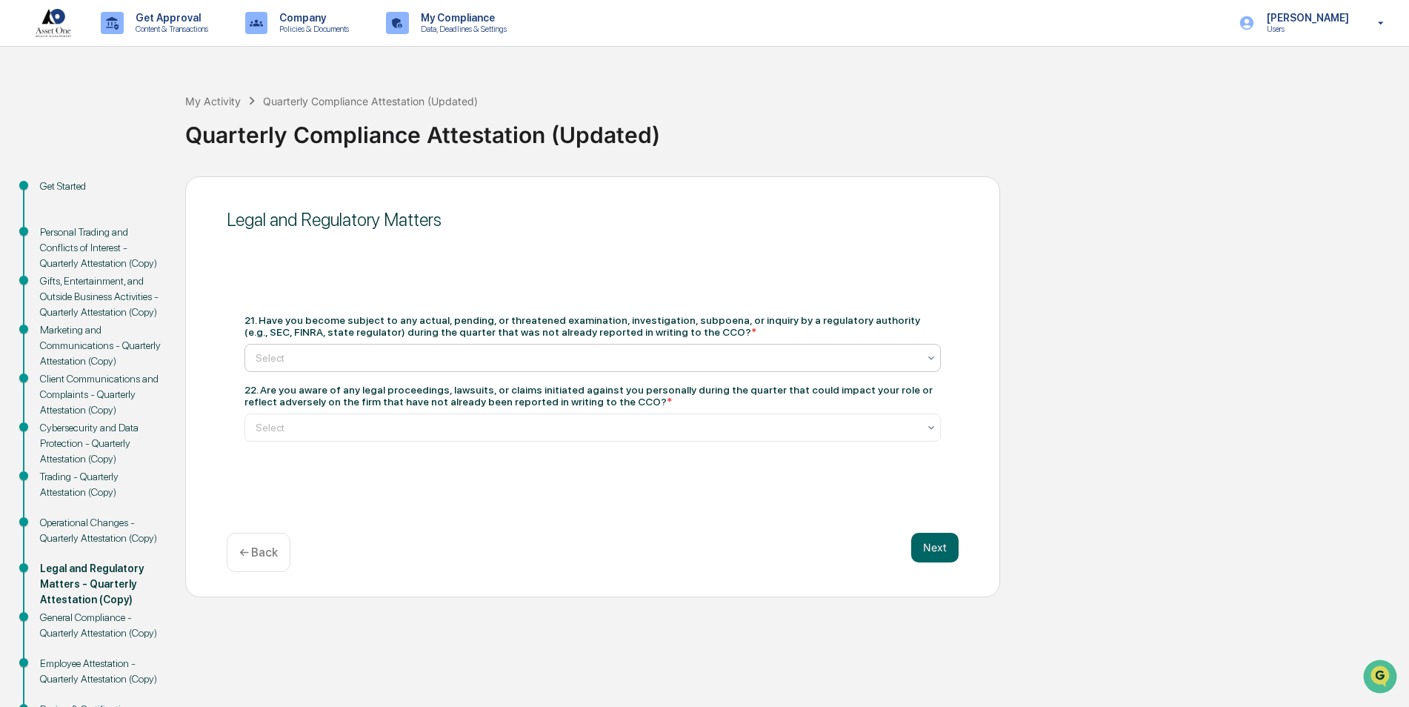
click at [807, 359] on div at bounding box center [587, 357] width 662 height 15
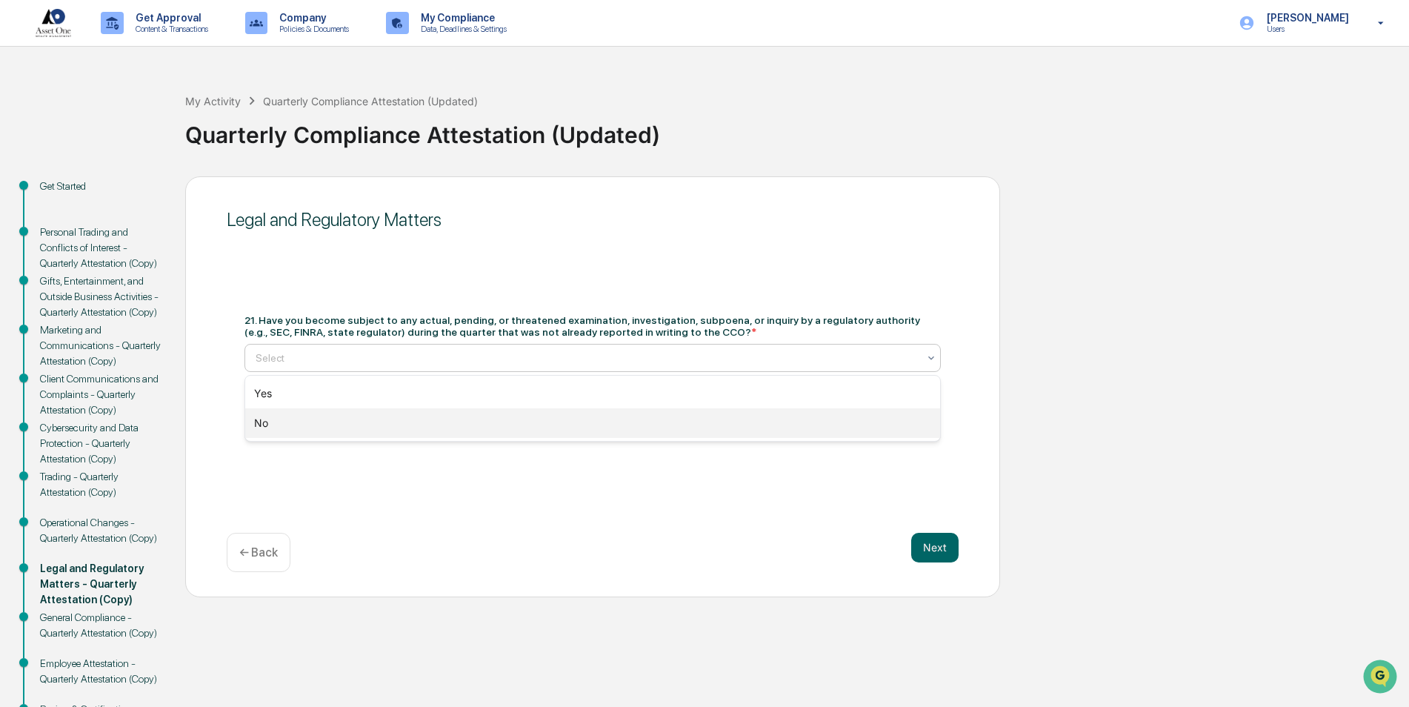
click at [786, 422] on div "No" at bounding box center [592, 423] width 695 height 30
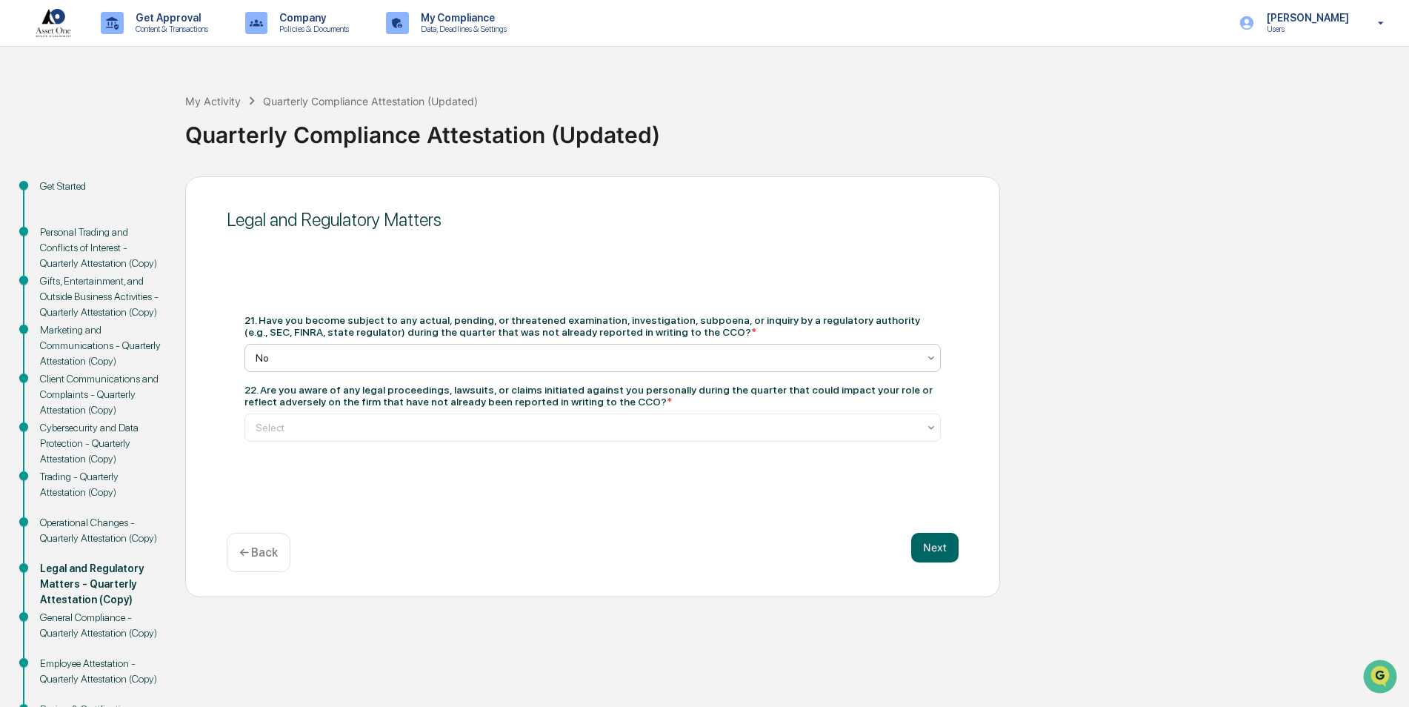
click at [786, 422] on div at bounding box center [587, 427] width 662 height 15
click at [792, 433] on div at bounding box center [587, 427] width 662 height 15
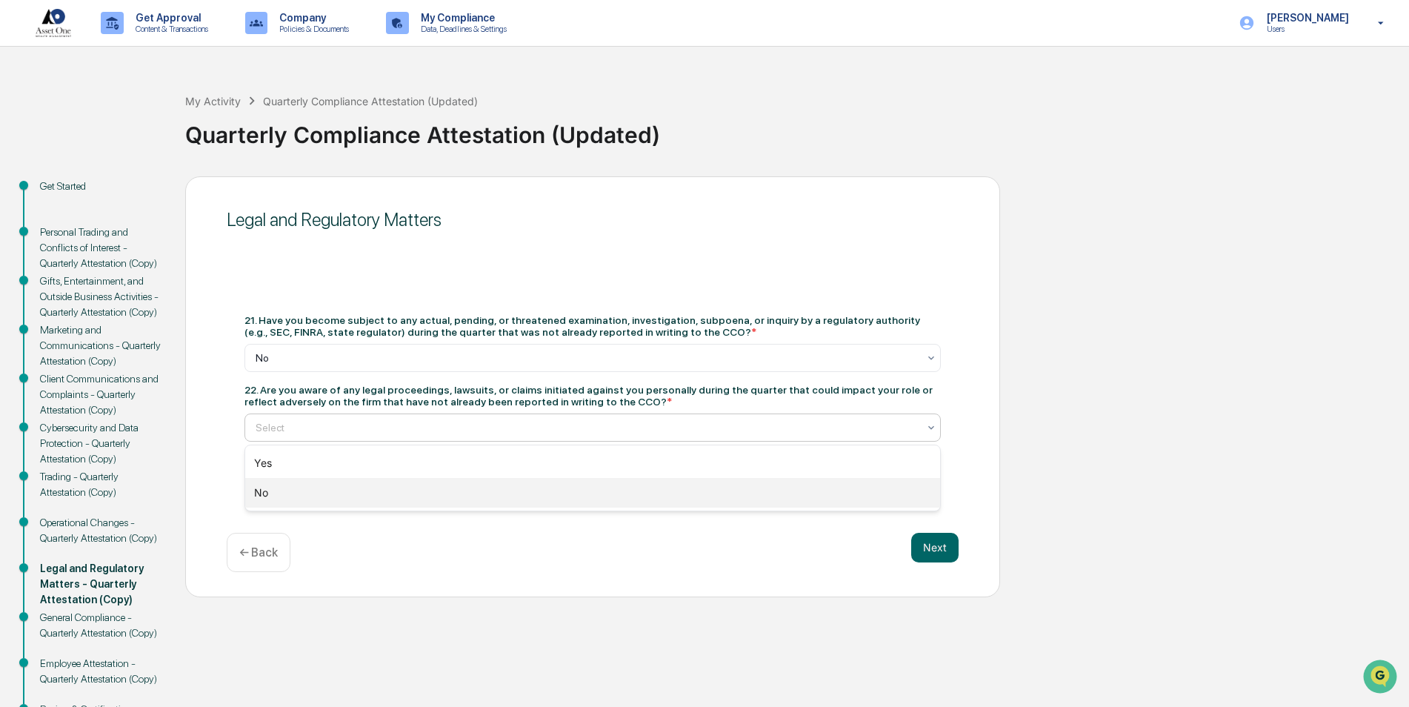
click at [782, 478] on div "No" at bounding box center [592, 493] width 695 height 30
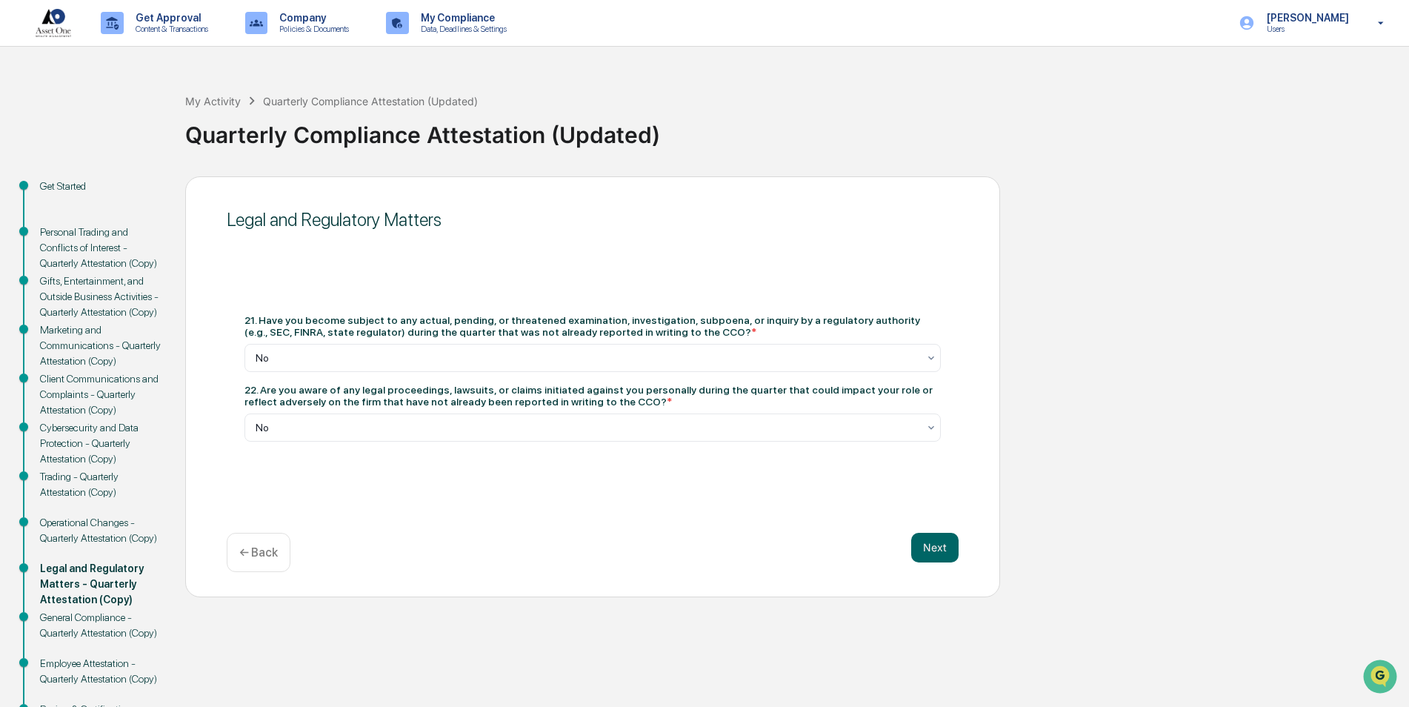
click at [782, 478] on div "Legal and Regulatory Matters 21. Have you become subject to any actual, pending…" at bounding box center [592, 386] width 815 height 421
click at [944, 547] on button "Next" at bounding box center [934, 548] width 47 height 30
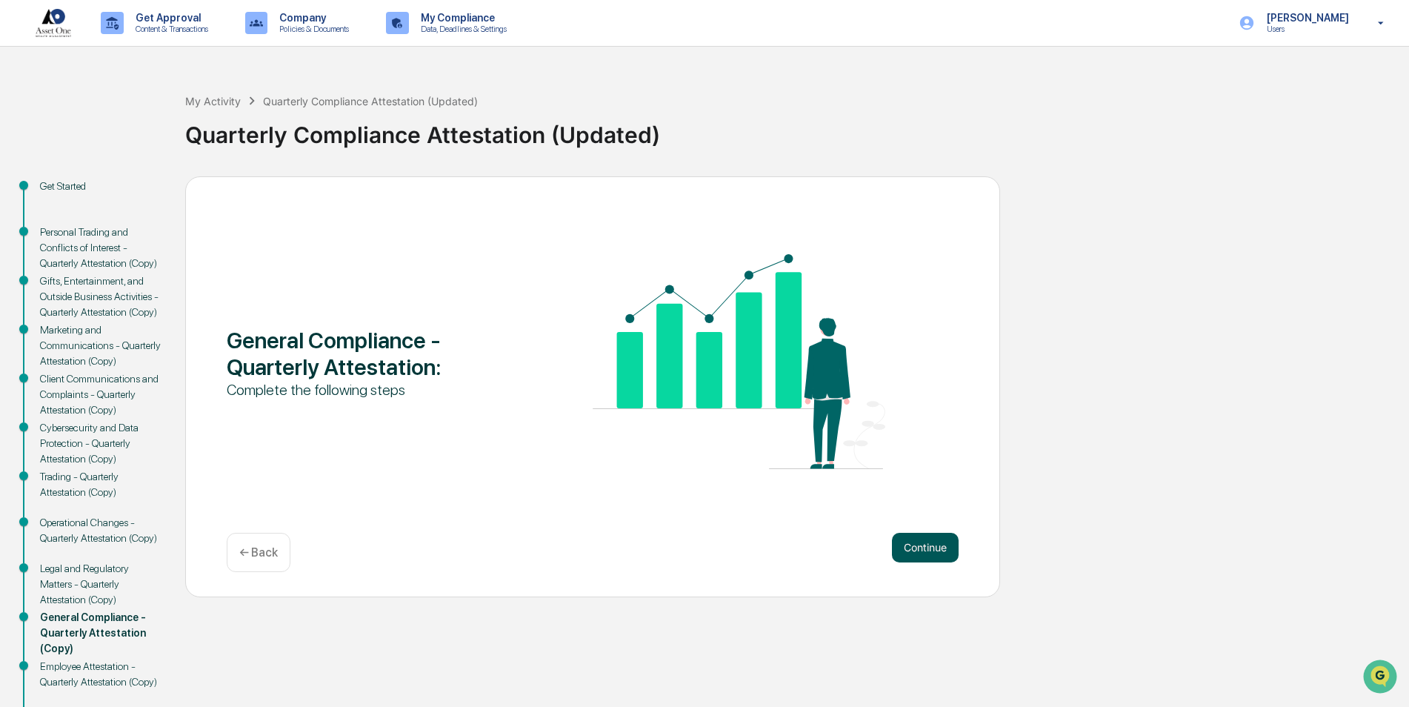
click at [936, 547] on button "Continue" at bounding box center [925, 548] width 67 height 30
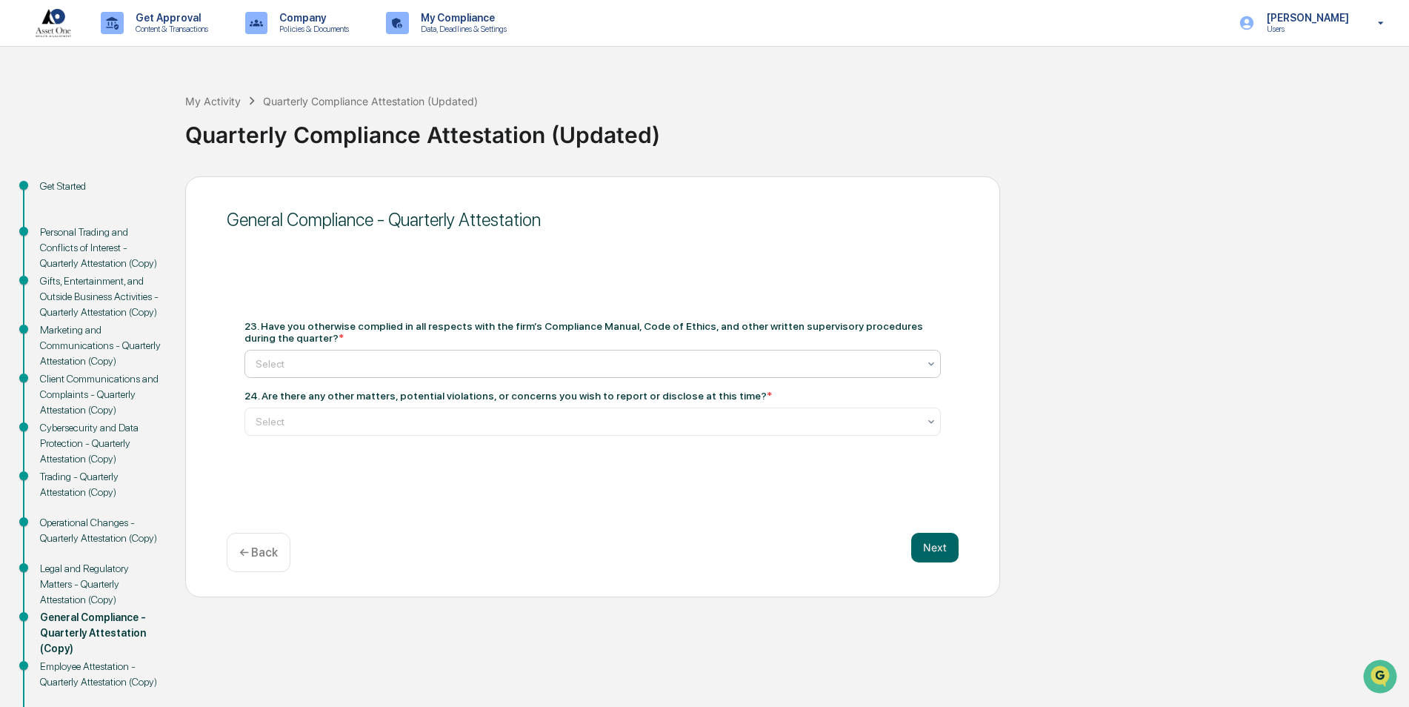
click at [816, 356] on div at bounding box center [587, 363] width 662 height 15
click at [795, 395] on div "Yes" at bounding box center [592, 399] width 695 height 30
click at [810, 415] on div at bounding box center [587, 421] width 662 height 15
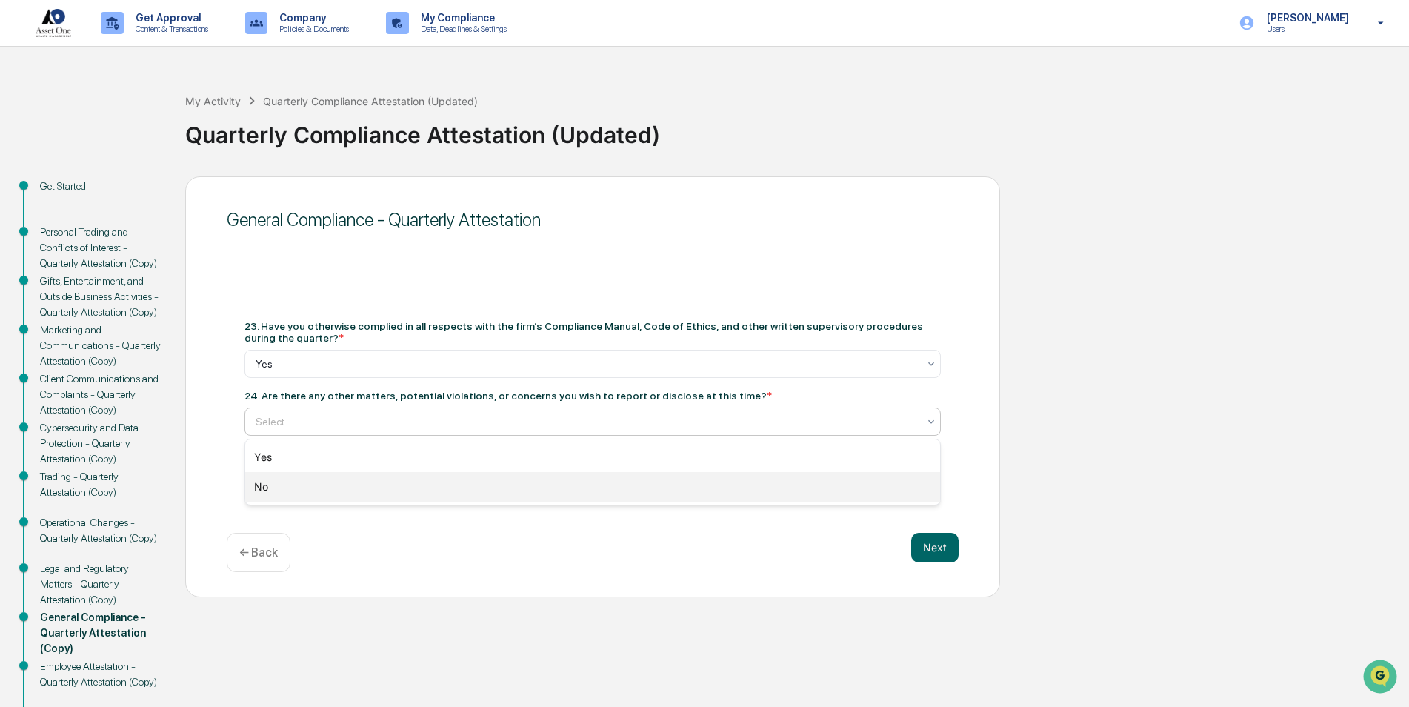
click at [805, 475] on div "No" at bounding box center [592, 487] width 695 height 30
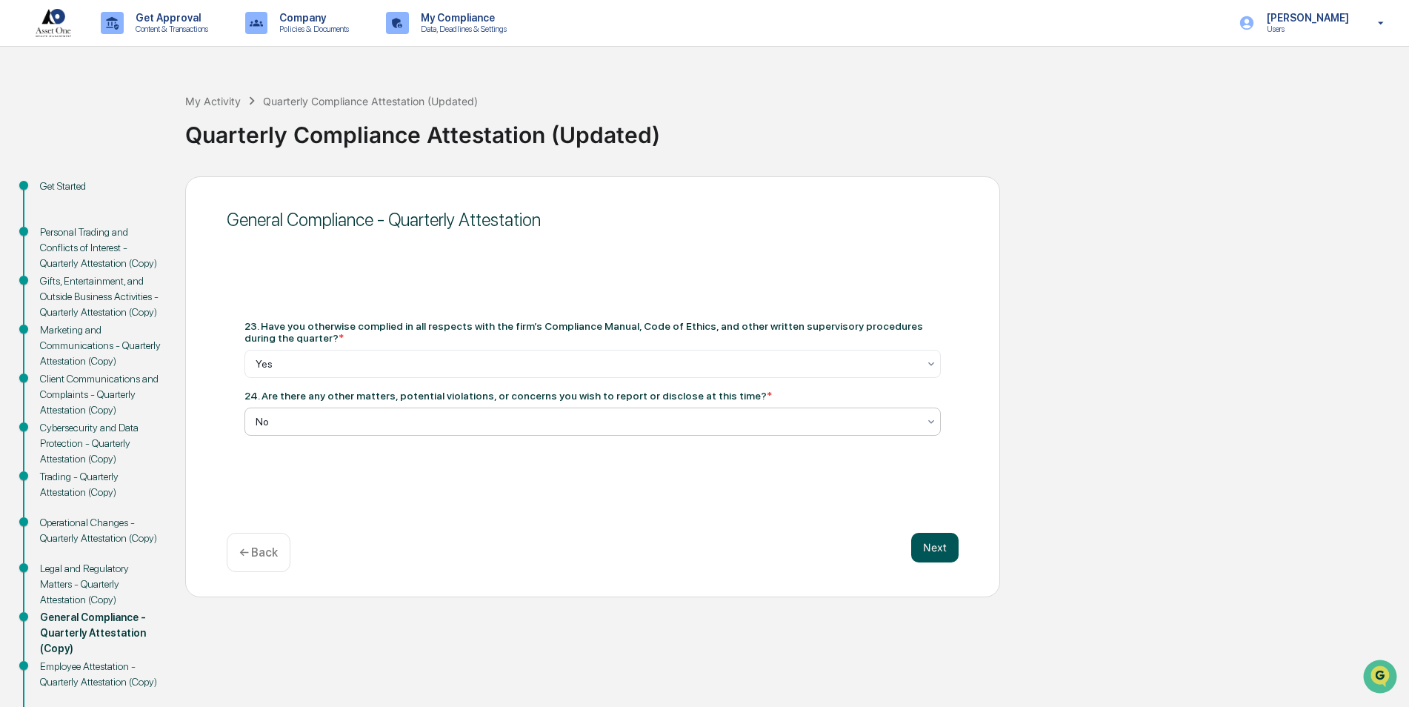
click at [934, 546] on button "Next" at bounding box center [934, 548] width 47 height 30
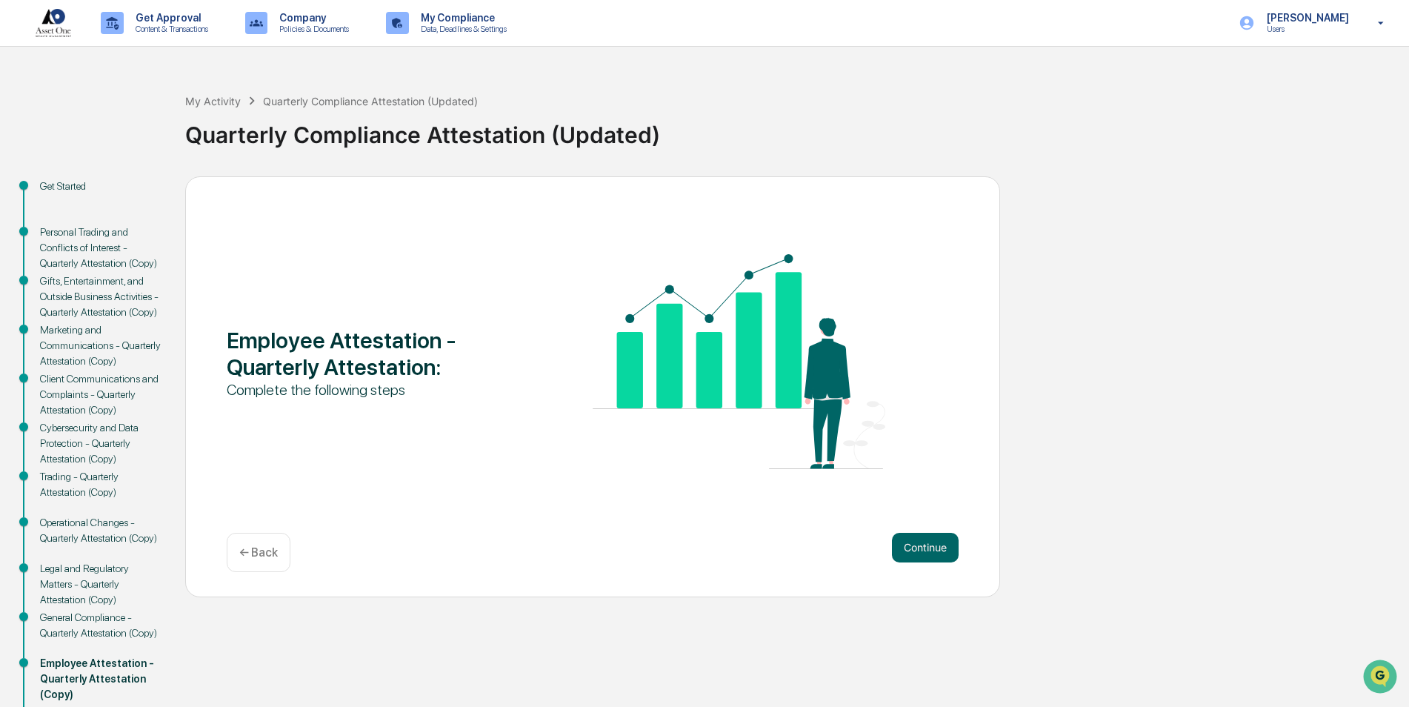
click at [934, 546] on button "Continue" at bounding box center [925, 548] width 67 height 30
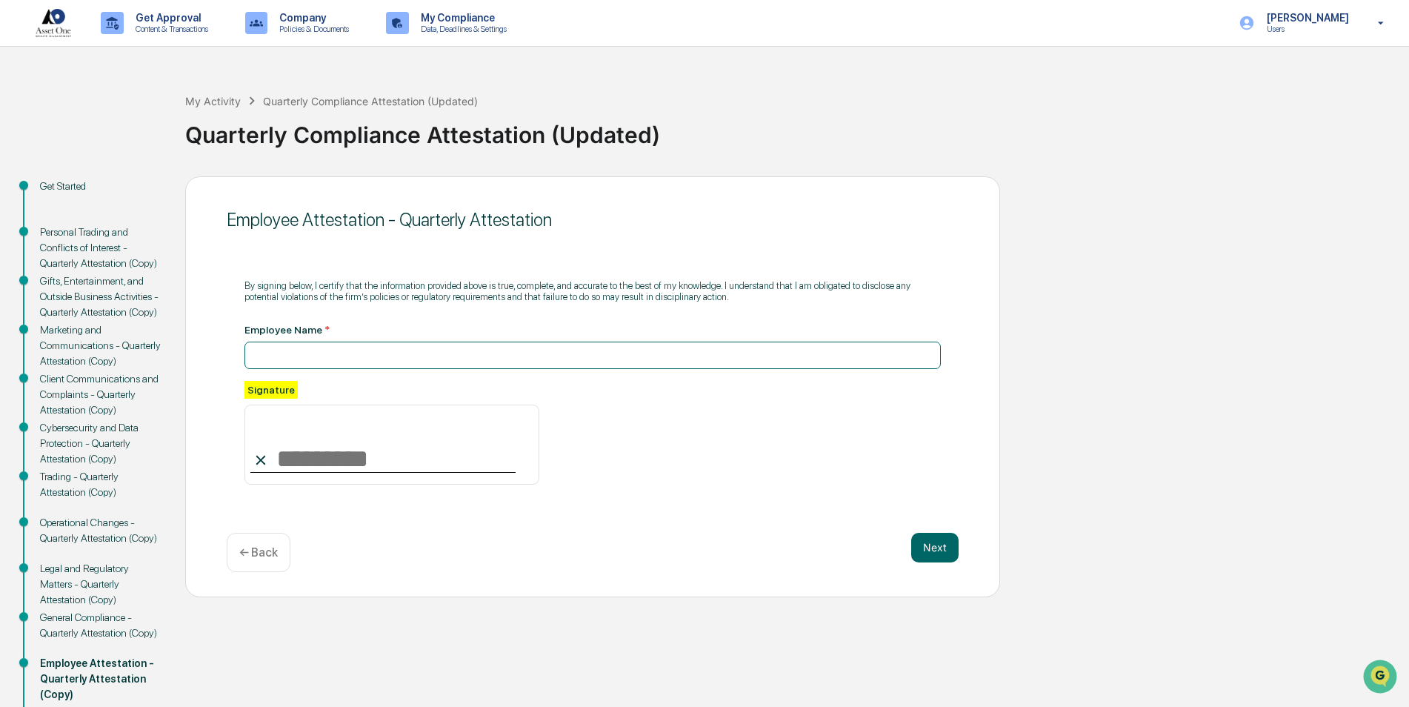
click at [369, 359] on input at bounding box center [592, 354] width 696 height 27
type input "**********"
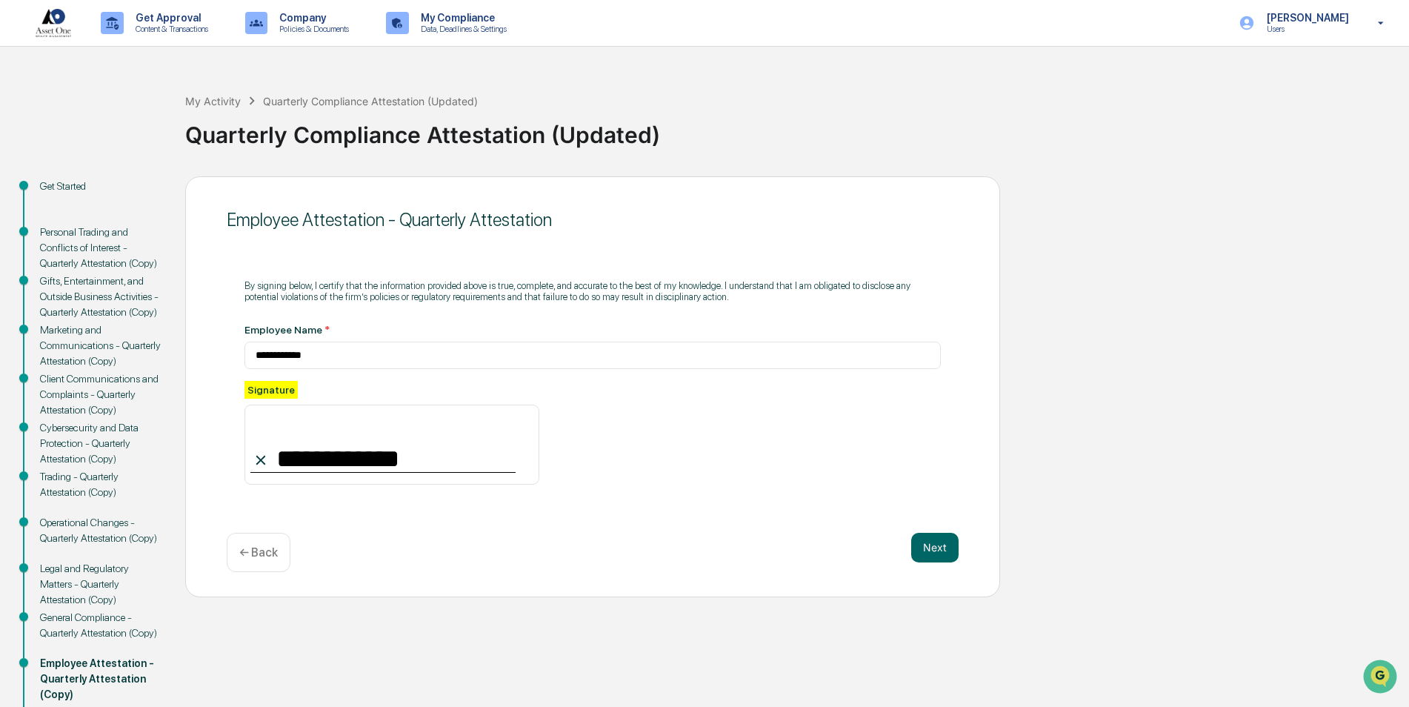
click at [946, 563] on div "Next ← Back" at bounding box center [593, 552] width 732 height 39
click at [945, 549] on button "Next" at bounding box center [934, 548] width 47 height 30
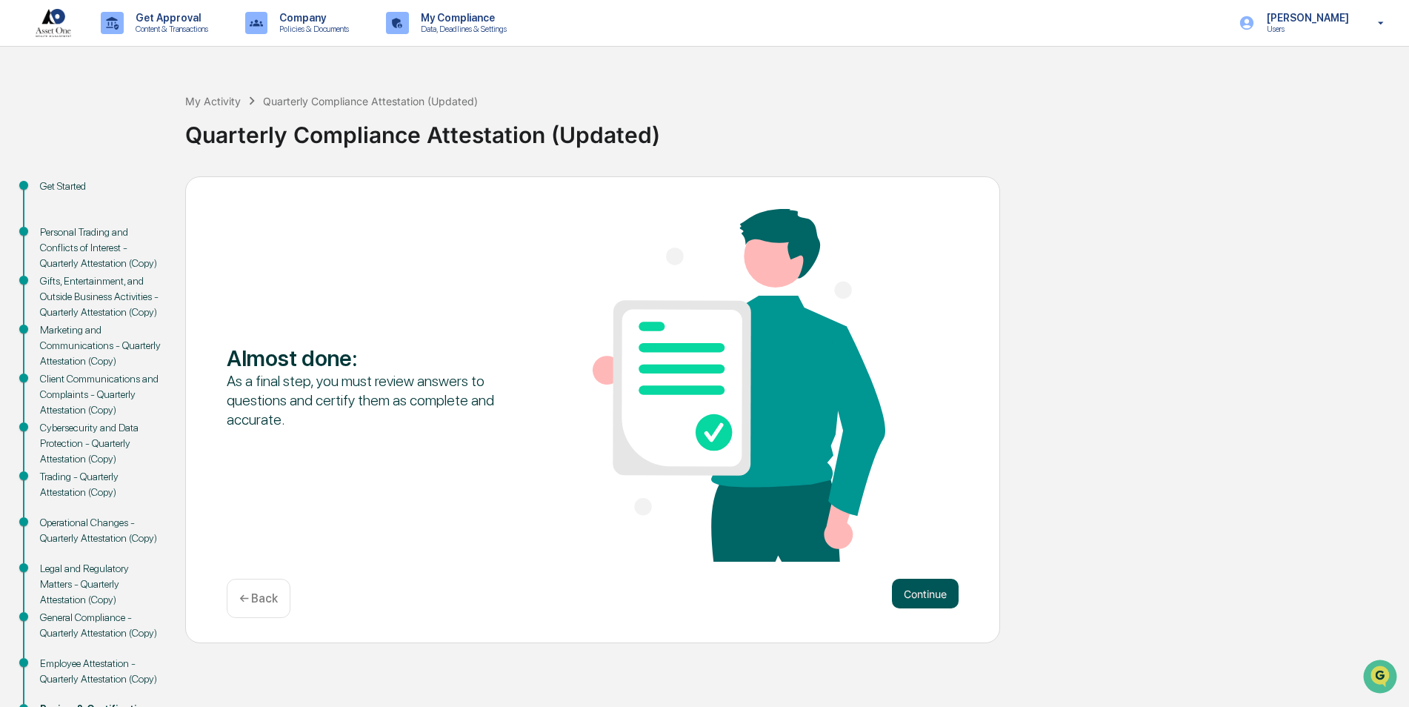
click at [919, 596] on button "Continue" at bounding box center [925, 594] width 67 height 30
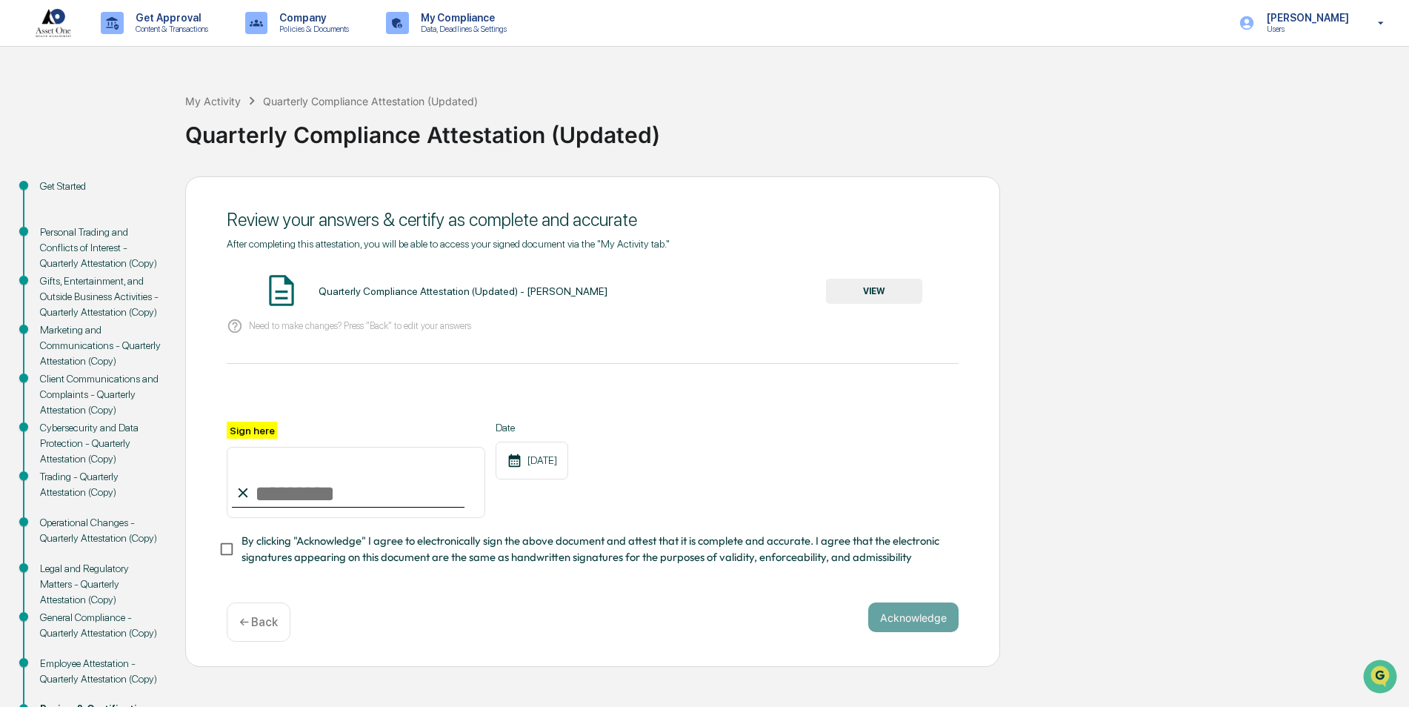
click at [295, 502] on input "Sign here" at bounding box center [356, 482] width 259 height 71
type input "**********"
click at [887, 621] on button "Acknowledge" at bounding box center [913, 617] width 90 height 30
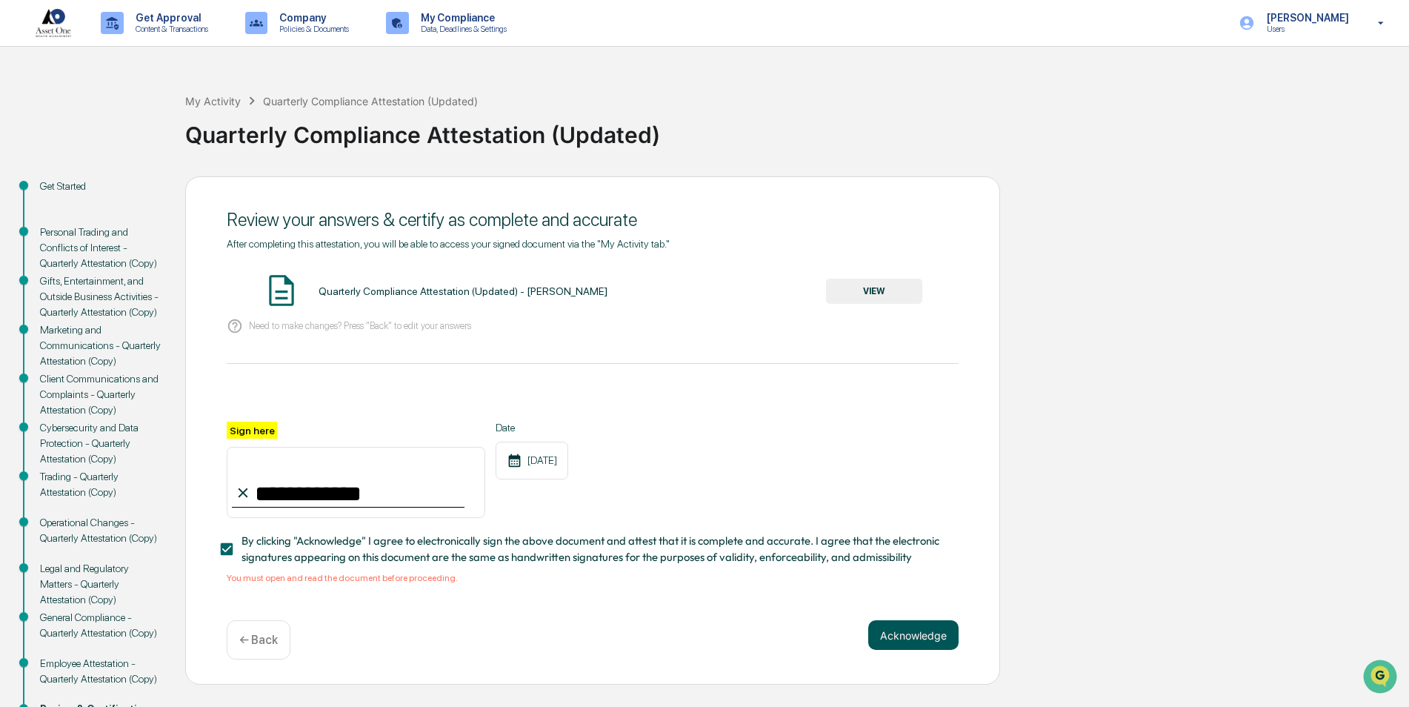
click at [908, 637] on button "Acknowledge" at bounding box center [913, 635] width 90 height 30
click at [891, 276] on div "Quarterly Compliance Attestation (Updated) - [PERSON_NAME] VIEW" at bounding box center [593, 291] width 732 height 39
click at [881, 291] on button "VIEW" at bounding box center [874, 291] width 96 height 25
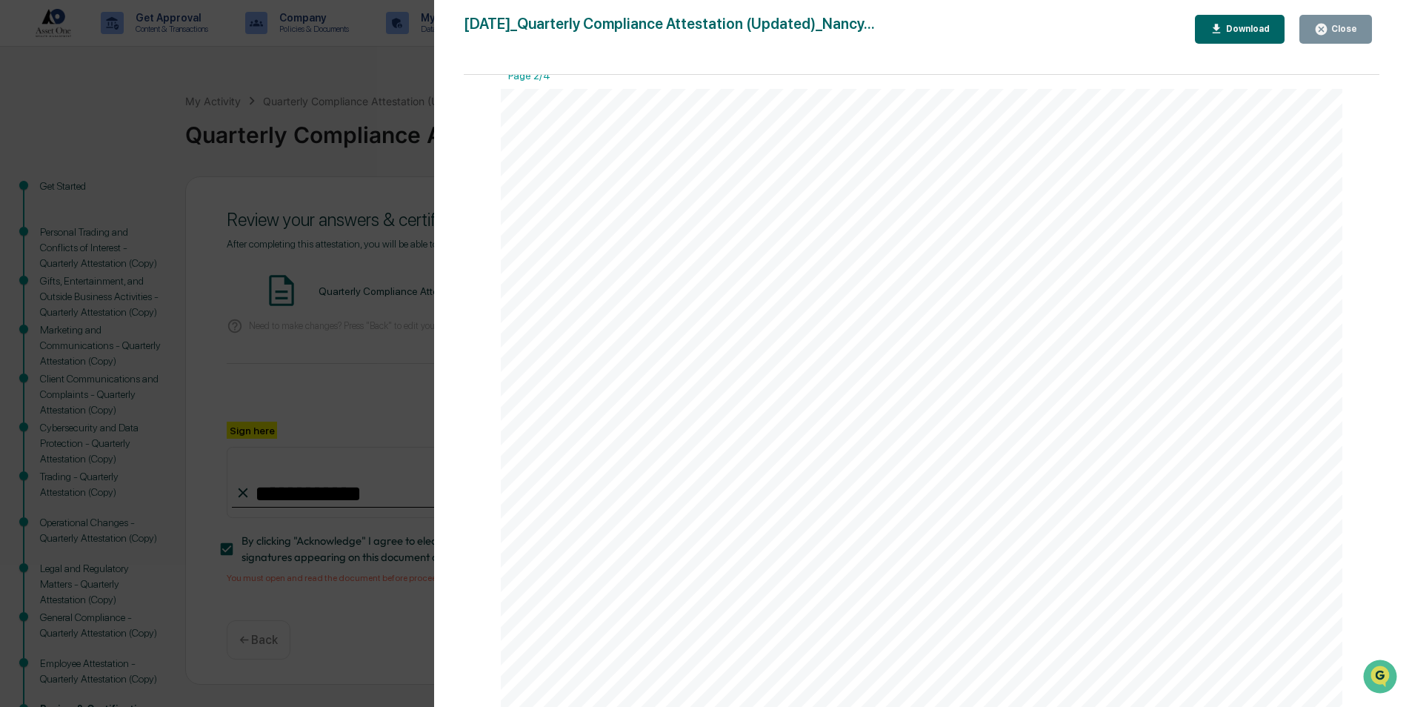
scroll to position [1704, 0]
click at [1327, 24] on icon "button" at bounding box center [1321, 29] width 11 height 11
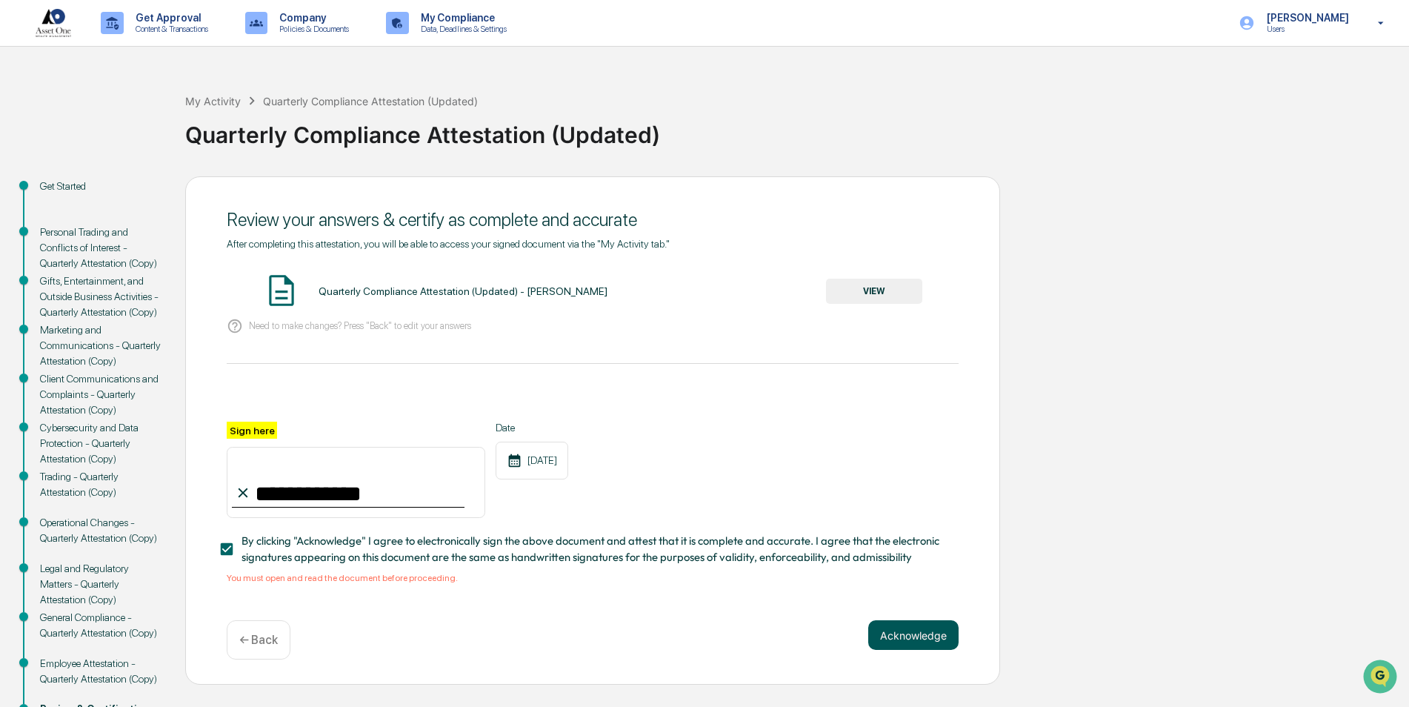
click at [935, 650] on button "Acknowledge" at bounding box center [913, 635] width 90 height 30
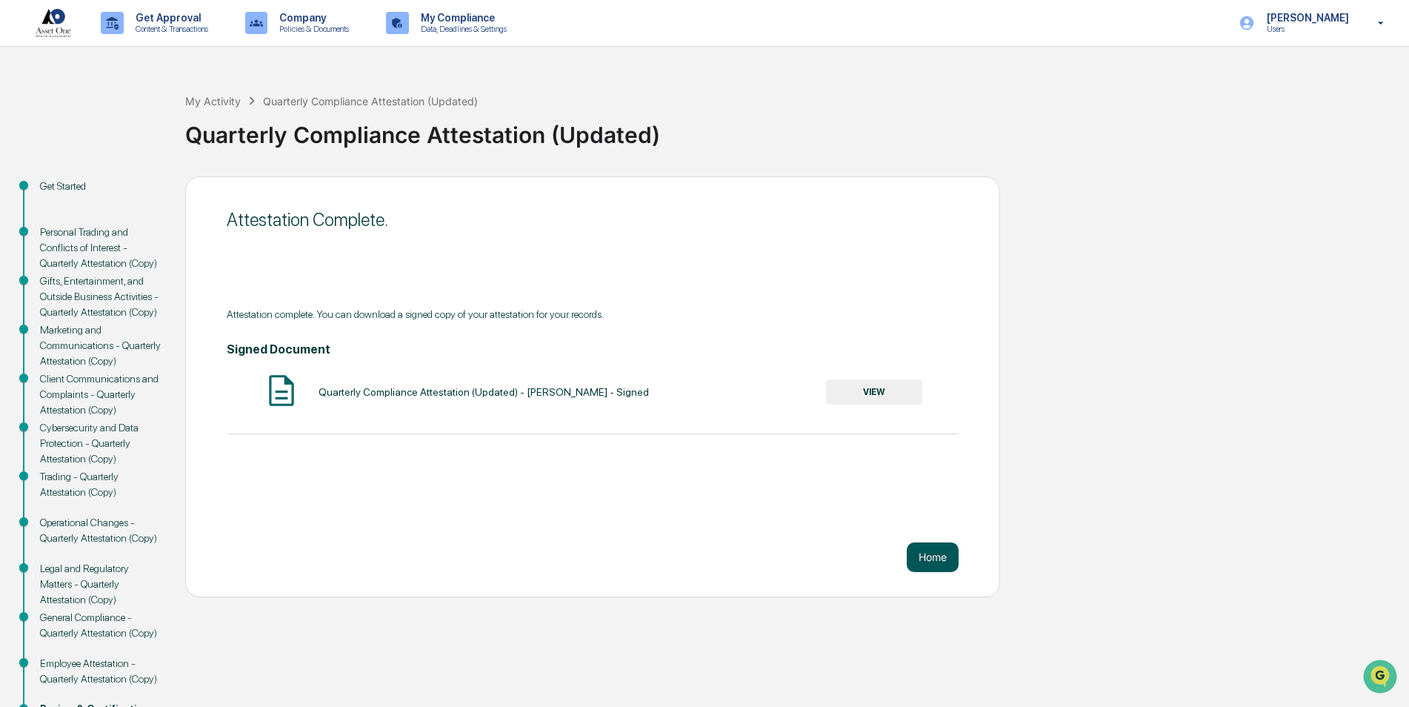
click at [921, 555] on button "Home" at bounding box center [933, 557] width 52 height 30
